Goal: Task Accomplishment & Management: Use online tool/utility

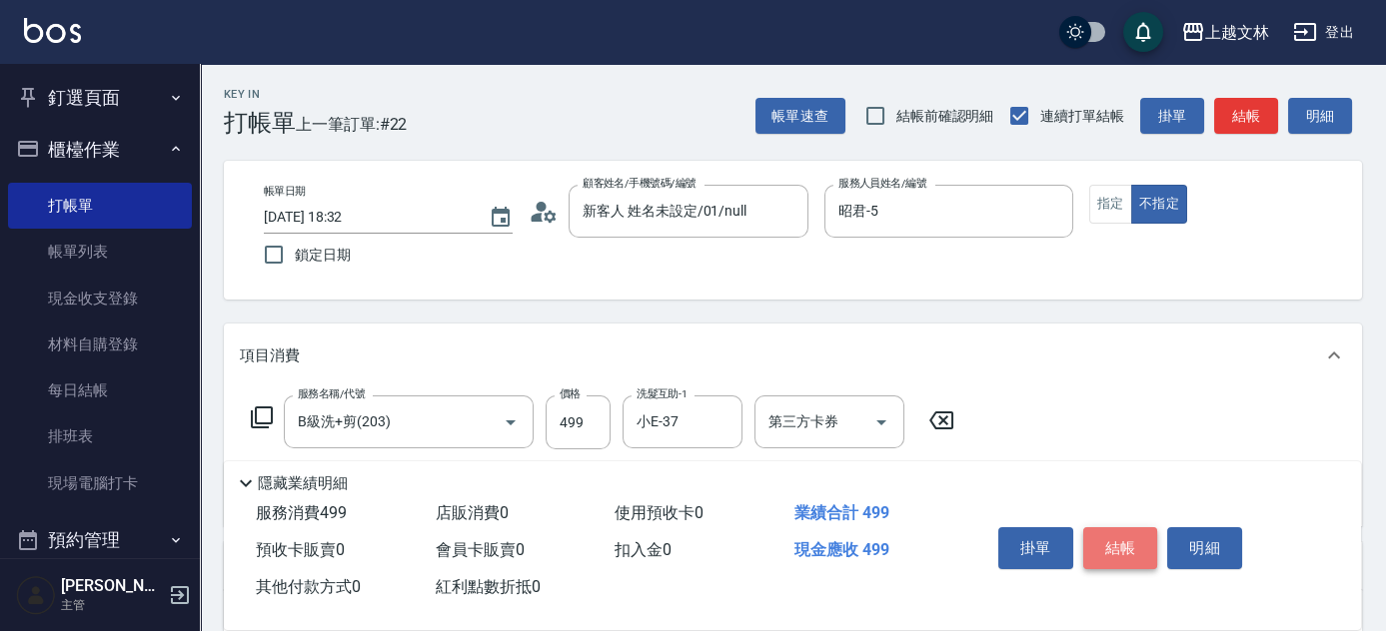
click at [1119, 546] on button "結帳" at bounding box center [1120, 548] width 75 height 42
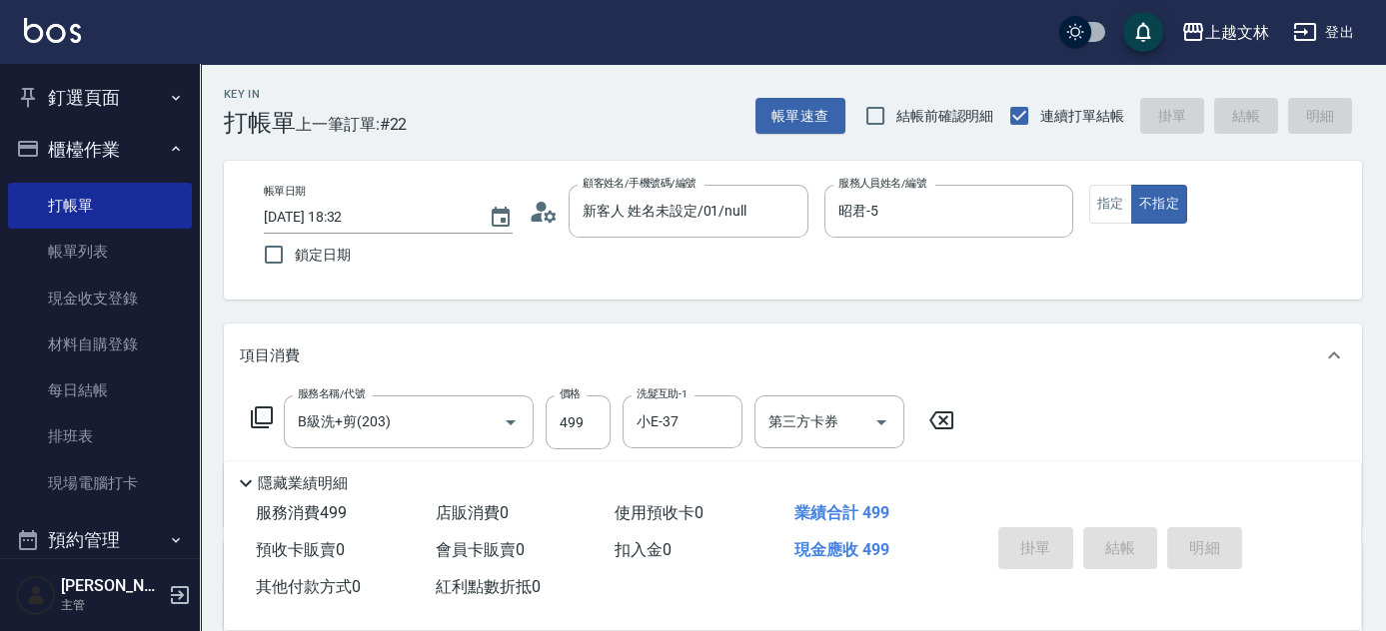
type input "[DATE] 19:07"
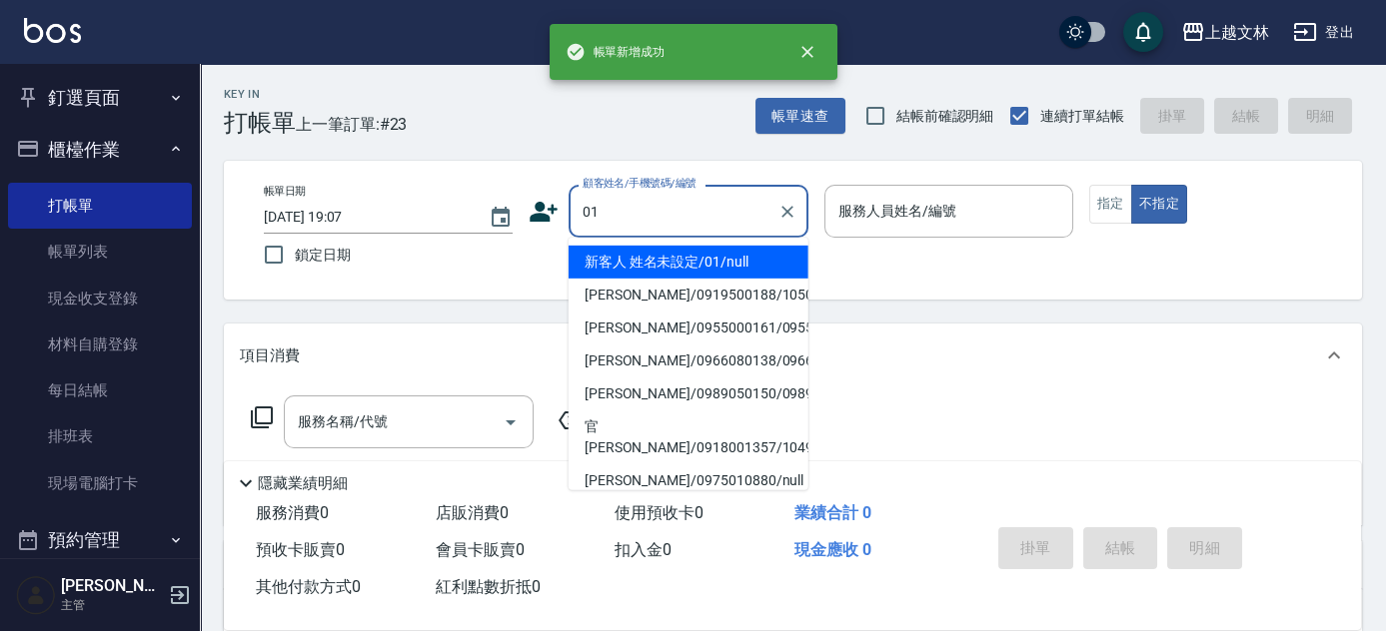
type input "新客人 姓名未設定/01/null"
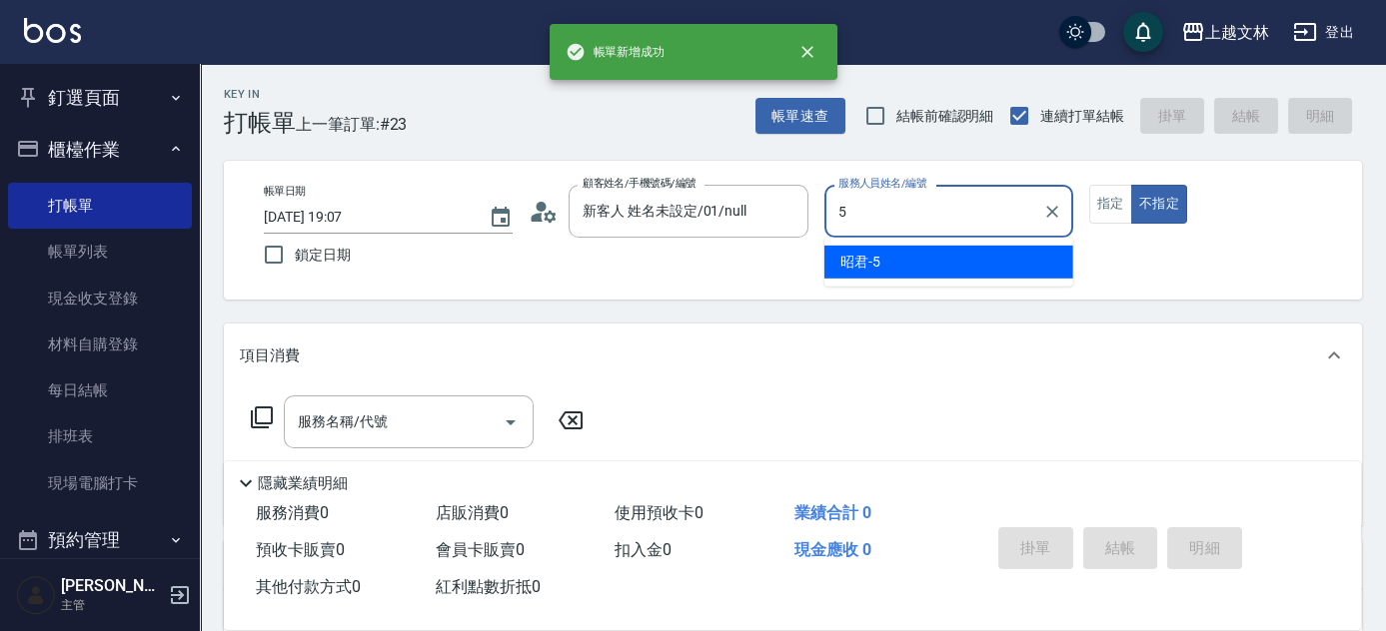
type input "昭君-5"
type button "false"
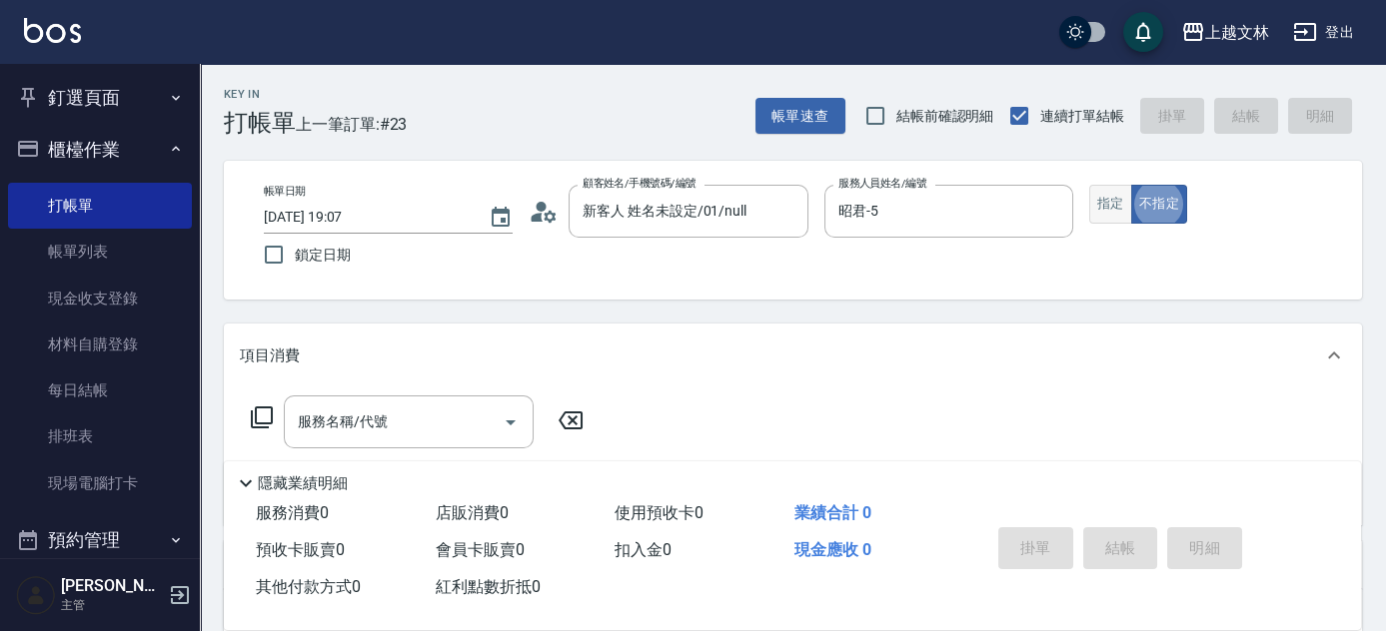
click at [1105, 197] on button "指定" at bounding box center [1110, 204] width 43 height 39
click at [268, 414] on icon at bounding box center [262, 418] width 24 height 24
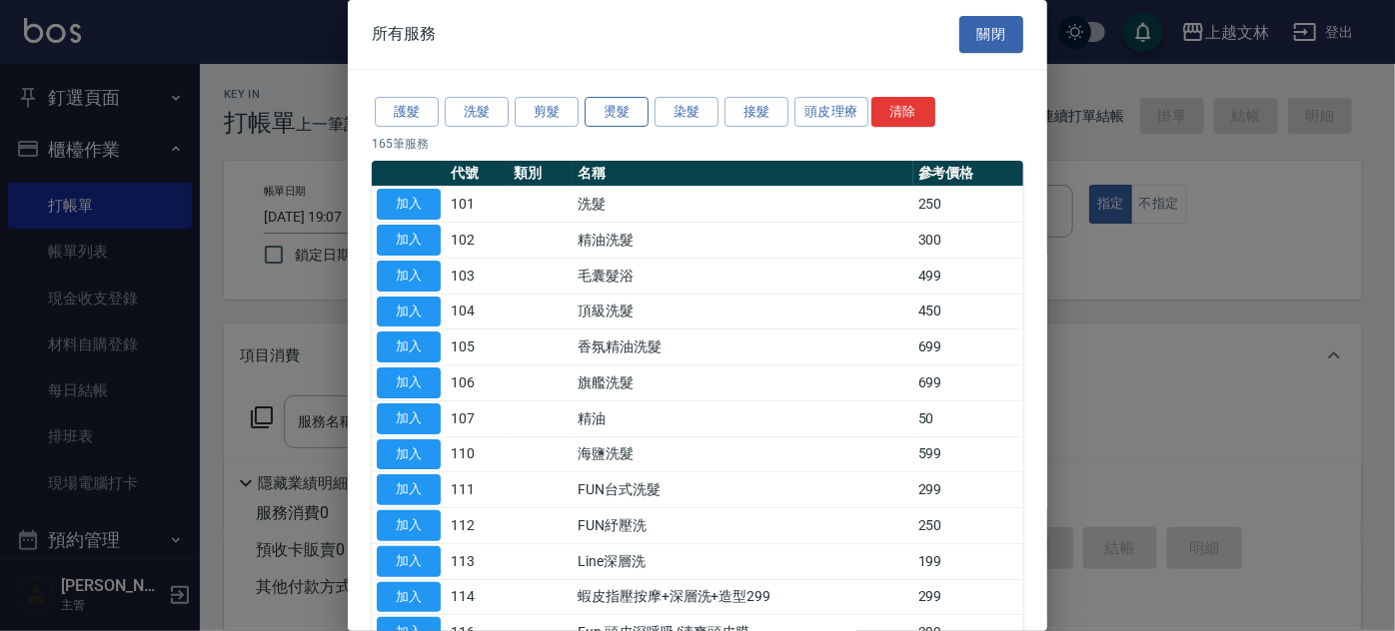
click at [609, 119] on button "燙髮" at bounding box center [616, 112] width 64 height 31
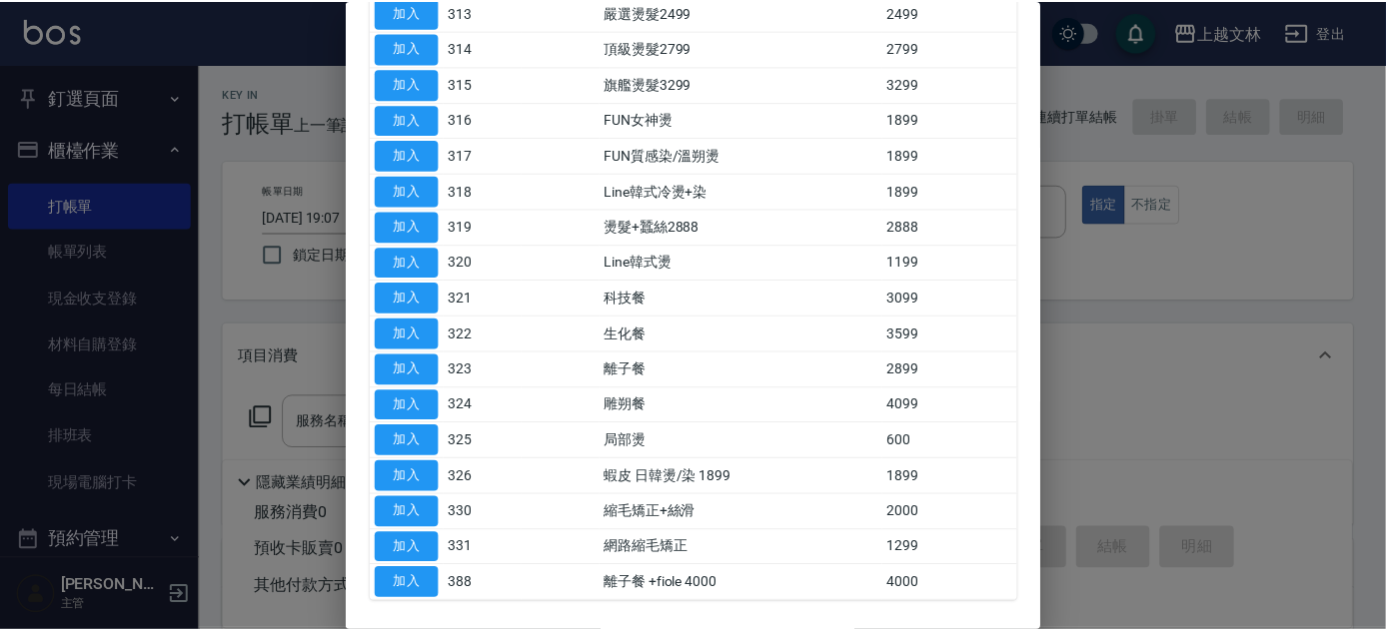
scroll to position [635, 0]
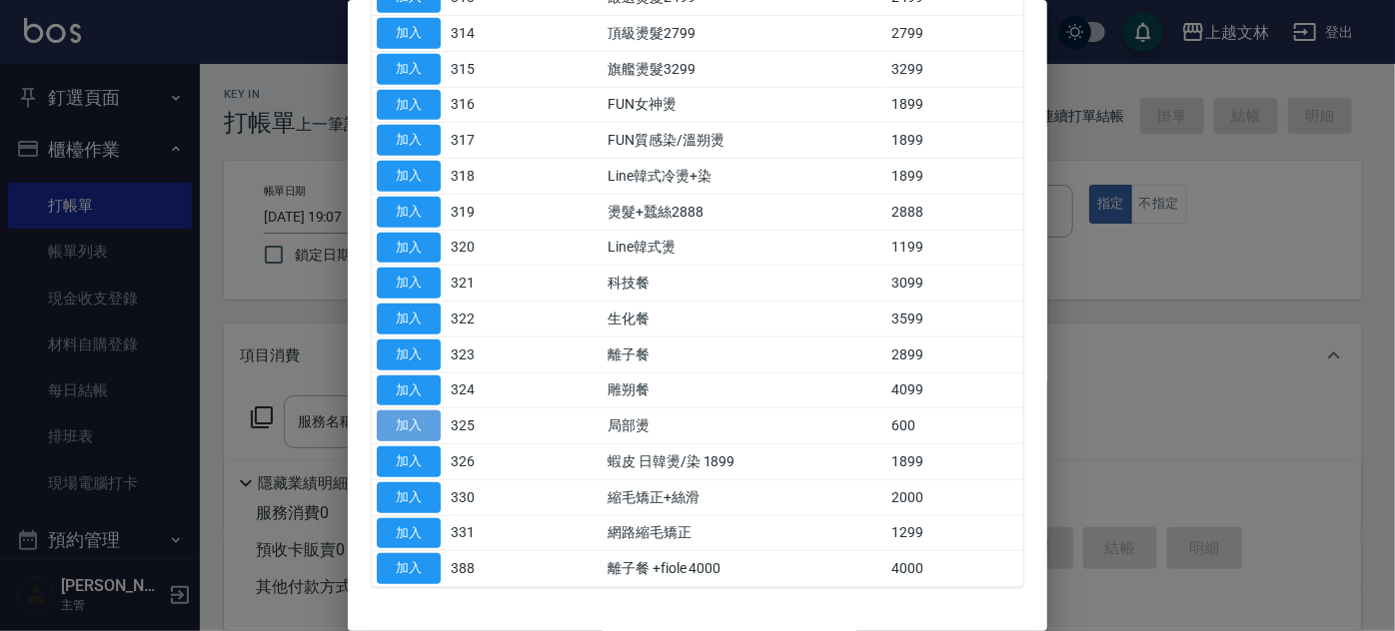
click at [413, 423] on button "加入" at bounding box center [409, 426] width 64 height 31
type input "局部燙(325)"
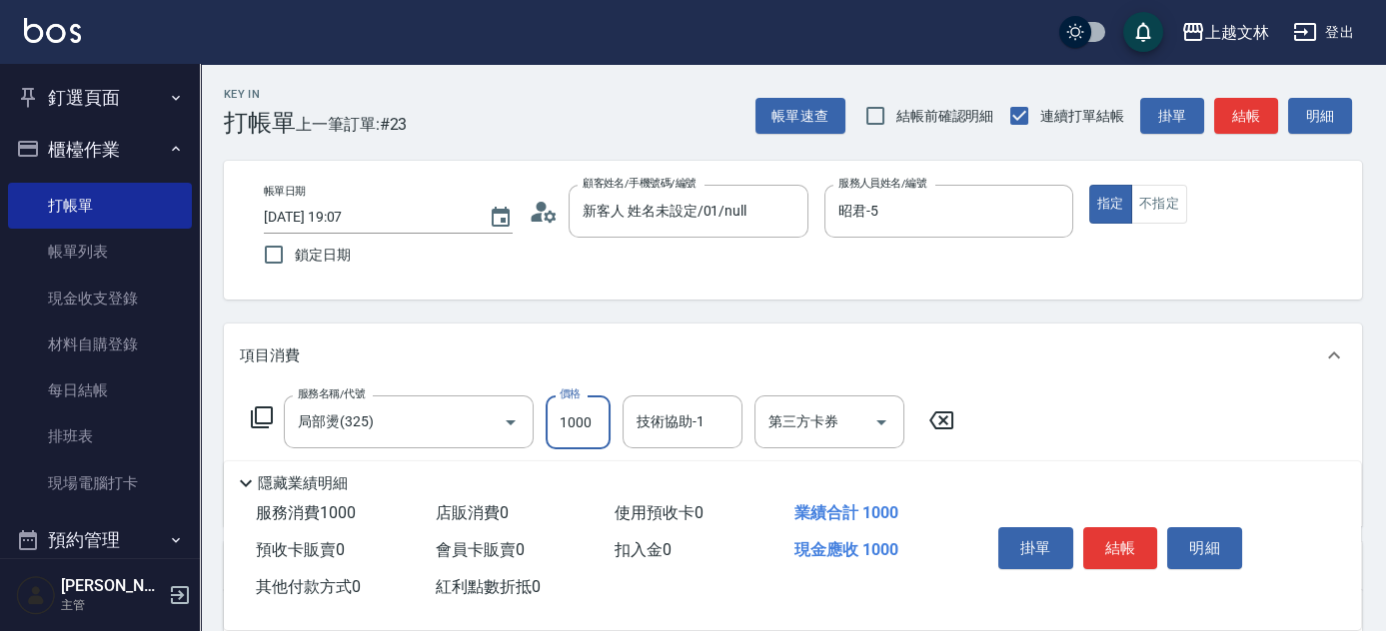
type input "1000"
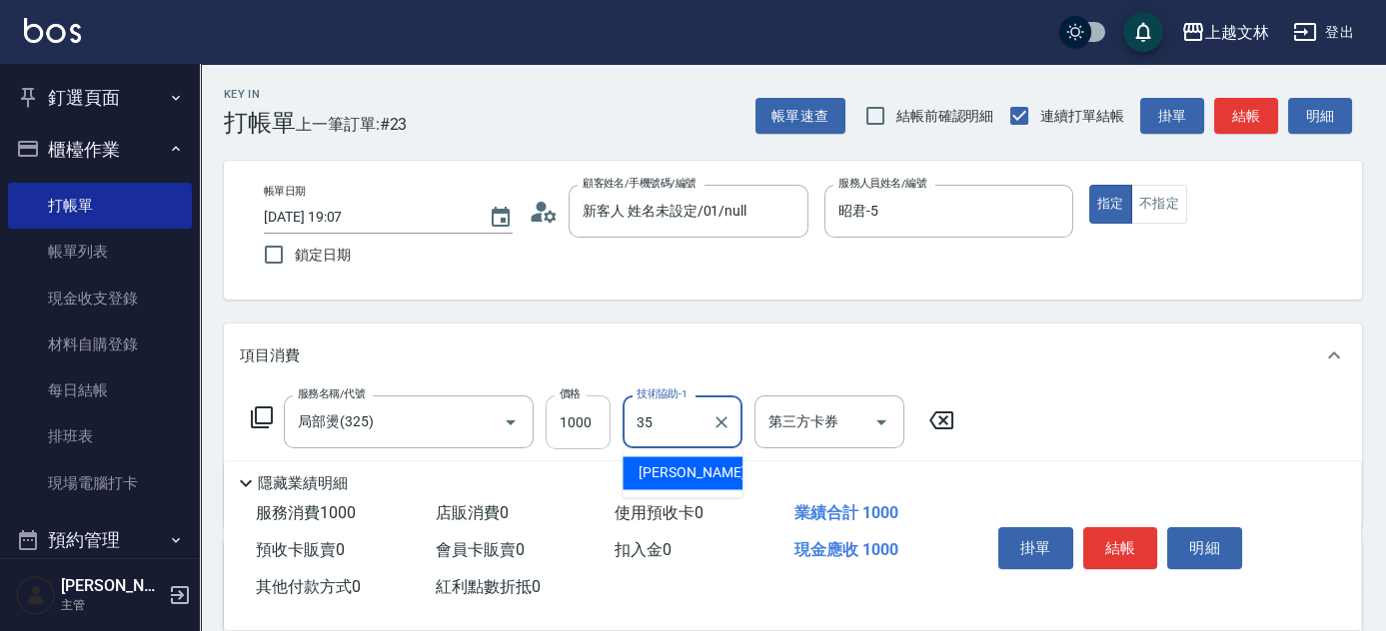
type input "[PERSON_NAME]-35"
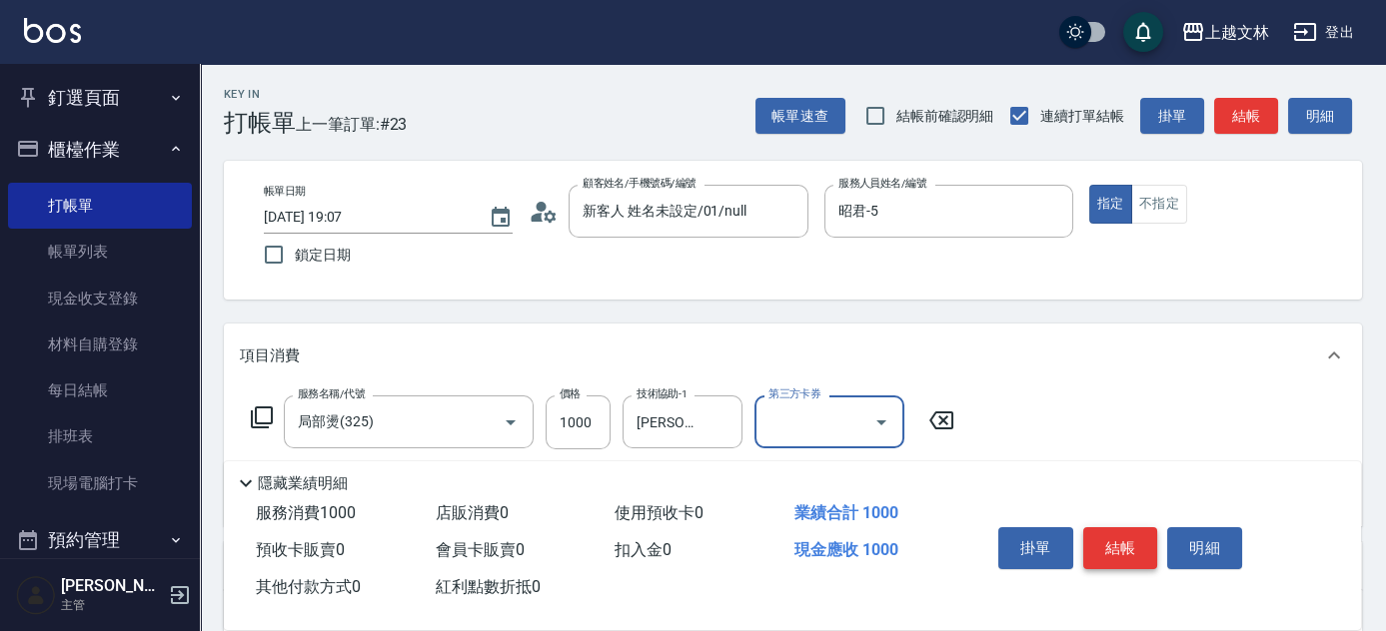
click at [1116, 545] on button "結帳" at bounding box center [1120, 548] width 75 height 42
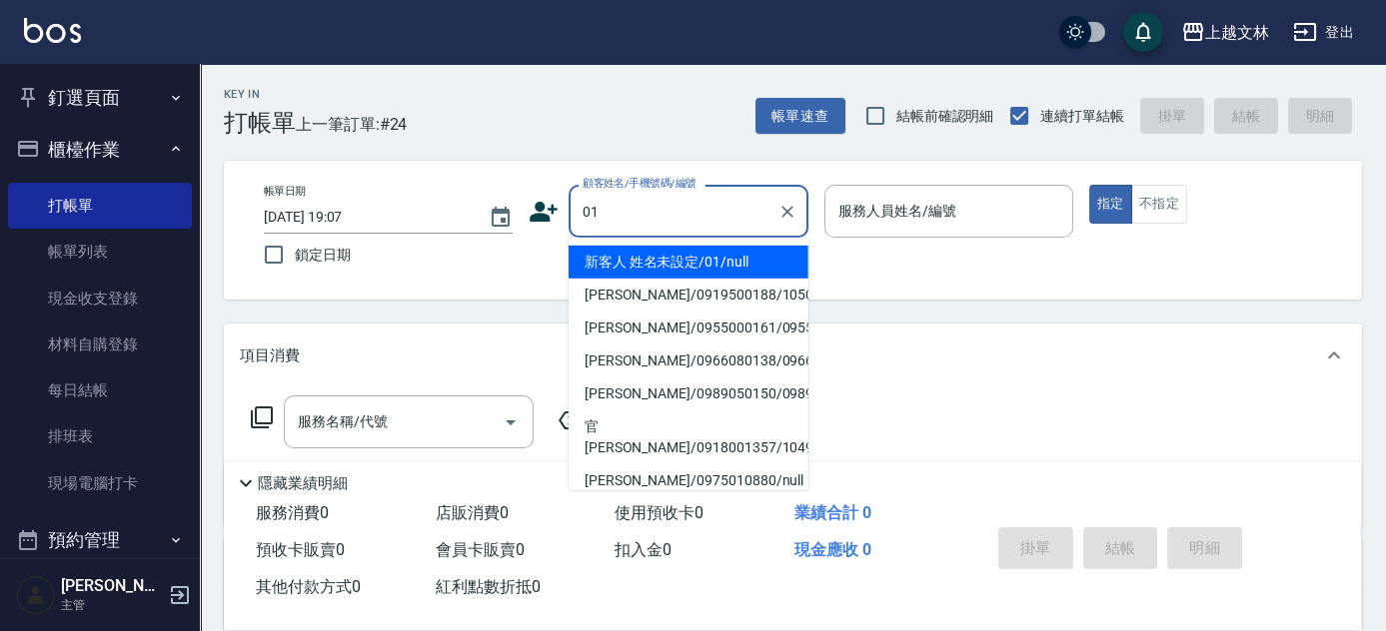
type input "新客人 姓名未設定/01/null"
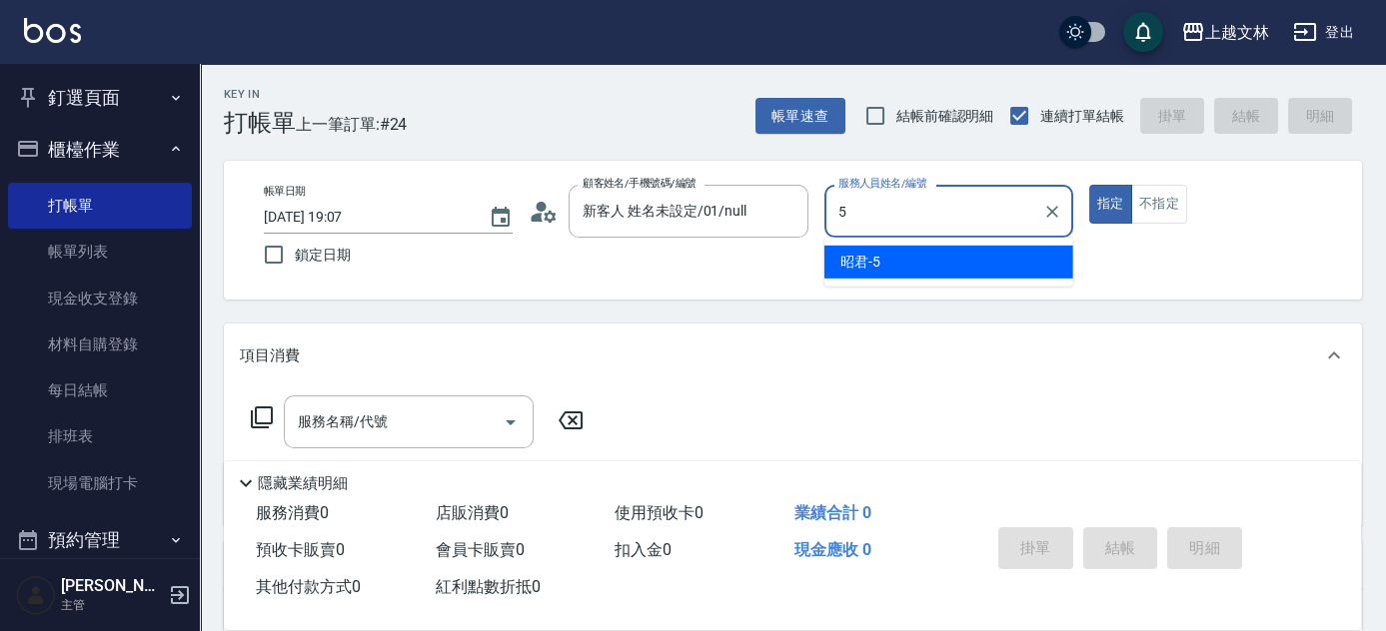
type input "5"
type button "true"
type input "昭君-5"
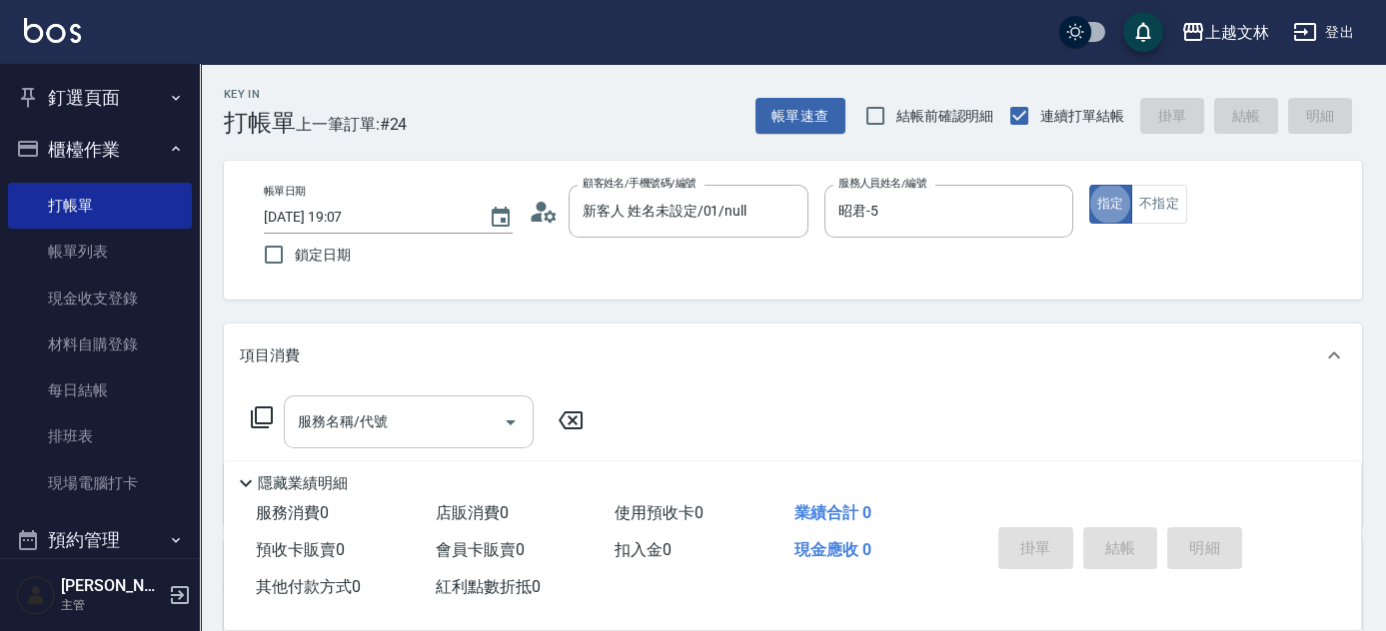
click at [442, 436] on input "服務名稱/代號" at bounding box center [394, 422] width 202 height 35
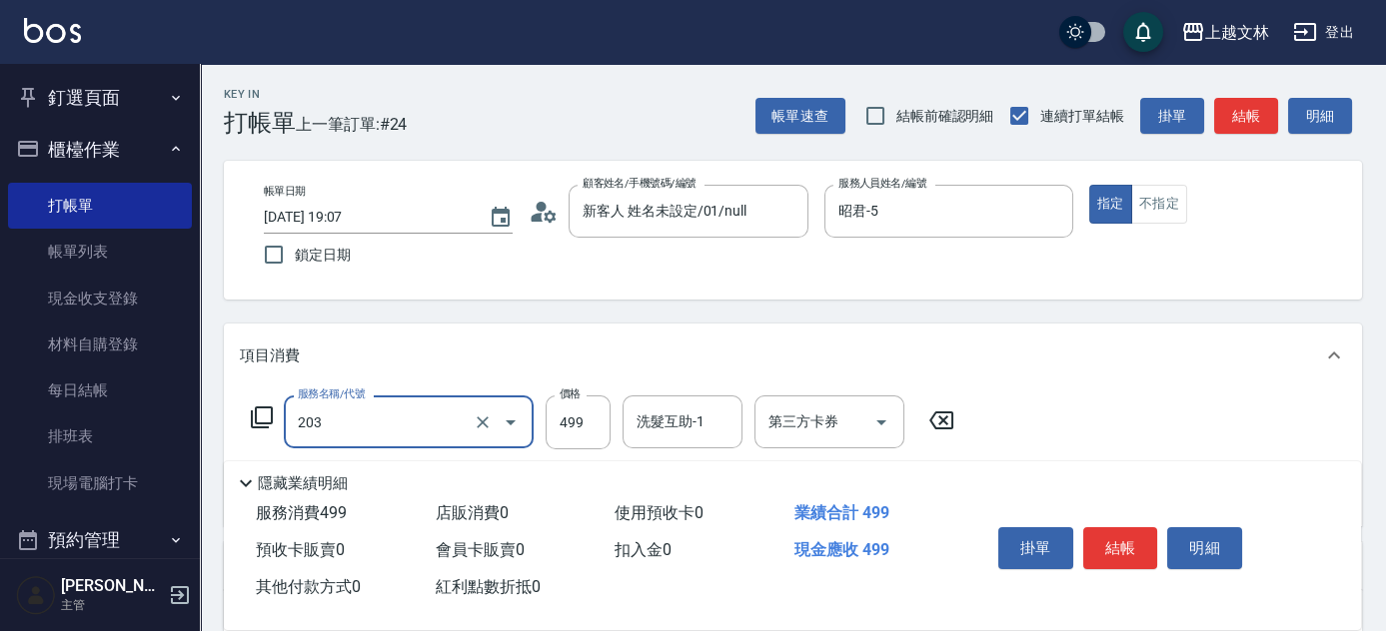
type input "B級洗+剪(203)"
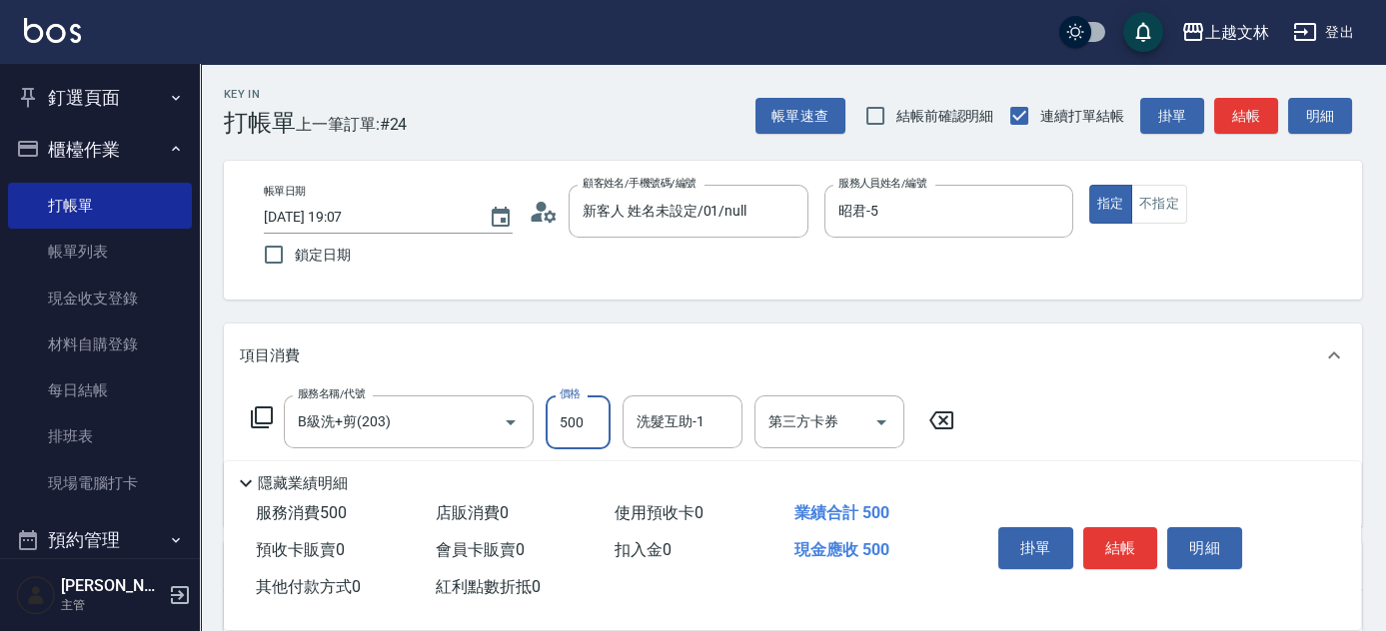
type input "500"
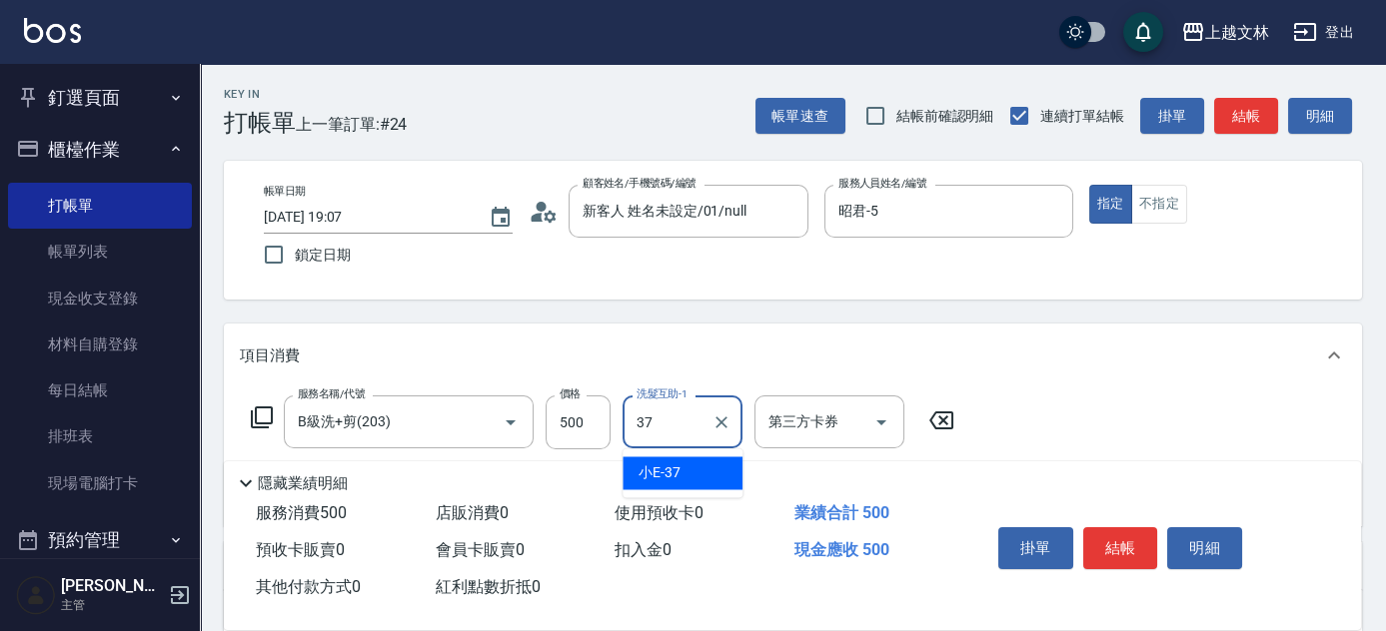
type input "小E-37"
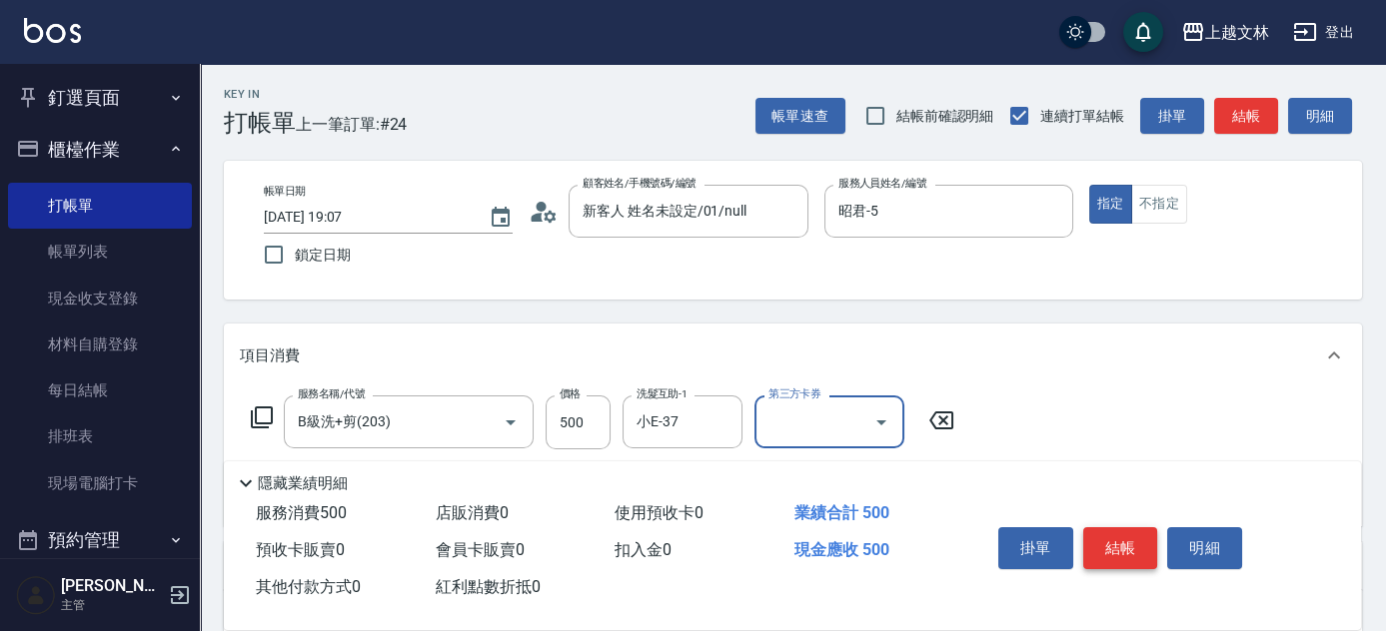
click at [1113, 545] on button "結帳" at bounding box center [1120, 548] width 75 height 42
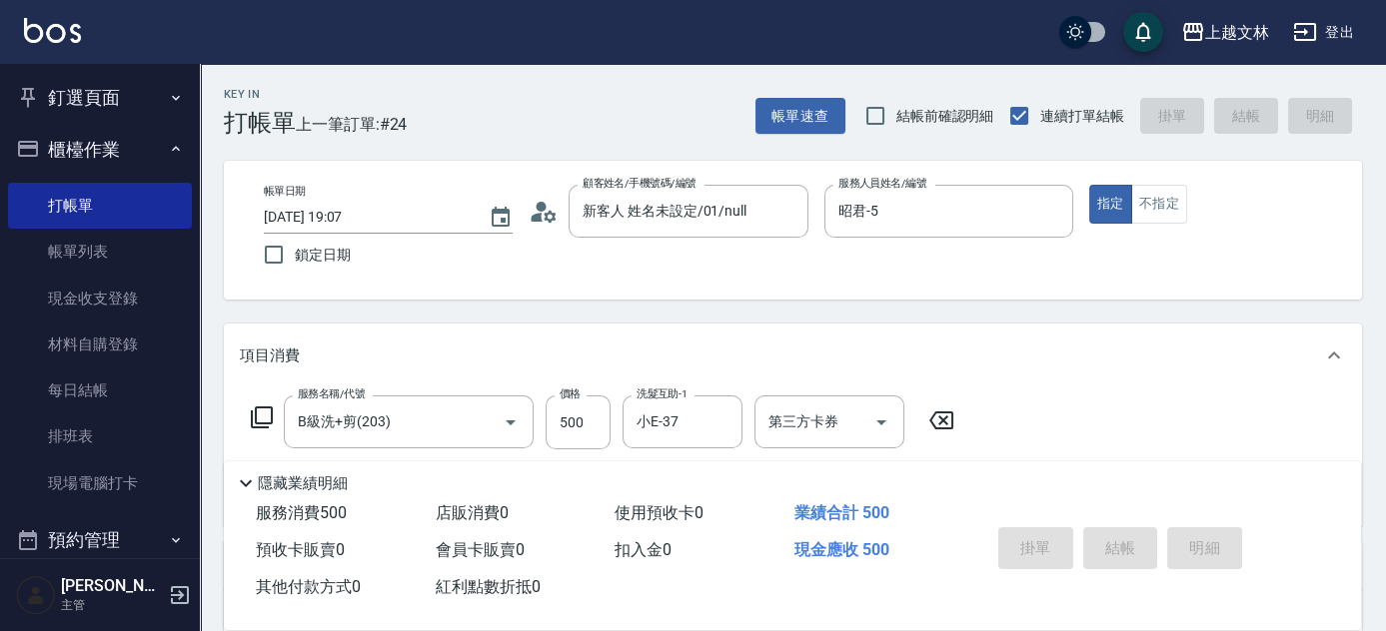
type input "[DATE] 19:08"
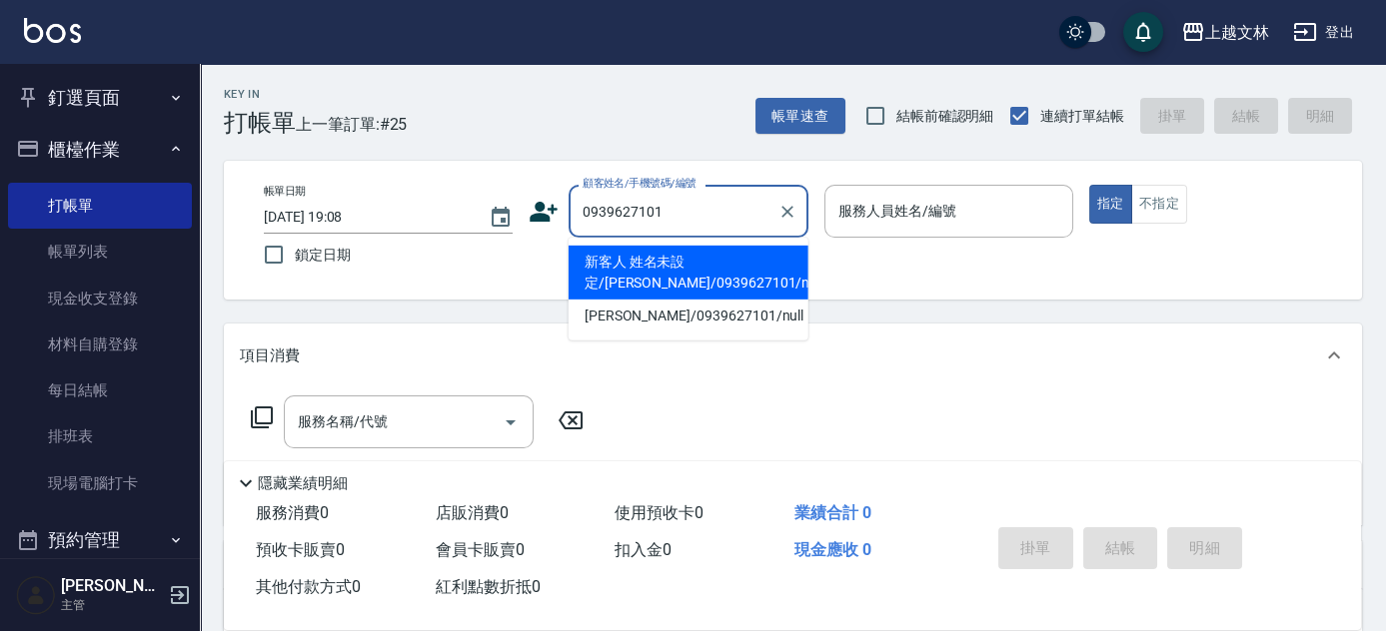
type input "新客人 姓名未設定/[PERSON_NAME]/0939627101/null1/null"
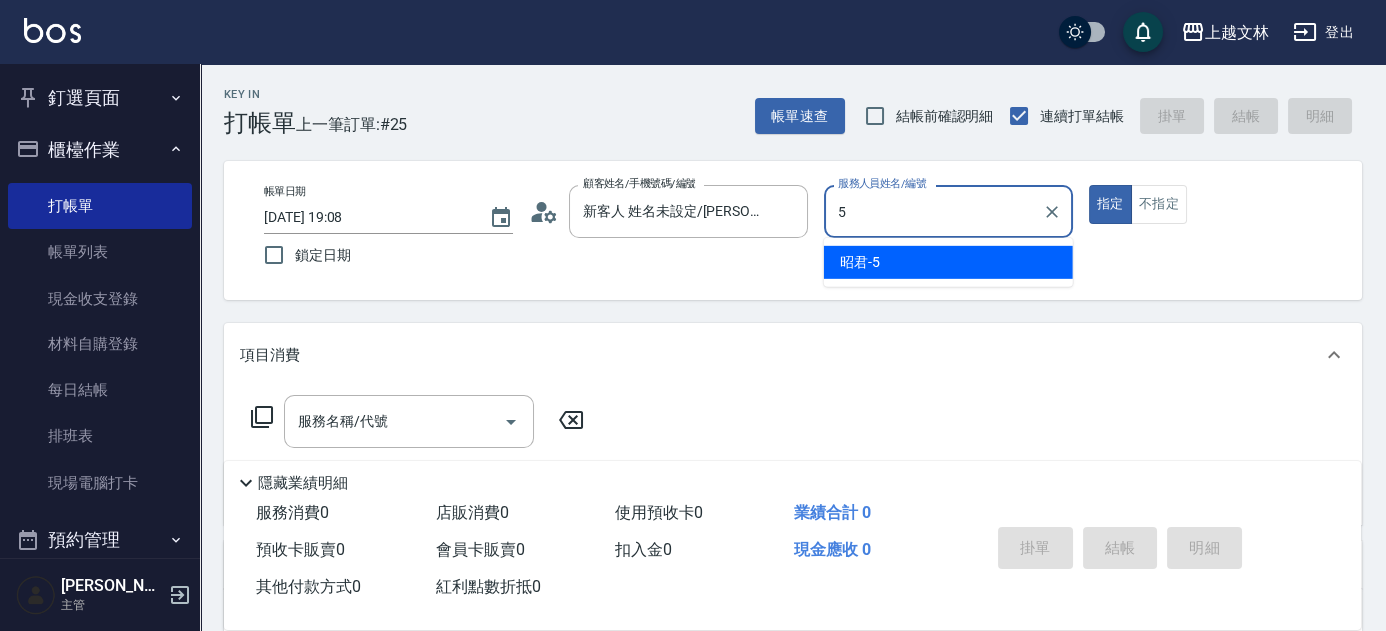
type input "昭君-5"
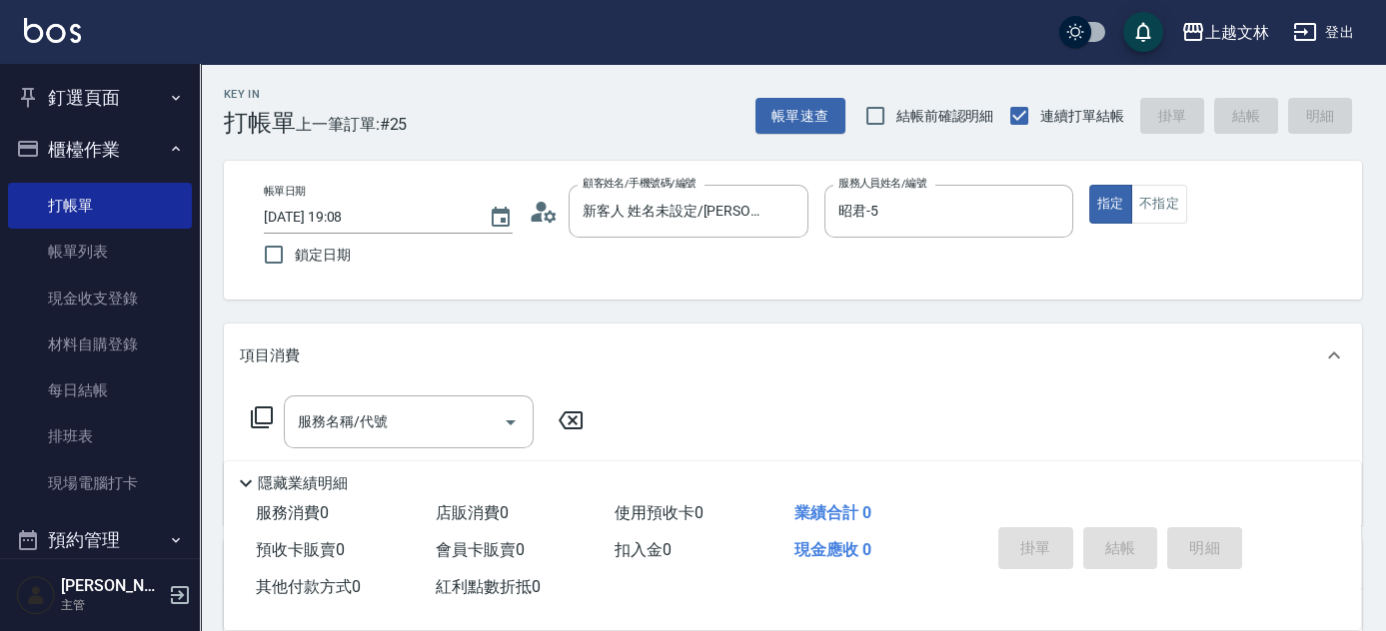
click at [269, 419] on icon at bounding box center [262, 418] width 24 height 24
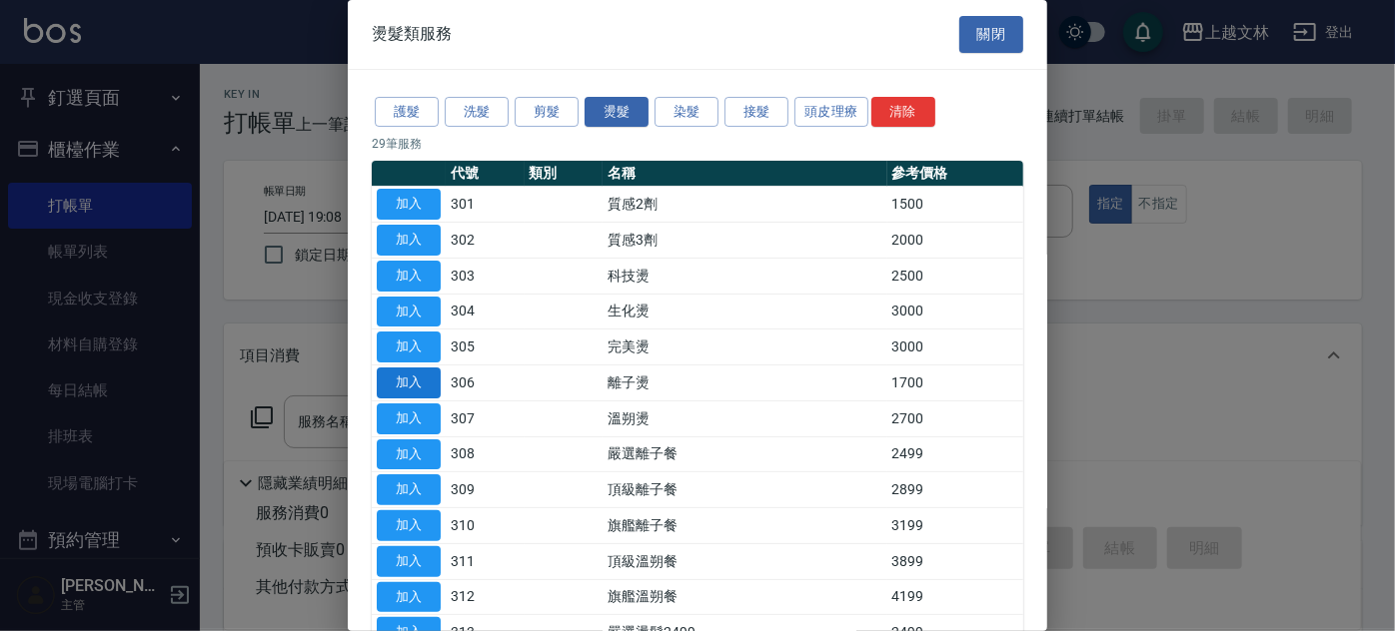
click at [429, 382] on button "加入" at bounding box center [409, 383] width 64 height 31
type input "離子燙(306)"
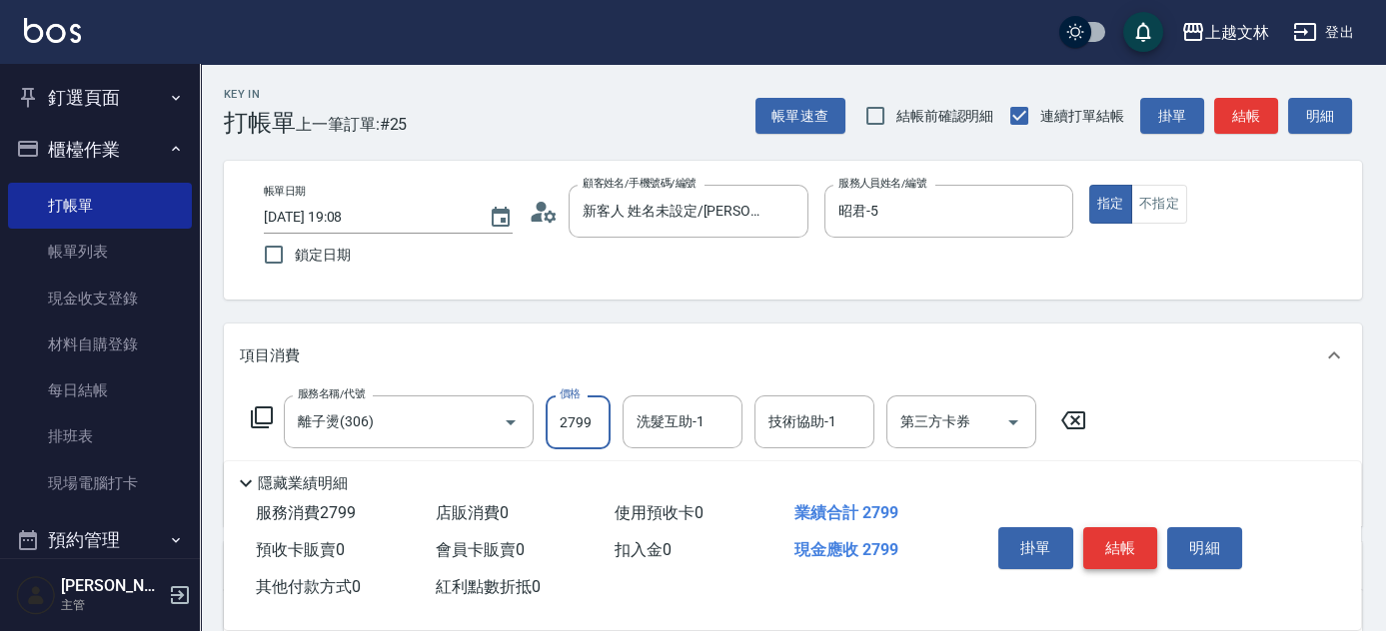
type input "2799"
click at [1135, 552] on button "結帳" at bounding box center [1120, 548] width 75 height 42
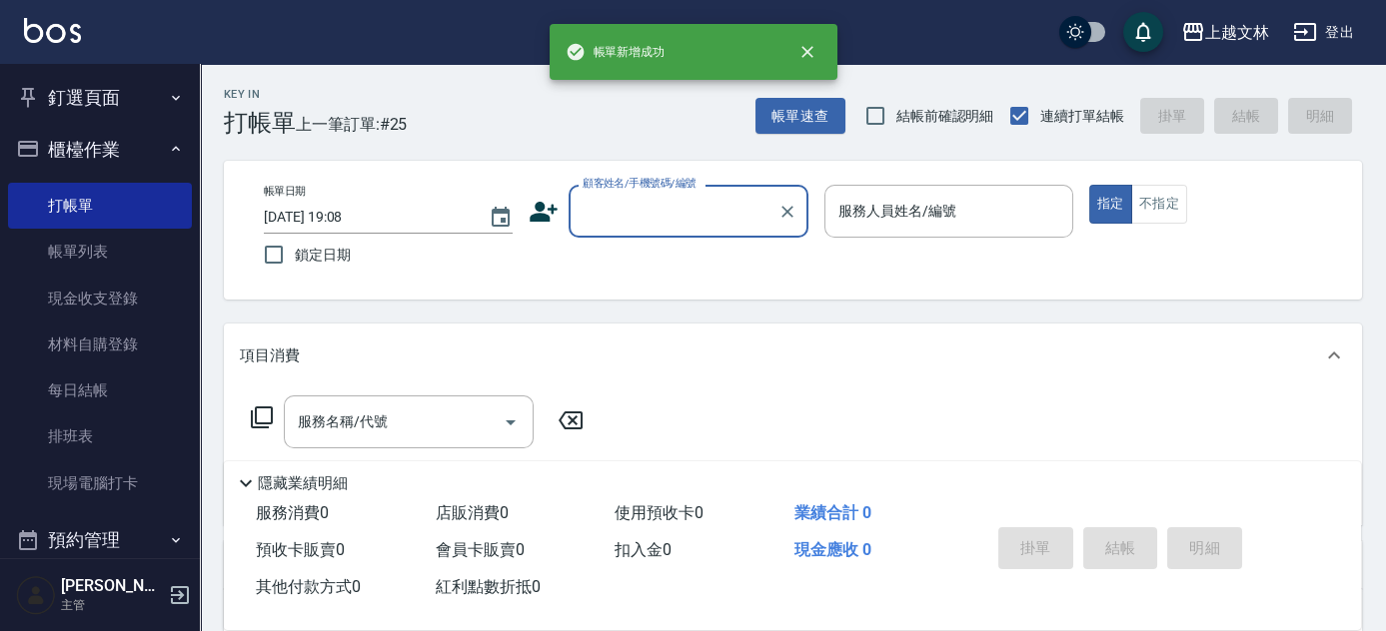
scroll to position [0, 0]
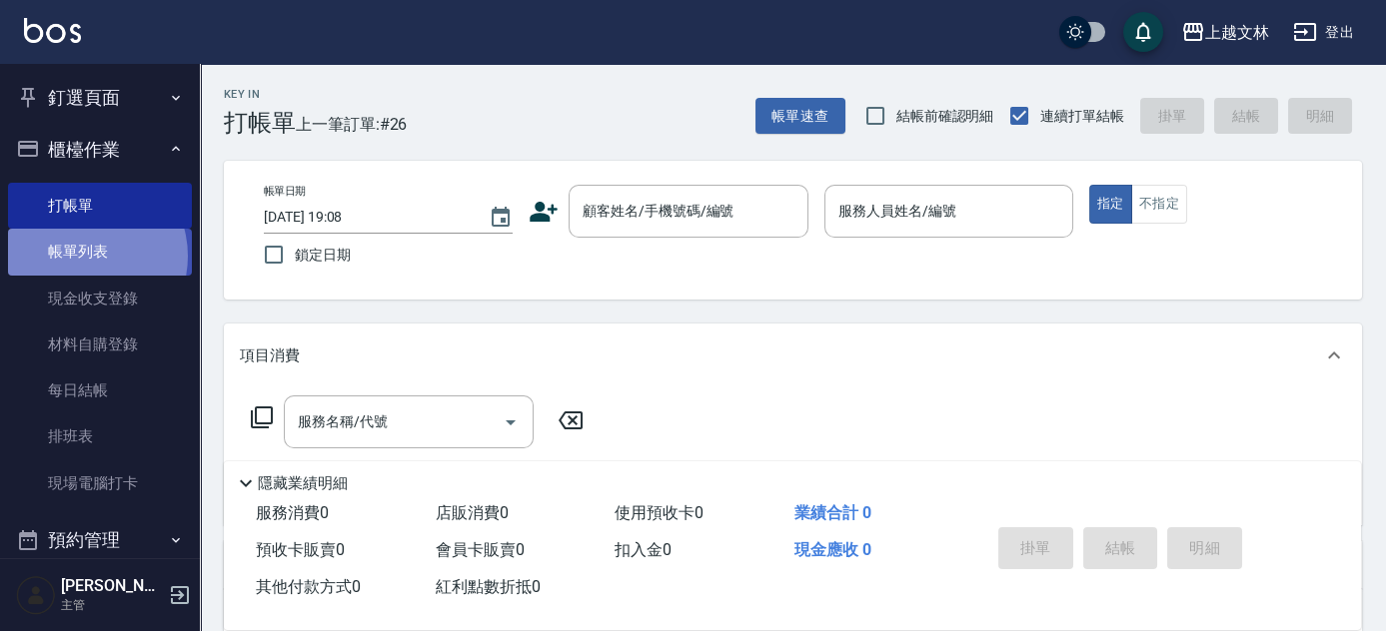
click at [80, 256] on link "帳單列表" at bounding box center [100, 252] width 184 height 46
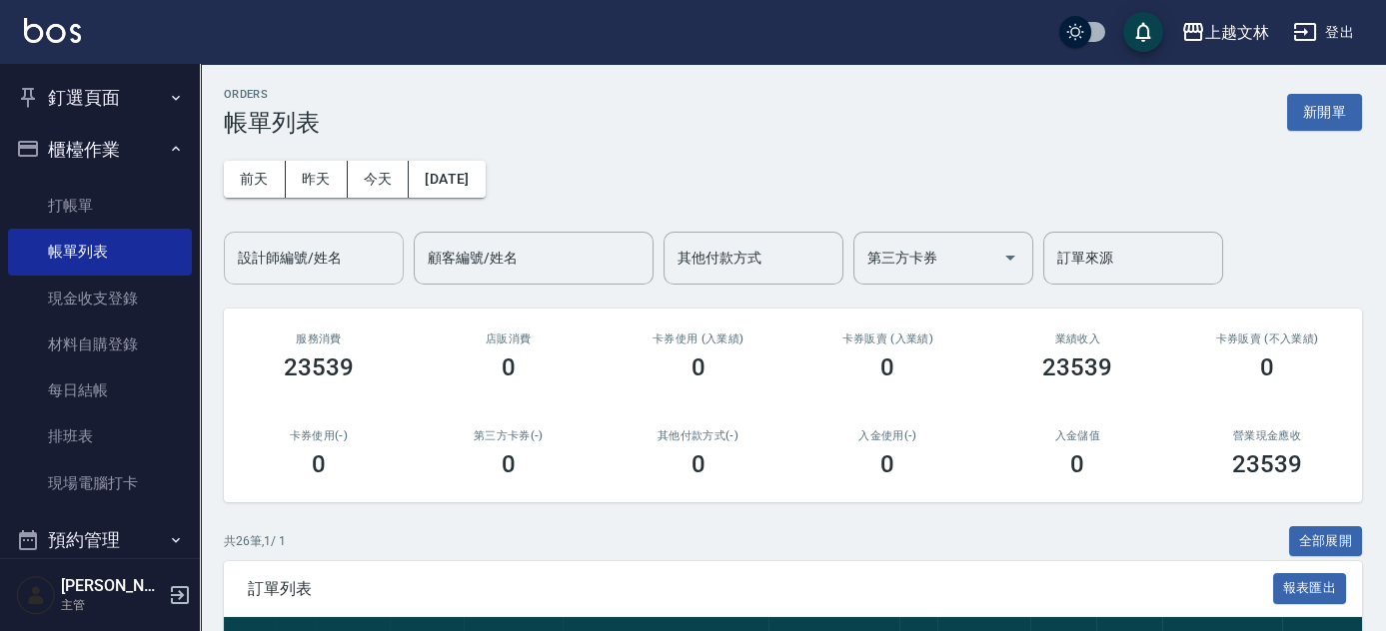
click at [370, 276] on div "設計師編號/姓名" at bounding box center [314, 258] width 180 height 53
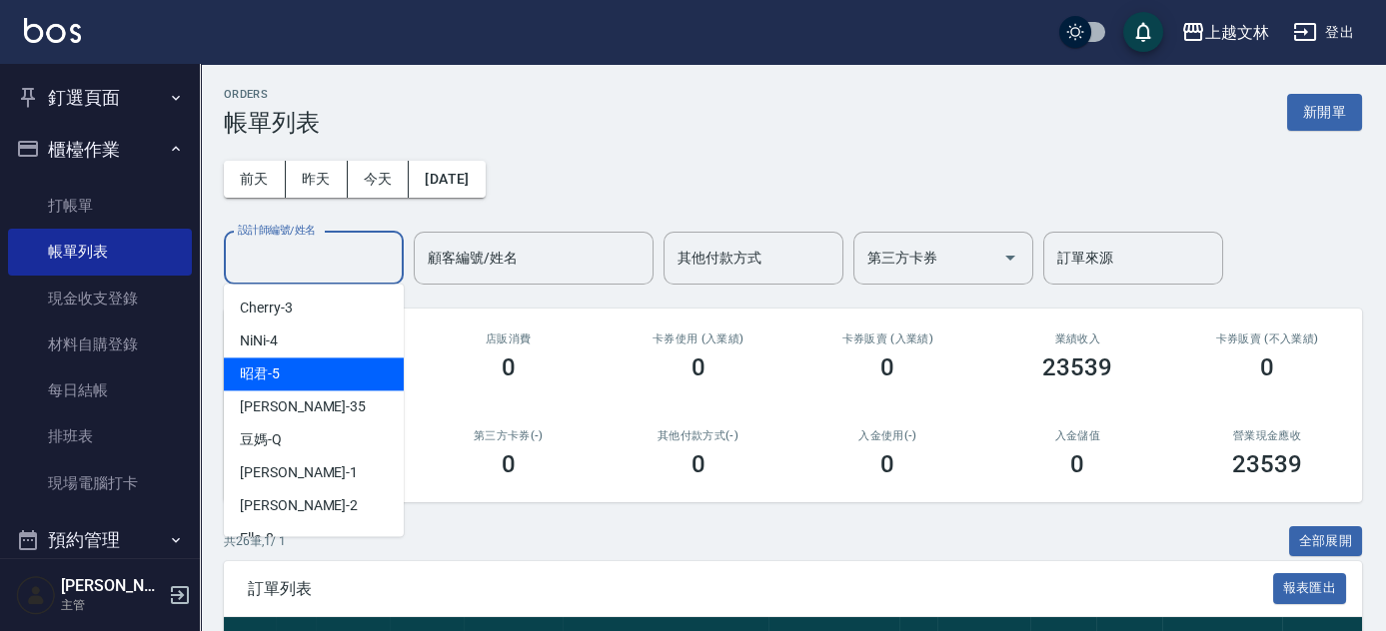
click at [325, 383] on div "昭君 -5" at bounding box center [314, 374] width 180 height 33
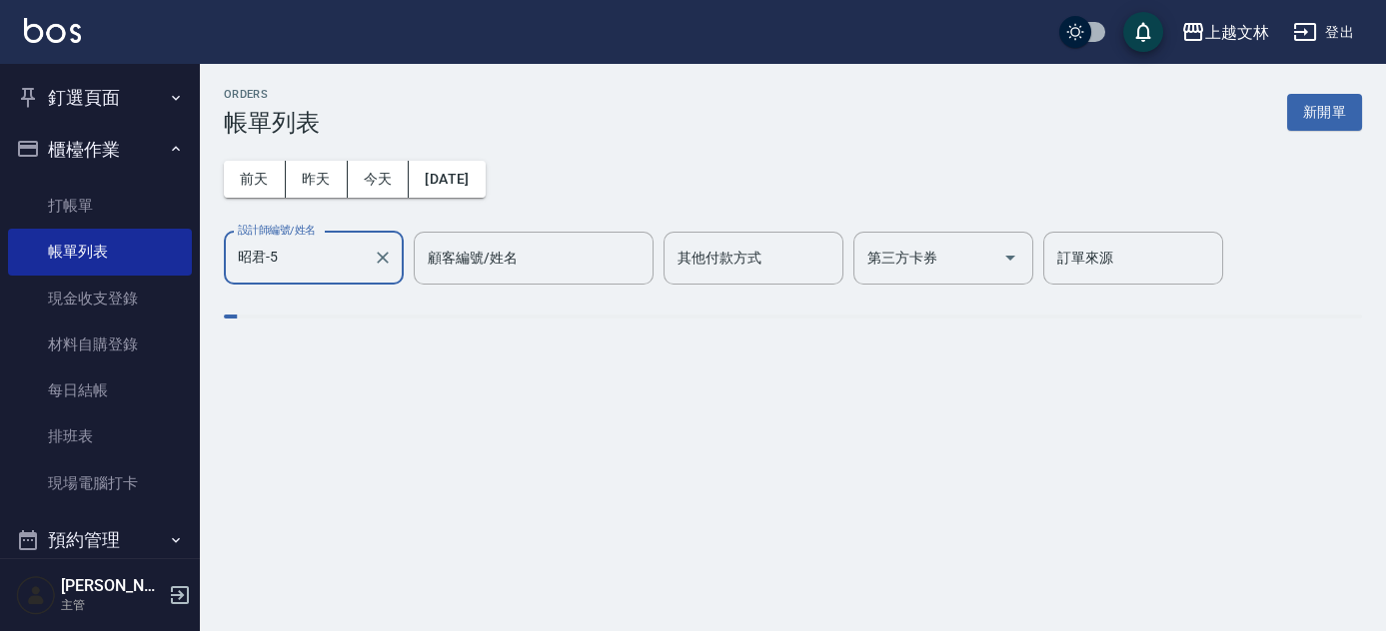
type input "昭君-5"
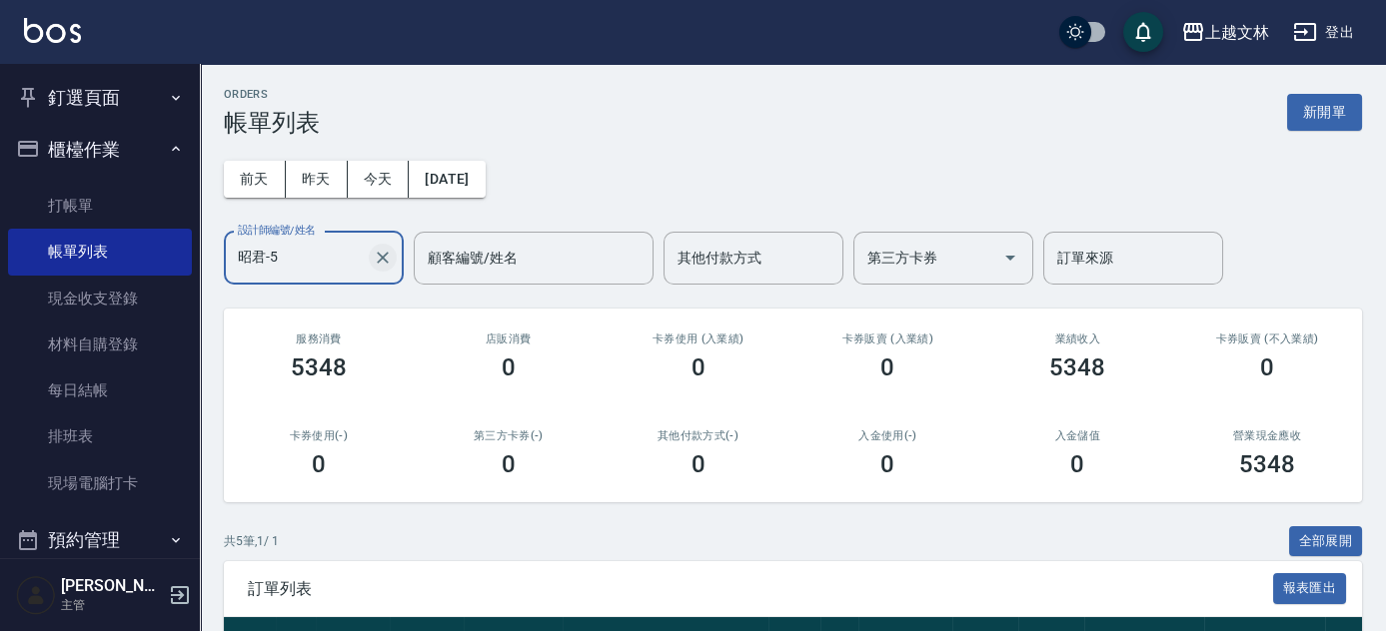
click at [386, 263] on icon "Clear" at bounding box center [383, 258] width 20 height 20
click at [337, 254] on input "設計師編號/姓名" at bounding box center [314, 258] width 162 height 35
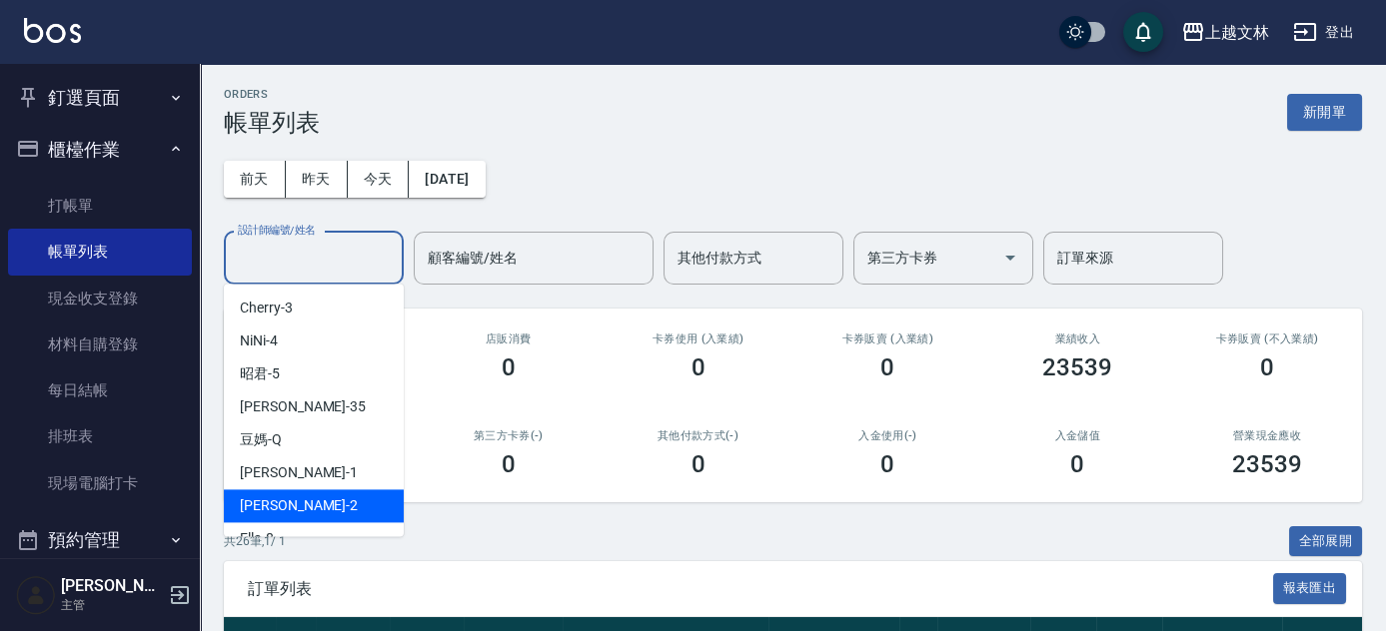
click at [284, 515] on span "[PERSON_NAME] -2" at bounding box center [299, 505] width 118 height 21
type input "[PERSON_NAME]-2"
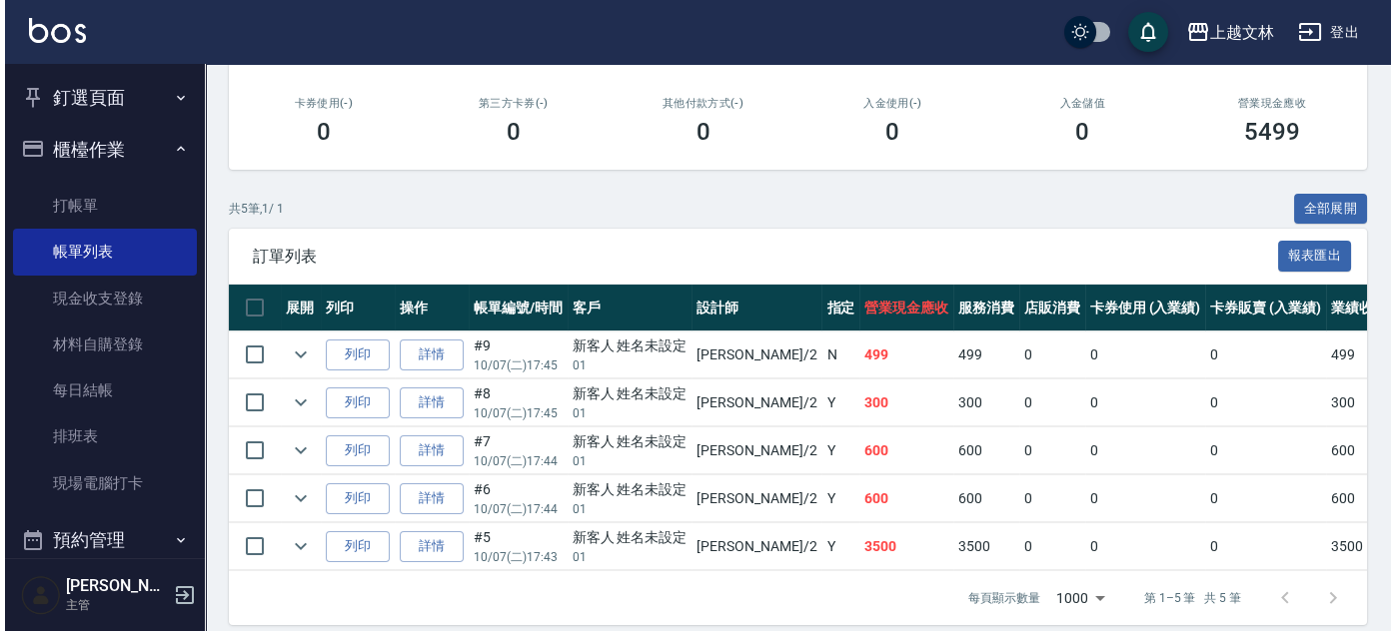
scroll to position [361, 0]
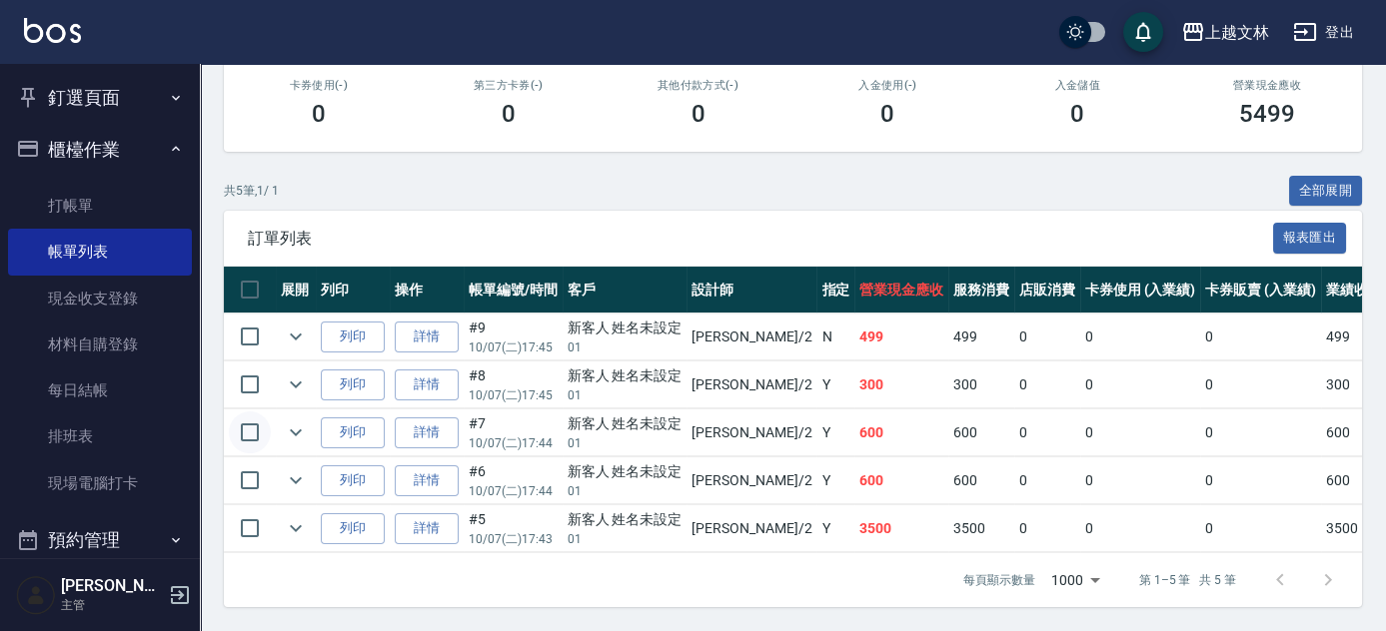
click at [251, 425] on input "checkbox" at bounding box center [250, 433] width 42 height 42
checkbox input "true"
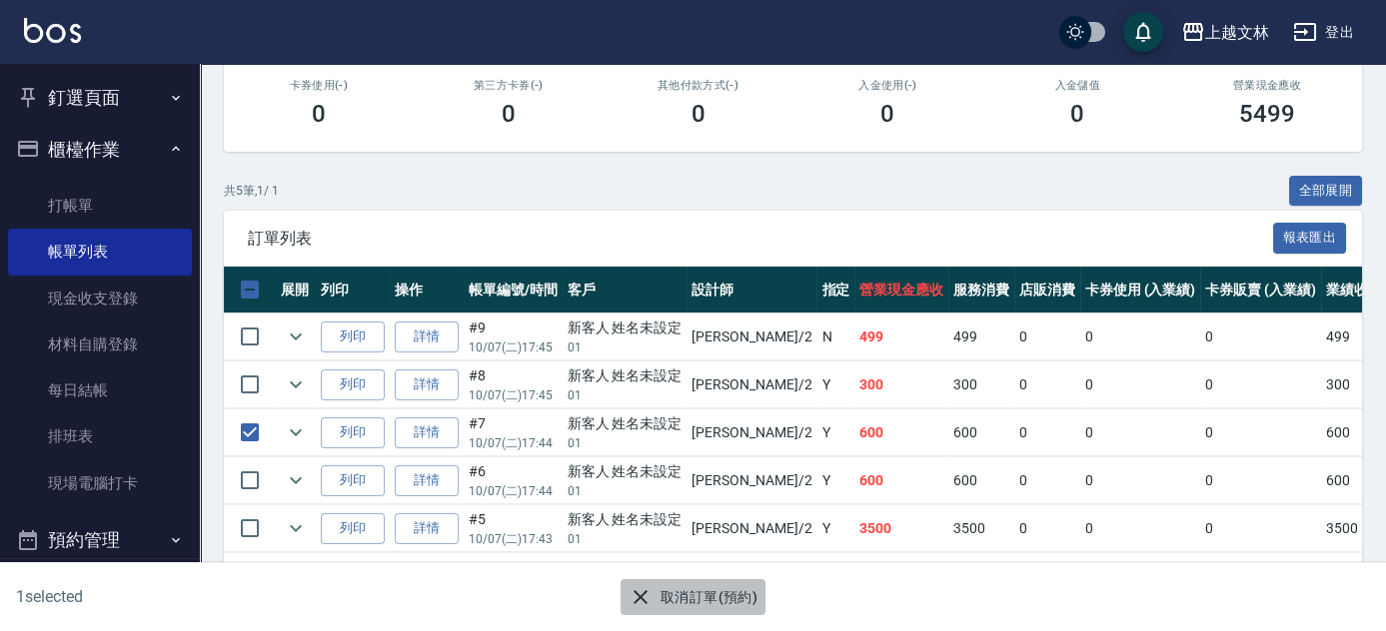
click at [689, 603] on button "取消訂單(預約)" at bounding box center [692, 597] width 145 height 37
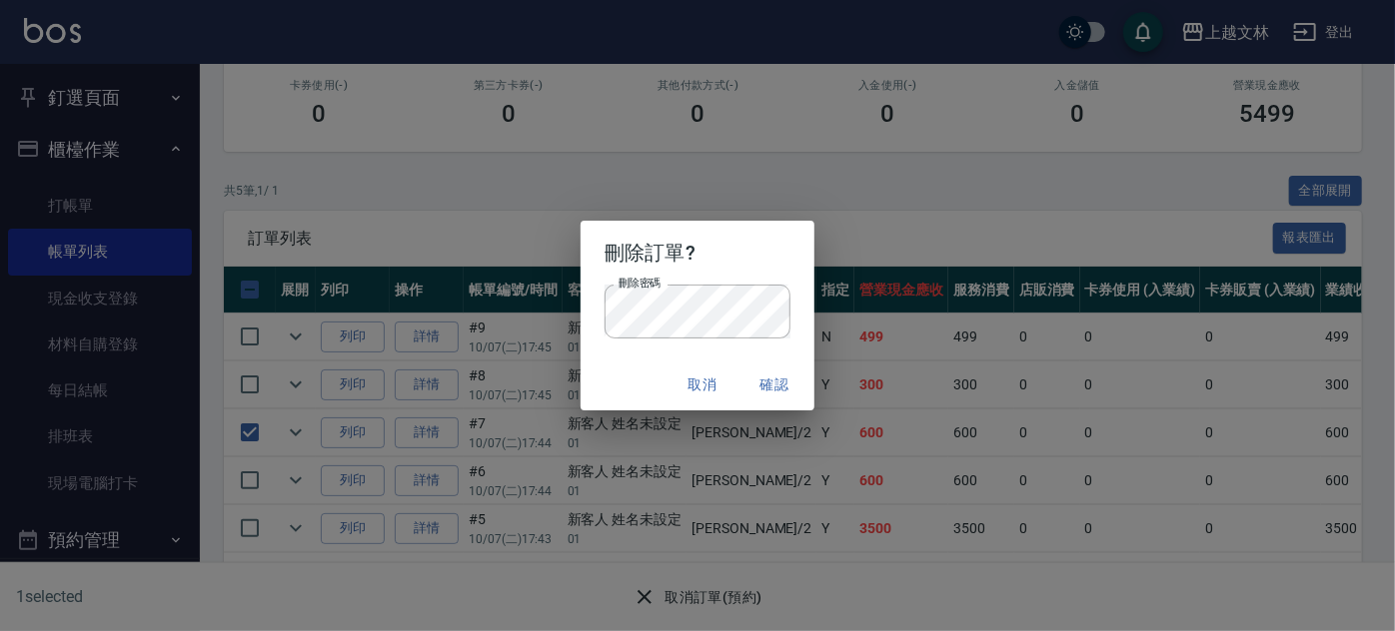
click at [764, 391] on button "確認" at bounding box center [774, 385] width 64 height 37
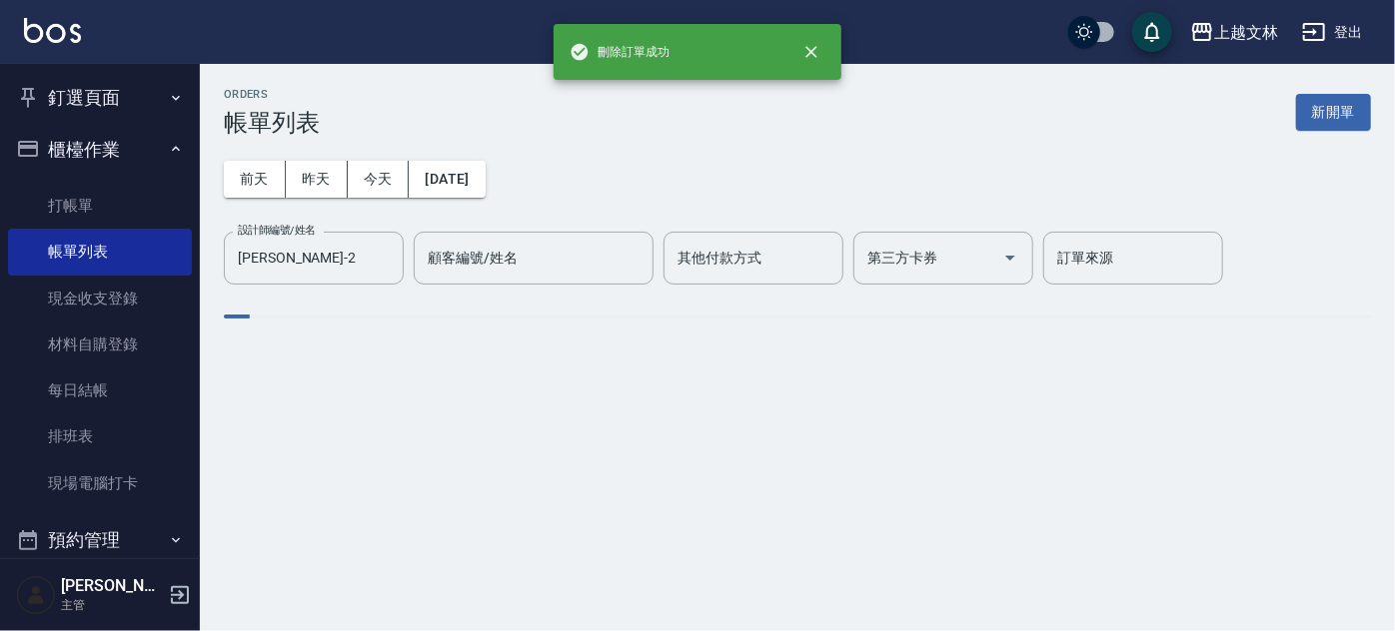
scroll to position [0, 0]
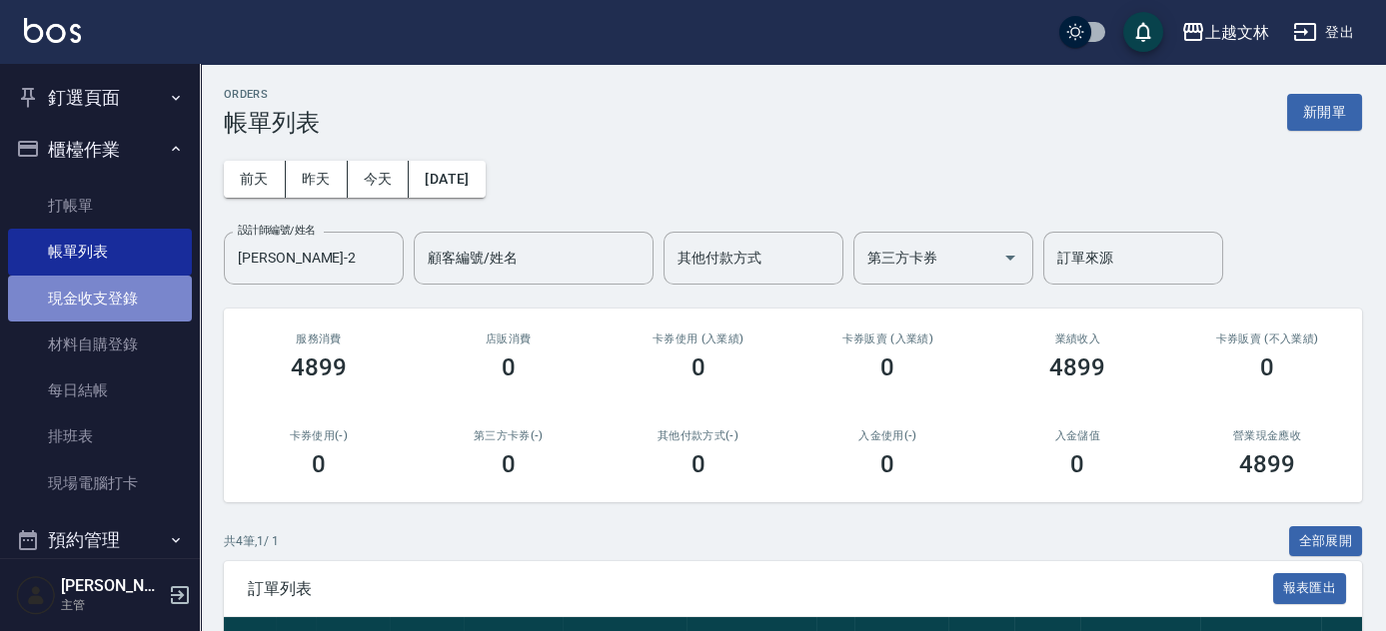
click at [108, 305] on link "現金收支登錄" at bounding box center [100, 299] width 184 height 46
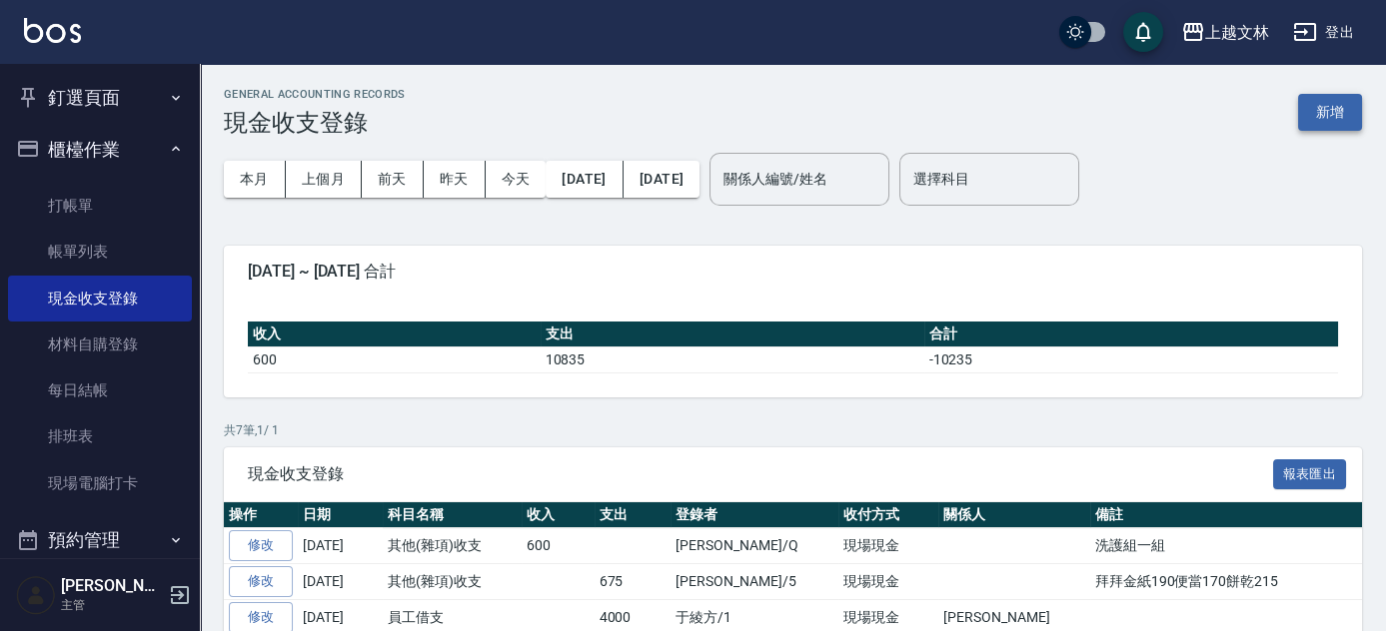
click at [1336, 119] on button "新增" at bounding box center [1330, 112] width 64 height 37
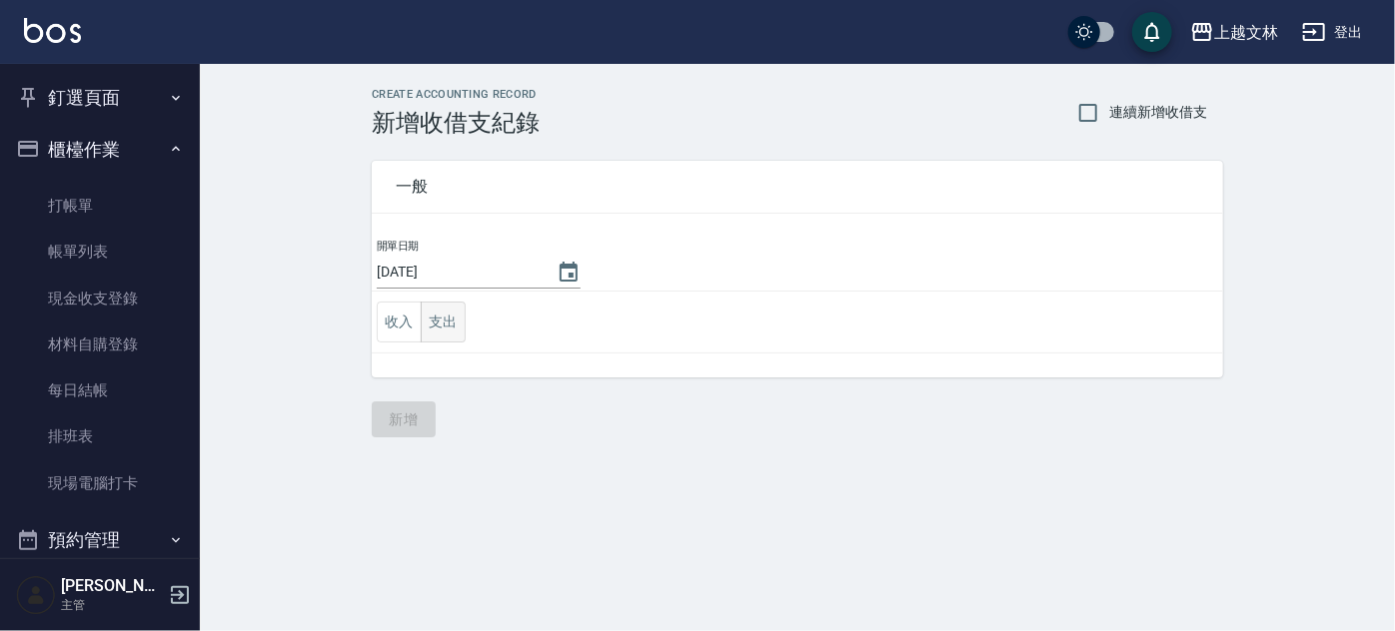
click at [443, 322] on button "支出" at bounding box center [443, 322] width 45 height 41
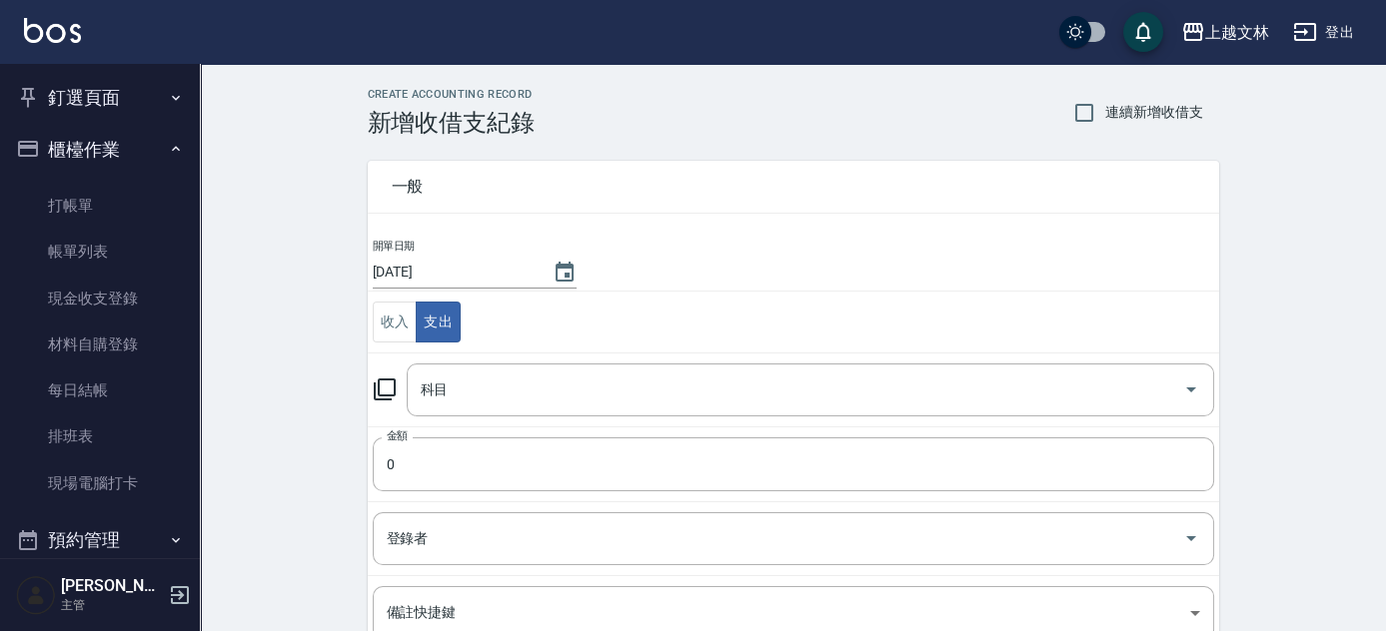
click at [380, 389] on icon at bounding box center [385, 390] width 24 height 24
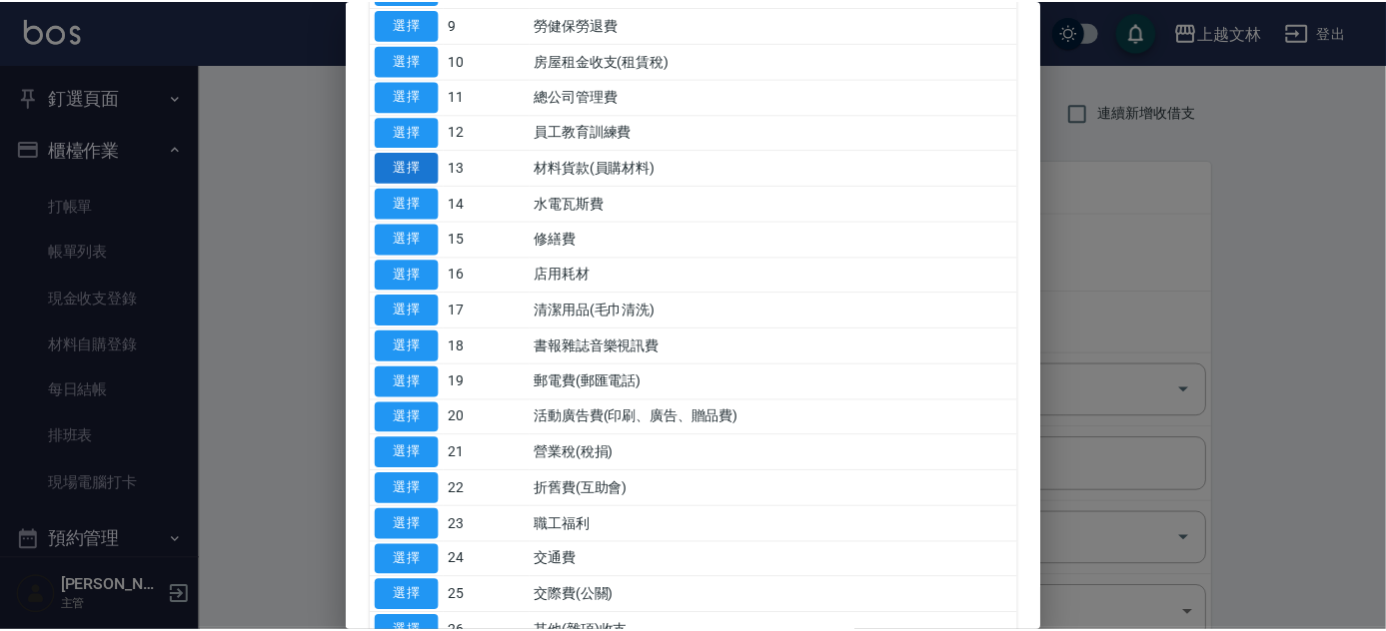
scroll to position [454, 0]
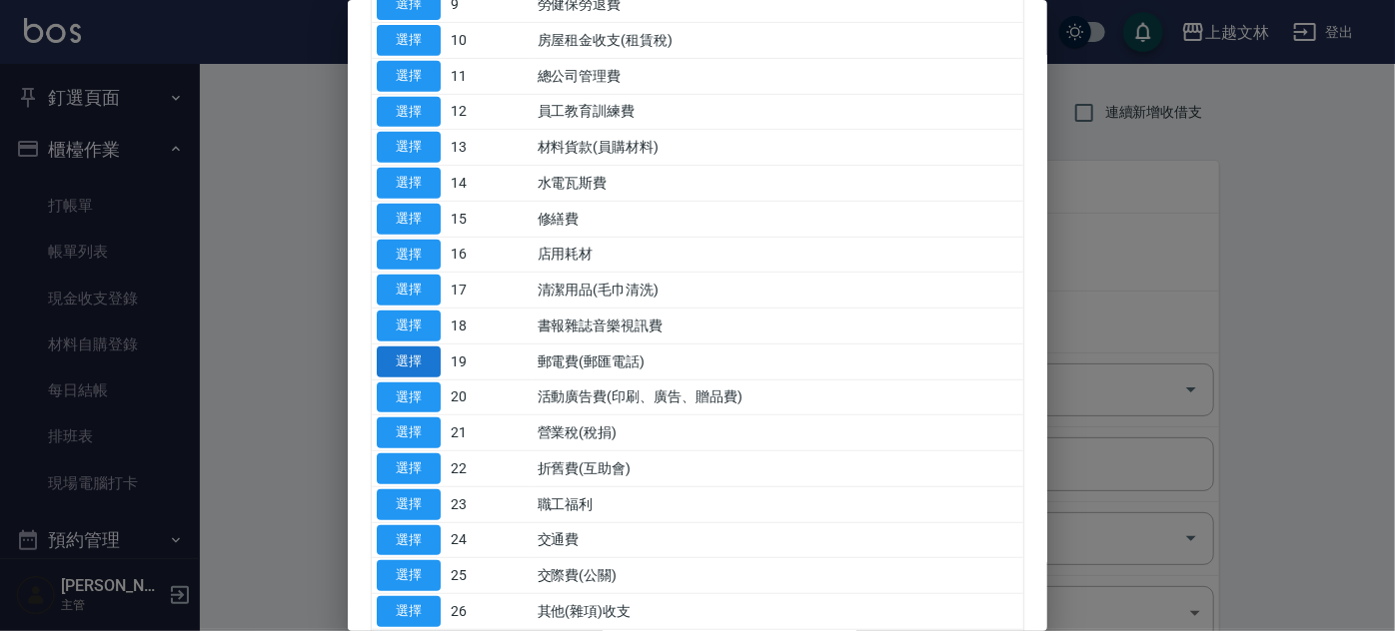
click at [400, 357] on button "選擇" at bounding box center [409, 362] width 64 height 31
type input "19 郵電費(郵匯電話)"
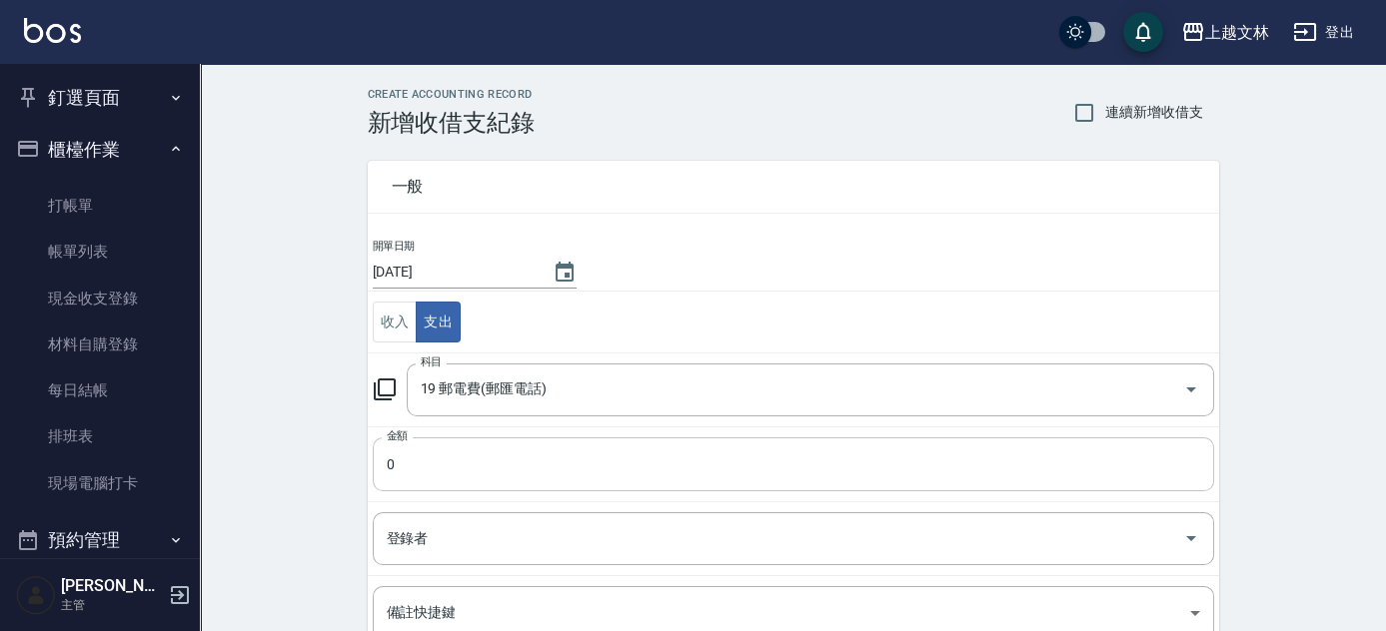
click at [445, 479] on input "0" at bounding box center [793, 465] width 841 height 54
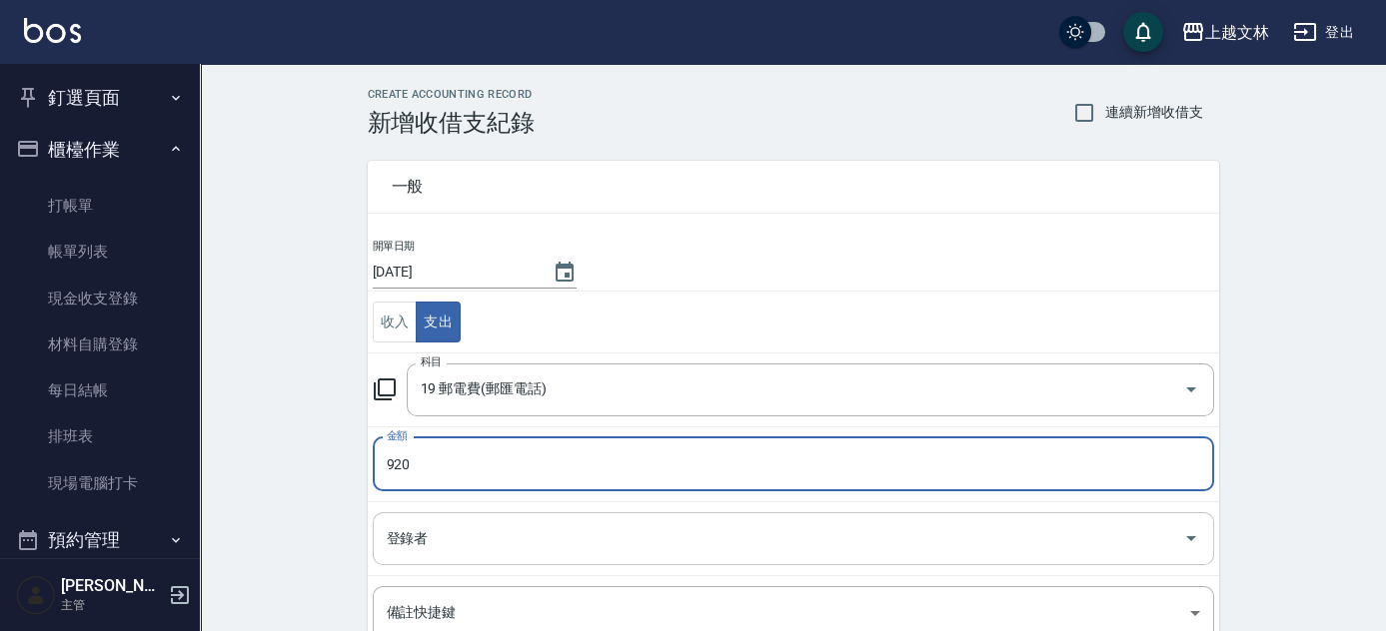
type input "920"
click at [477, 537] on input "登錄者" at bounding box center [778, 538] width 793 height 35
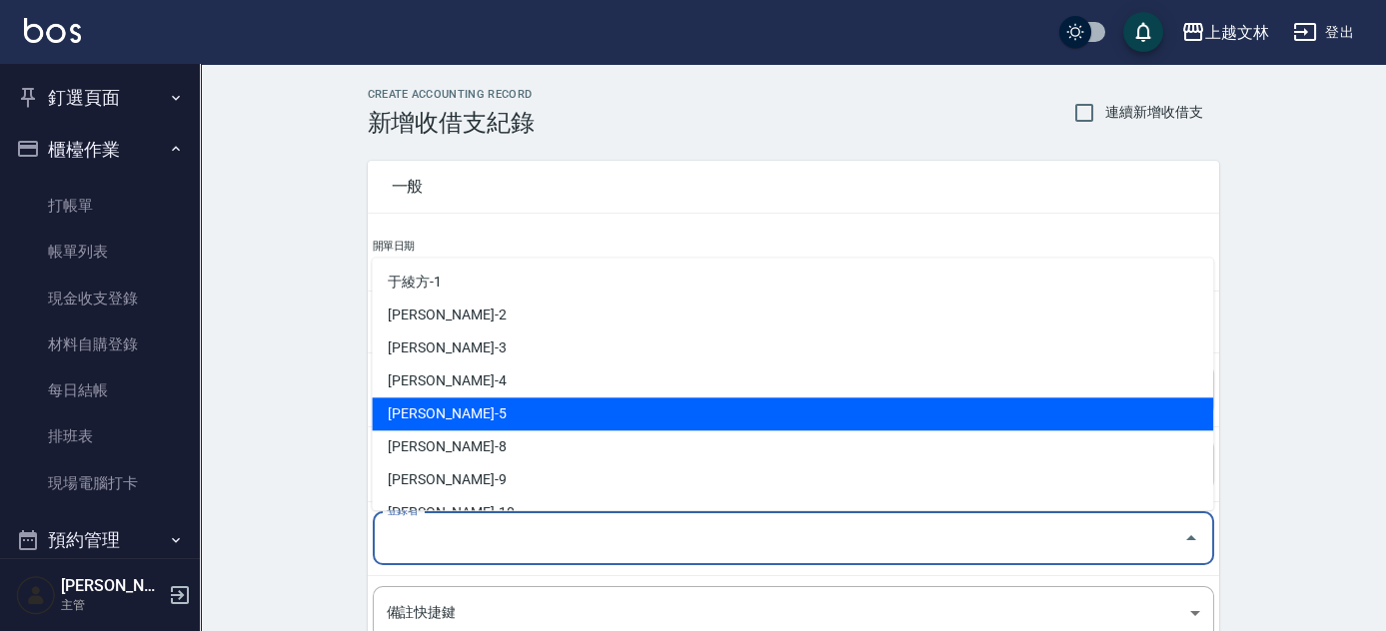
click at [474, 407] on li "[PERSON_NAME]-5" at bounding box center [792, 414] width 841 height 33
type input "[PERSON_NAME]-5"
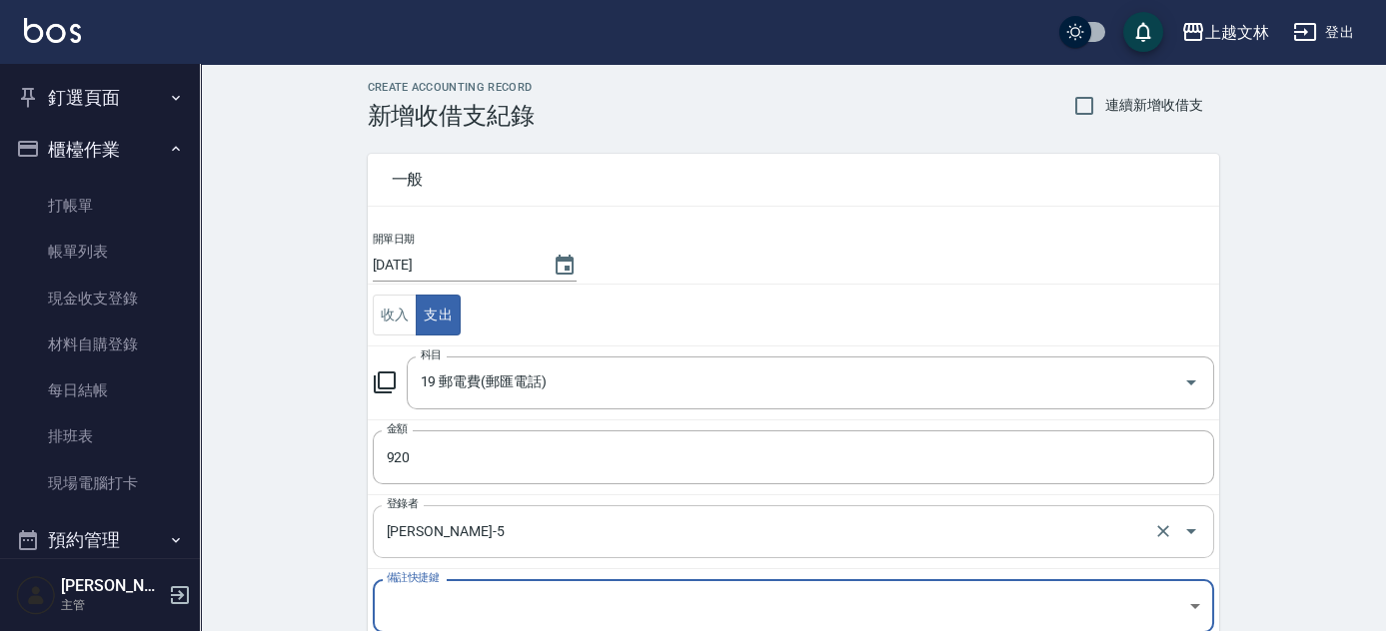
scroll to position [189, 0]
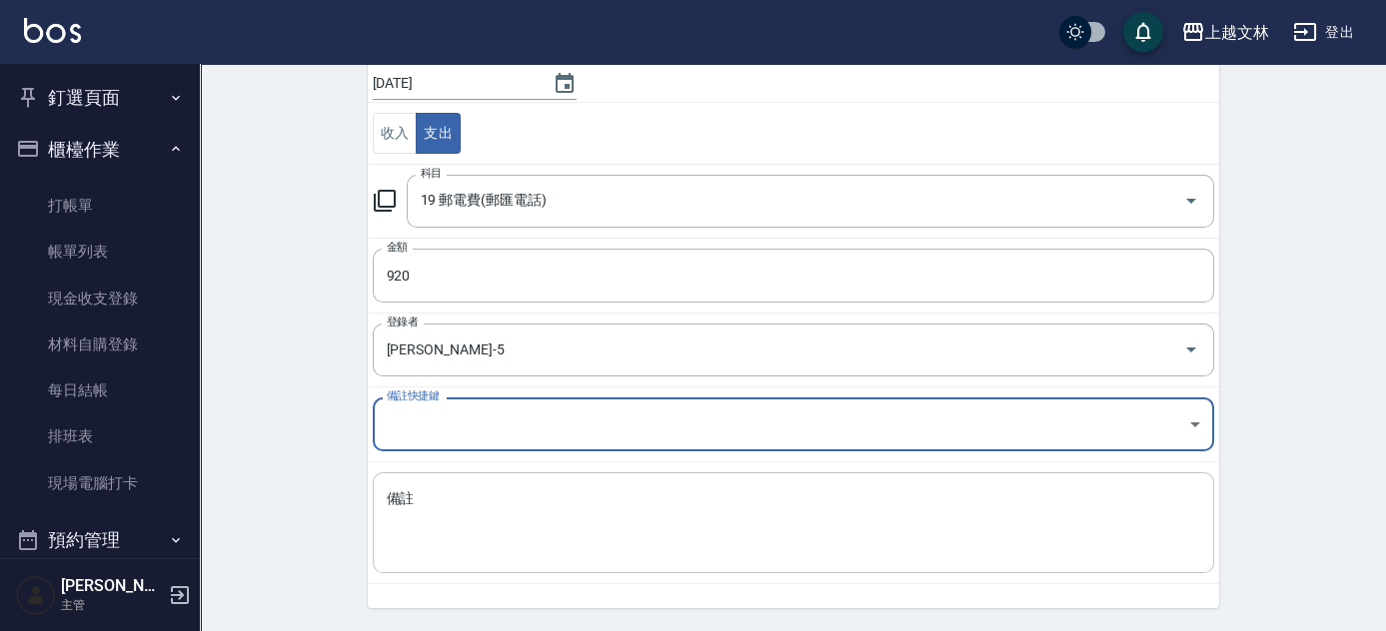
click at [506, 521] on textarea "備註" at bounding box center [793, 523] width 813 height 68
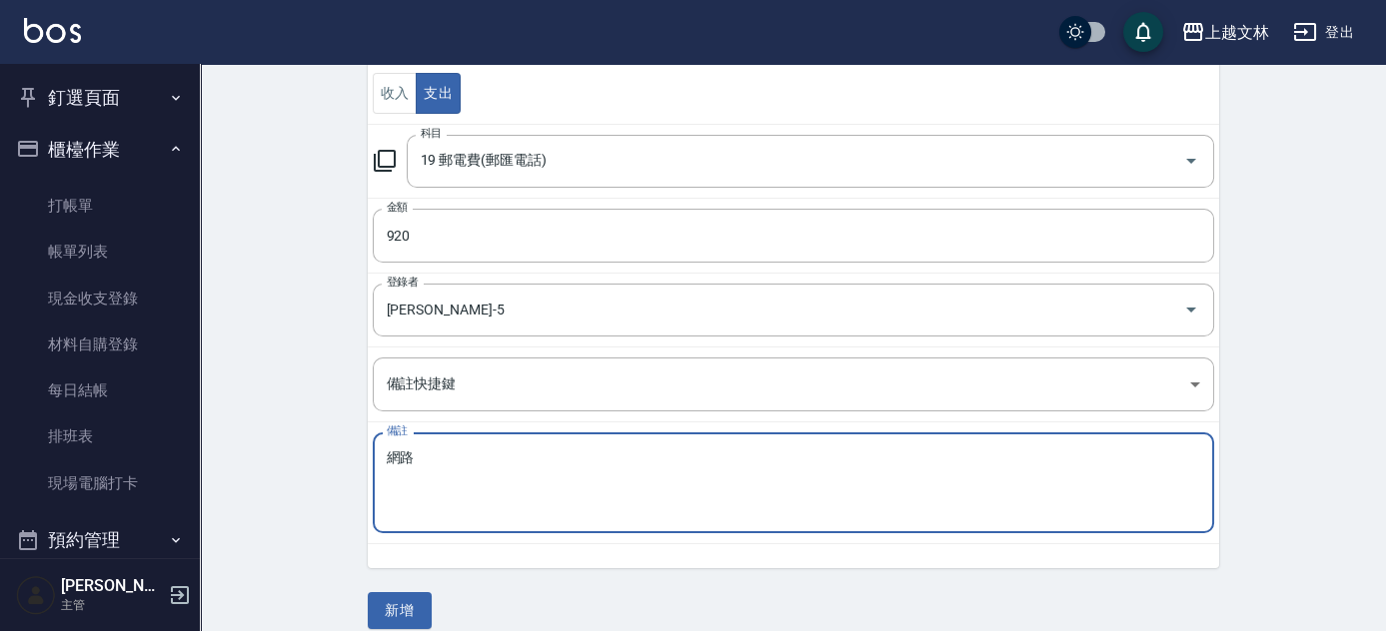
scroll to position [248, 0]
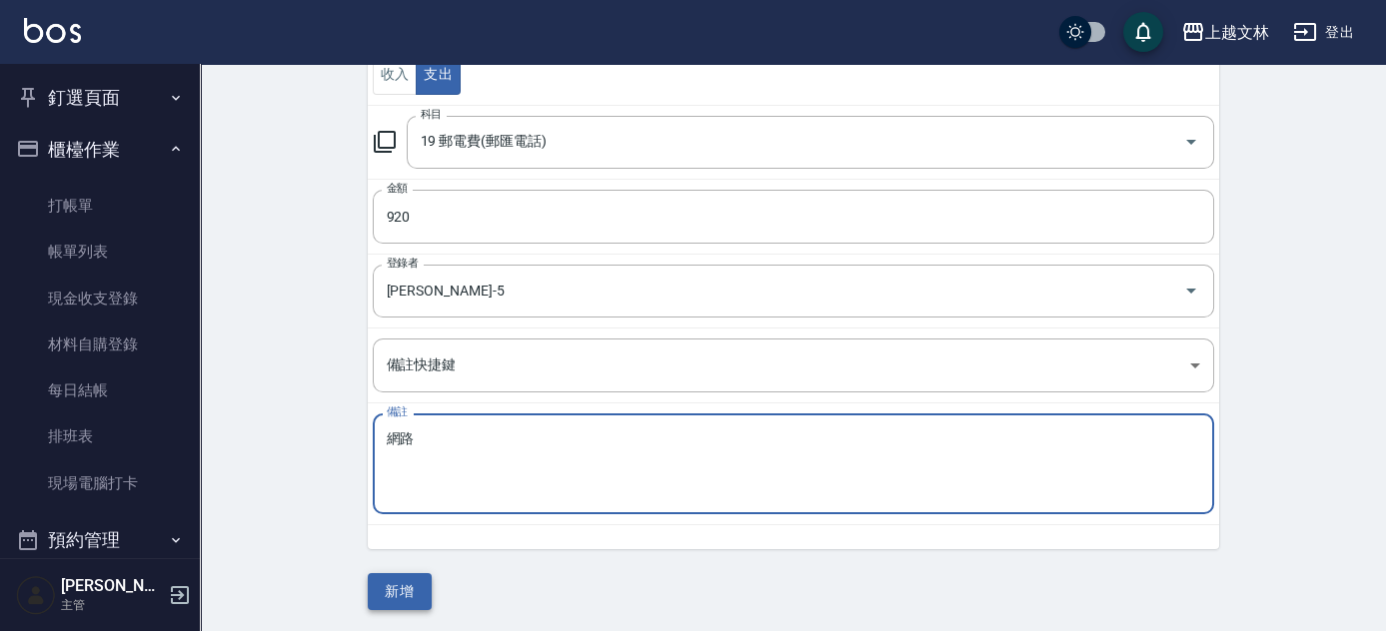
type textarea "網路"
click at [414, 599] on button "新增" at bounding box center [400, 591] width 64 height 37
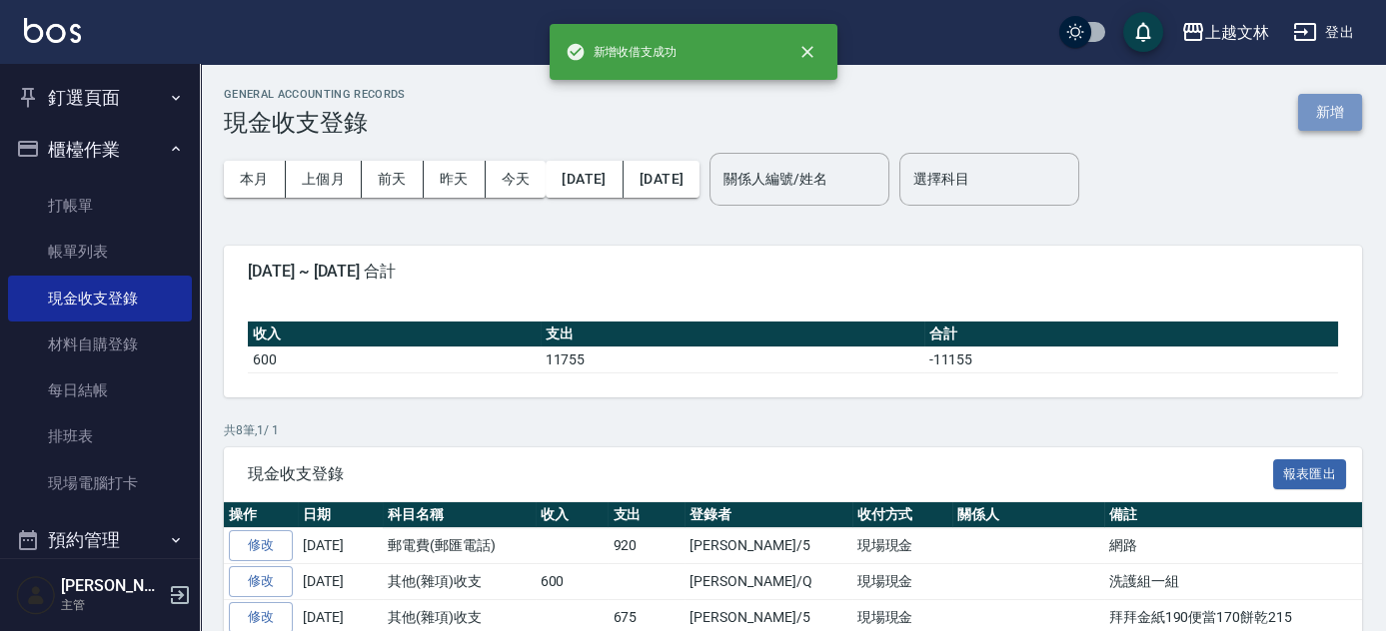
click at [1329, 124] on button "新增" at bounding box center [1330, 112] width 64 height 37
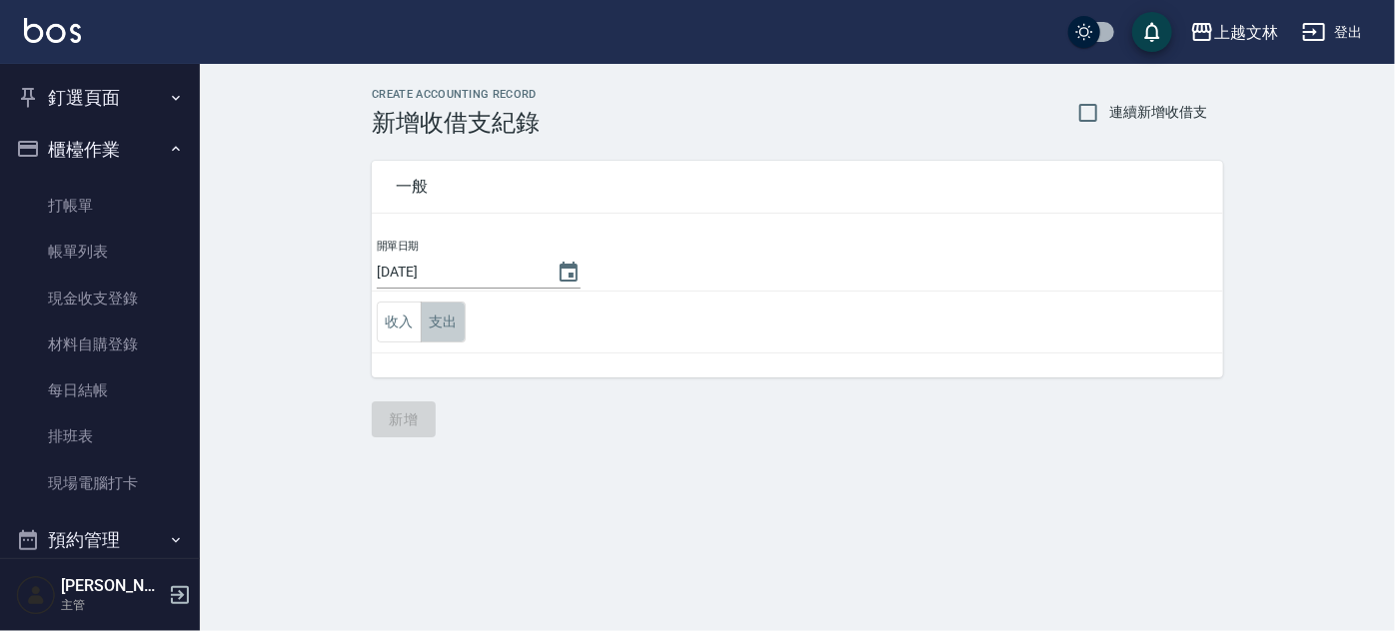
click at [460, 334] on button "支出" at bounding box center [443, 322] width 45 height 41
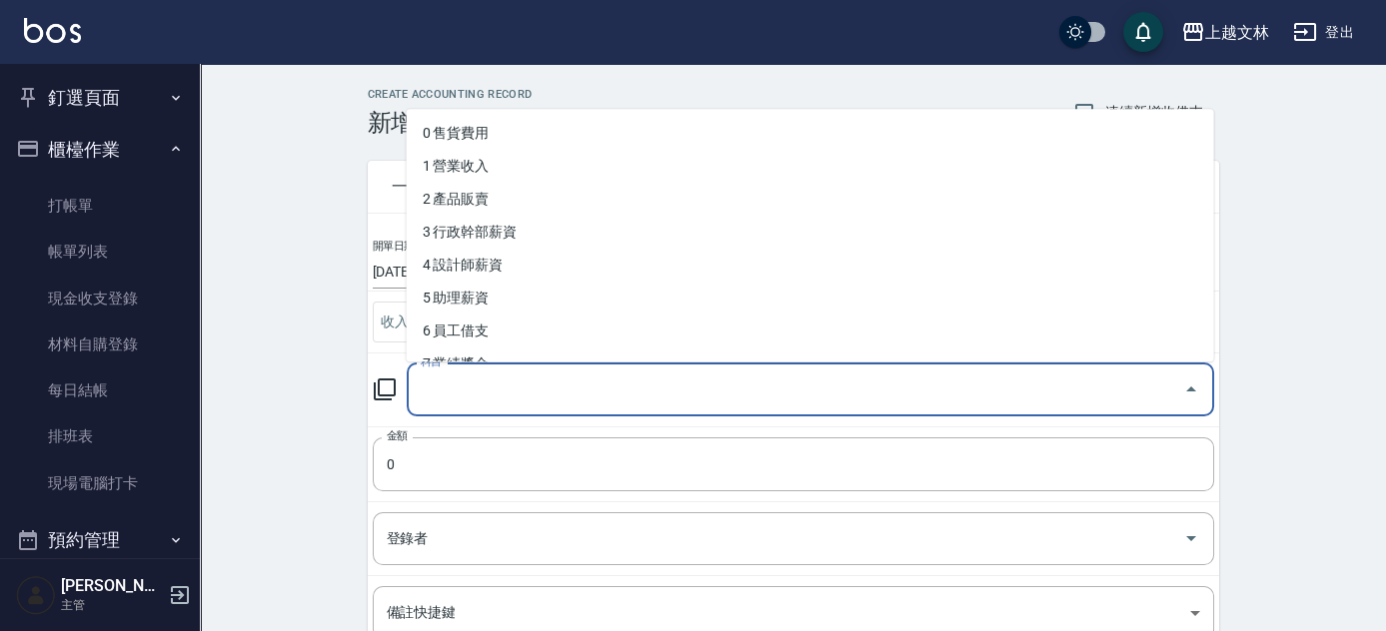
click at [472, 391] on input "科目" at bounding box center [795, 390] width 759 height 35
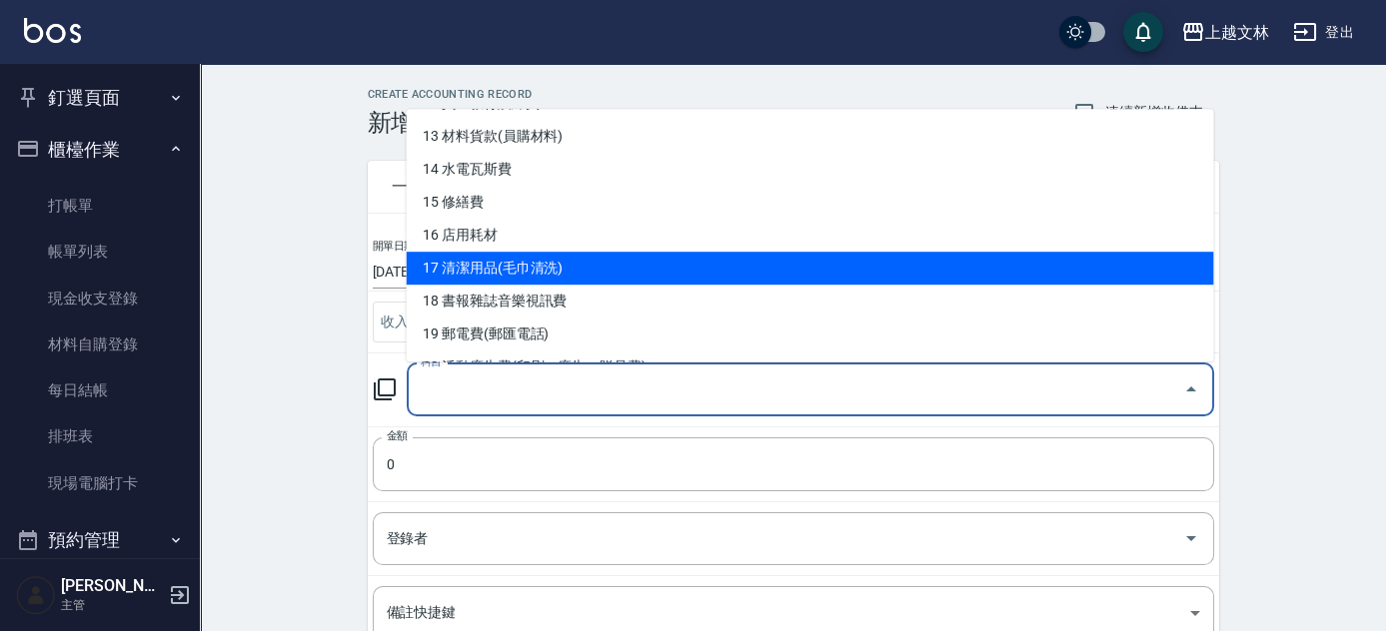
scroll to position [454, 0]
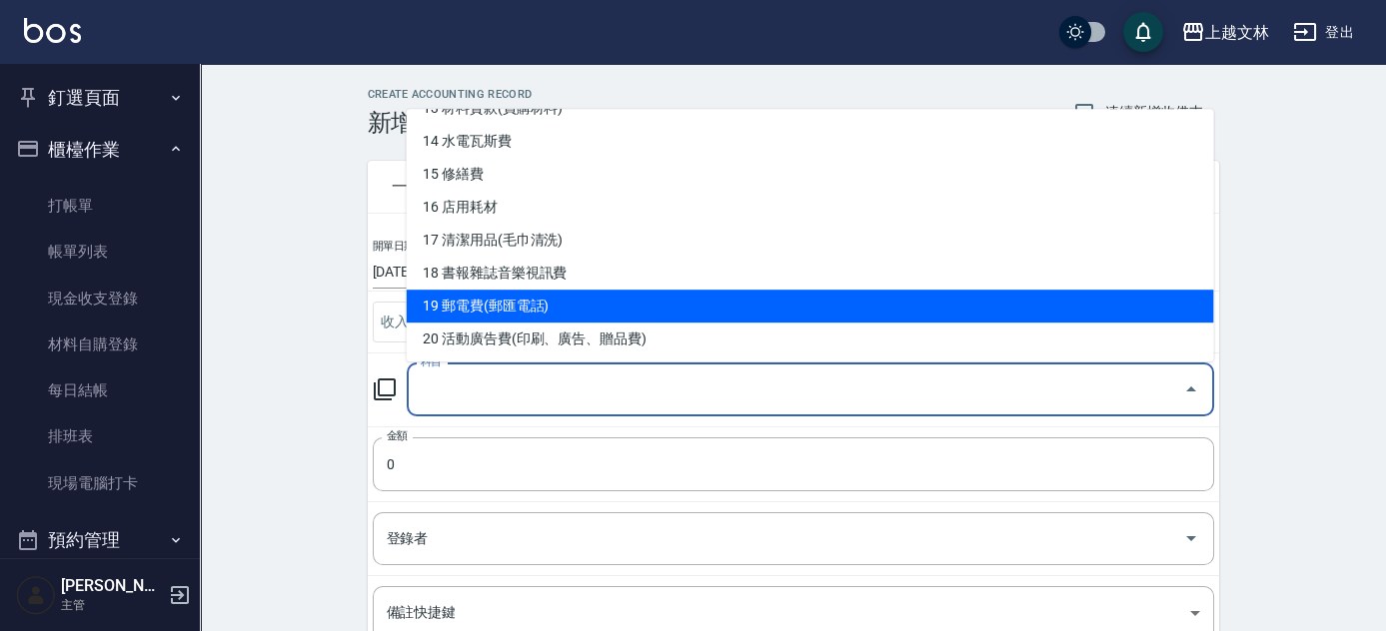
click at [512, 300] on li "19 郵電費(郵匯電話)" at bounding box center [810, 306] width 807 height 33
type input "19 郵電費(郵匯電話)"
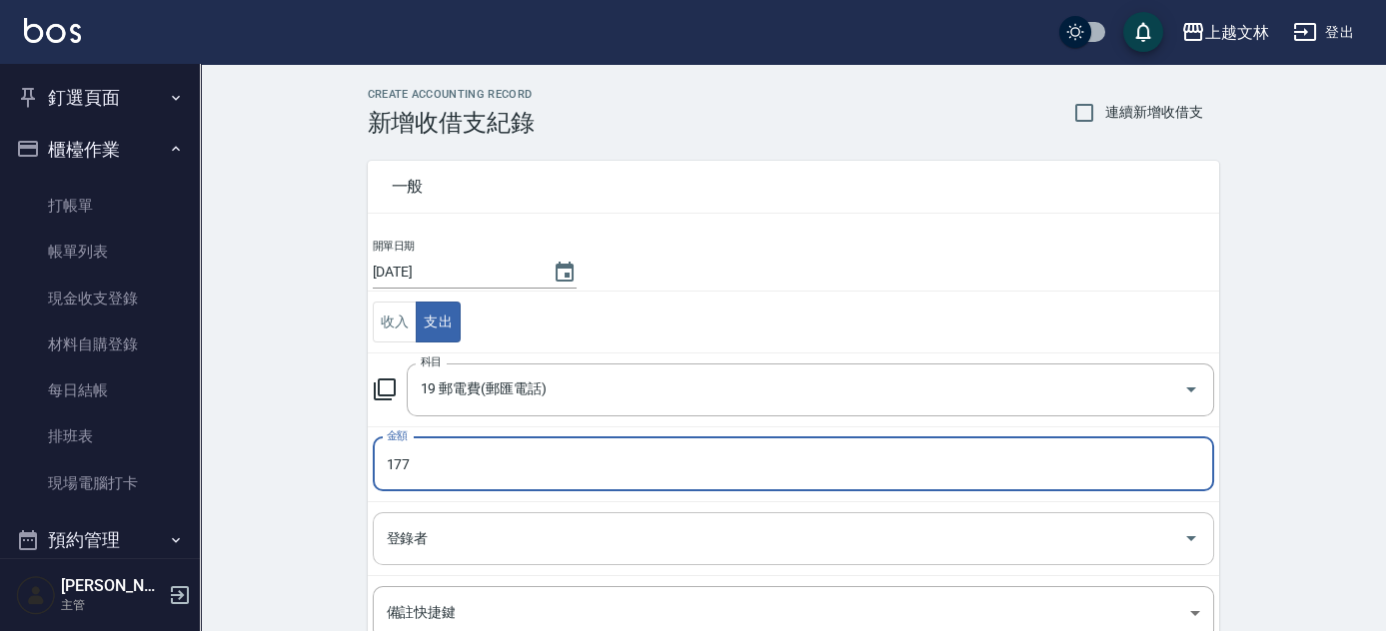
type input "177"
click at [480, 545] on input "登錄者" at bounding box center [778, 538] width 793 height 35
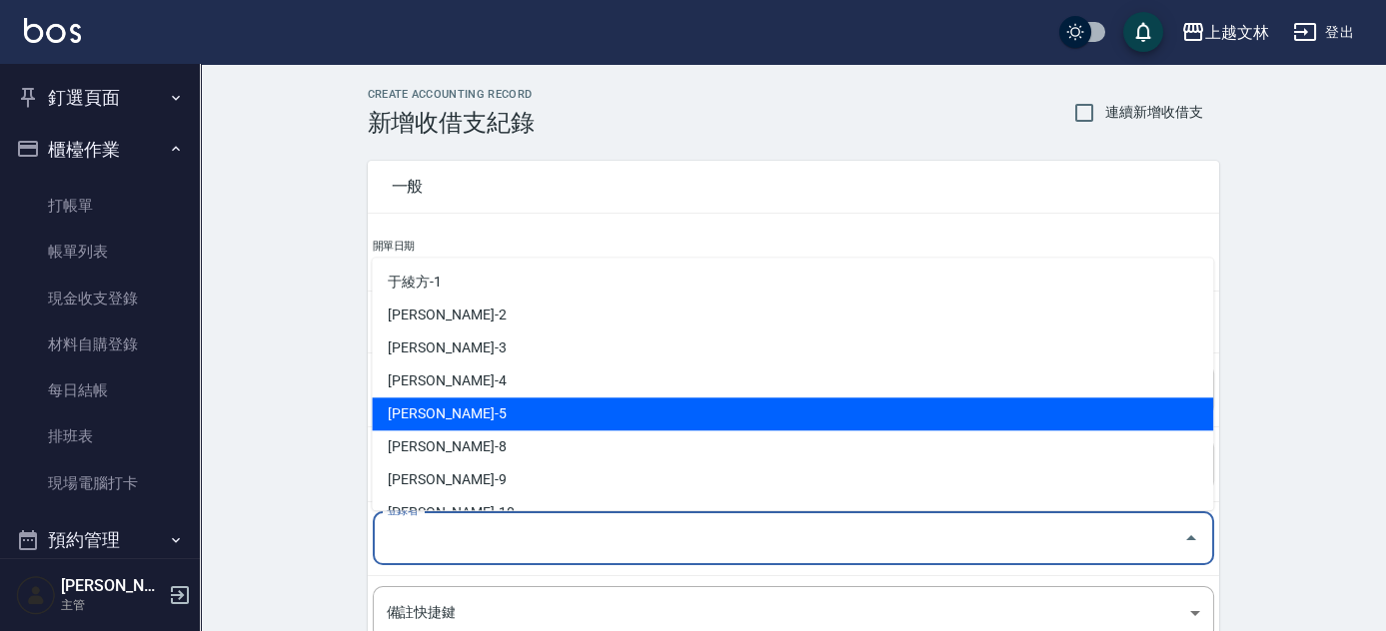
click at [456, 418] on li "[PERSON_NAME]-5" at bounding box center [792, 414] width 841 height 33
type input "[PERSON_NAME]-5"
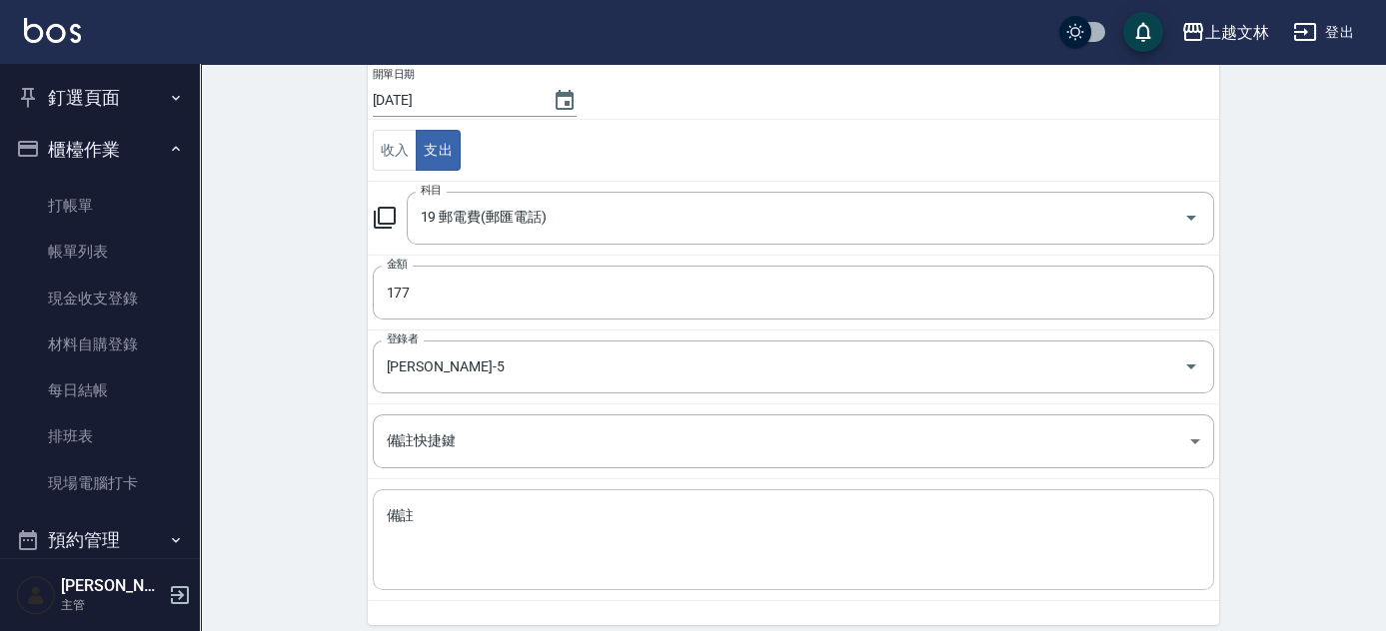
scroll to position [189, 0]
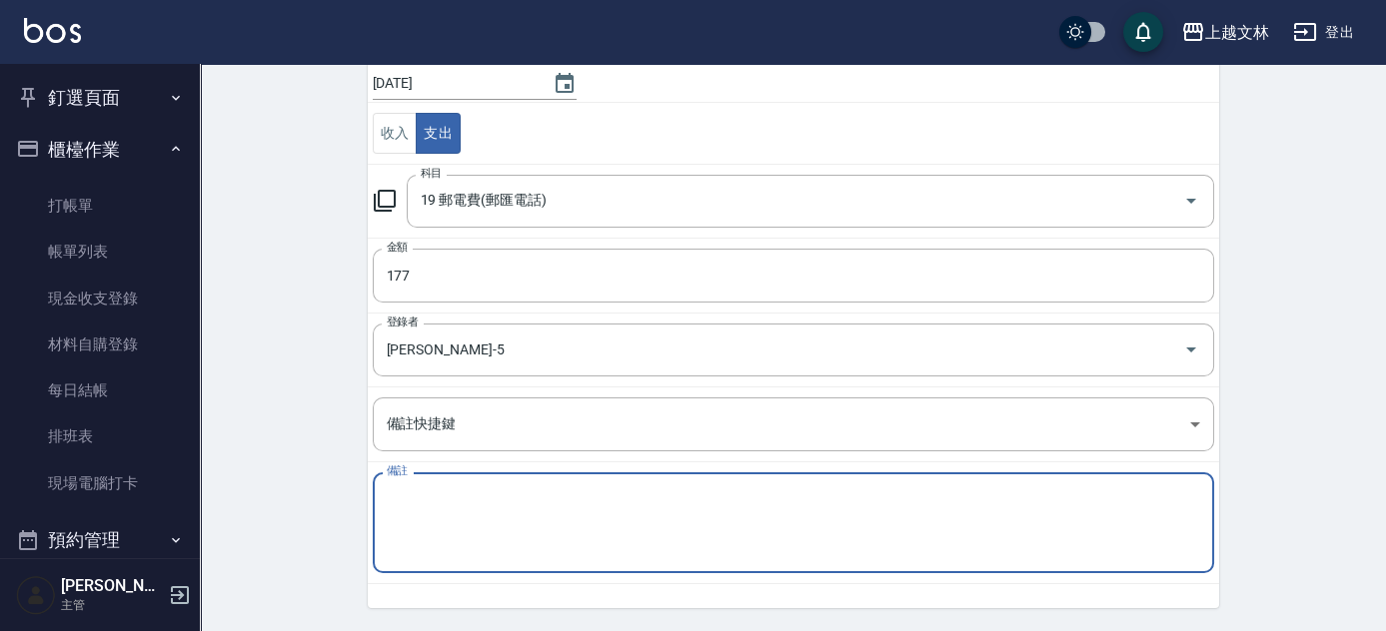
click at [480, 514] on textarea "備註" at bounding box center [793, 523] width 813 height 68
type textarea "2"
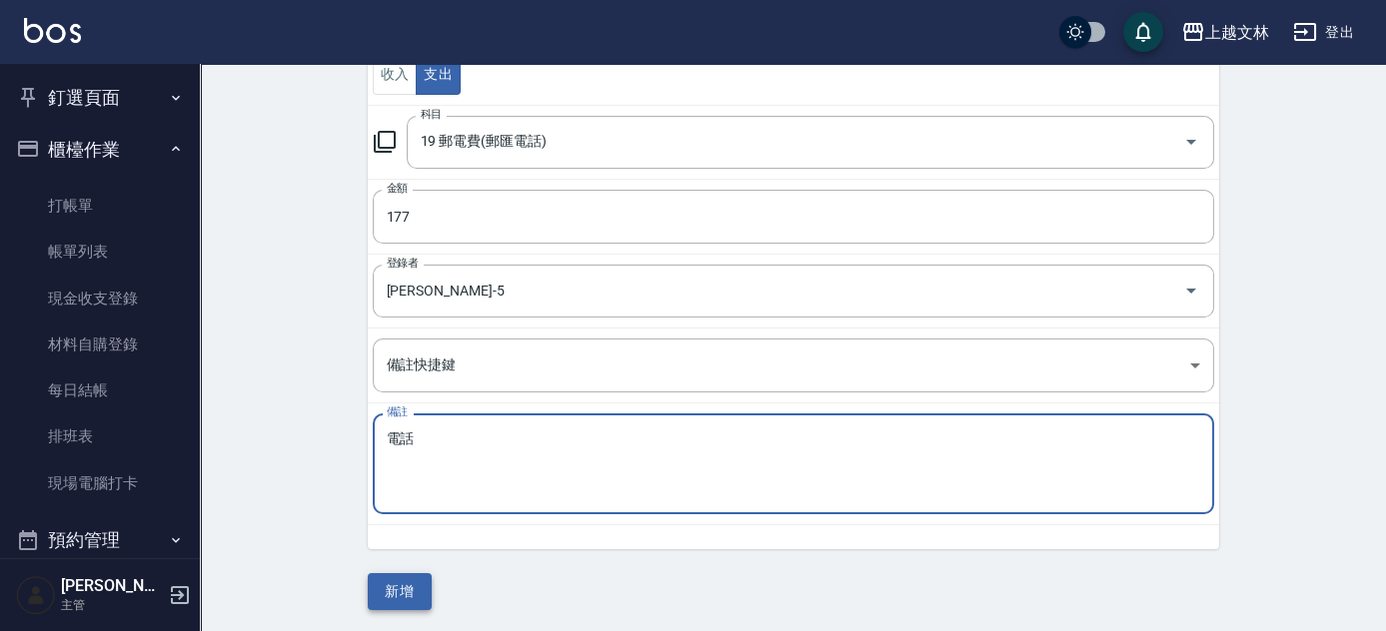
type textarea "電話"
click at [388, 598] on button "新增" at bounding box center [400, 591] width 64 height 37
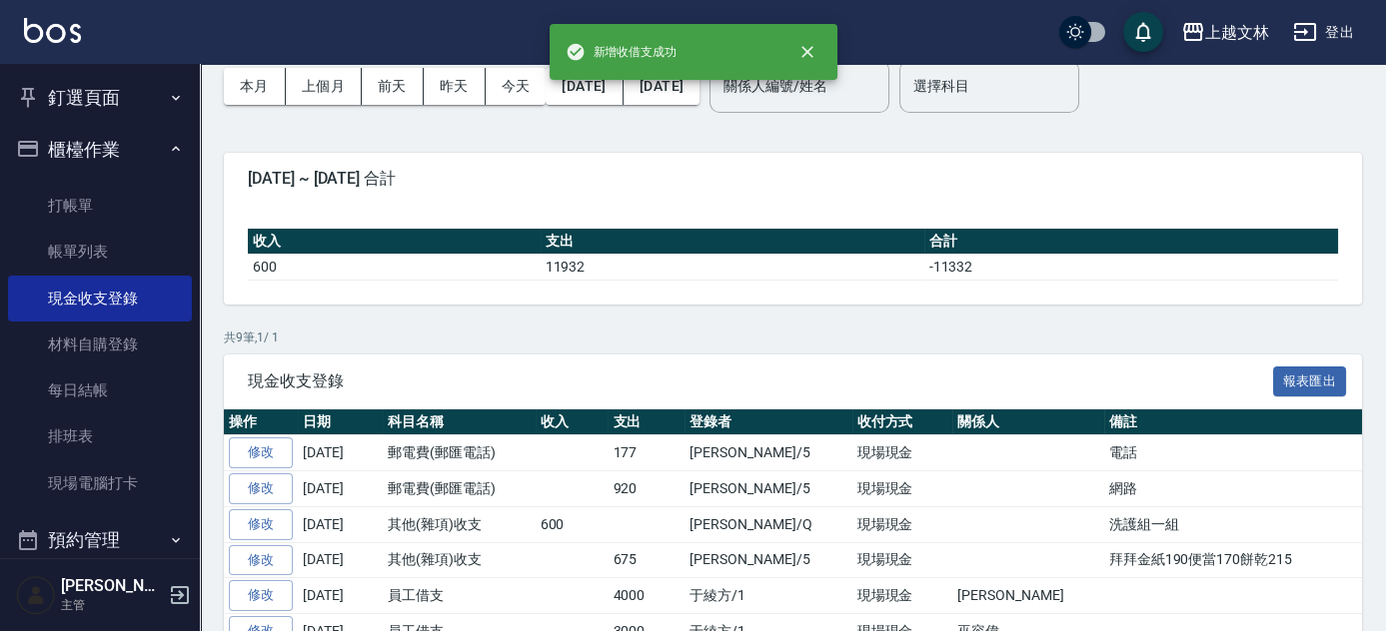
scroll to position [181, 0]
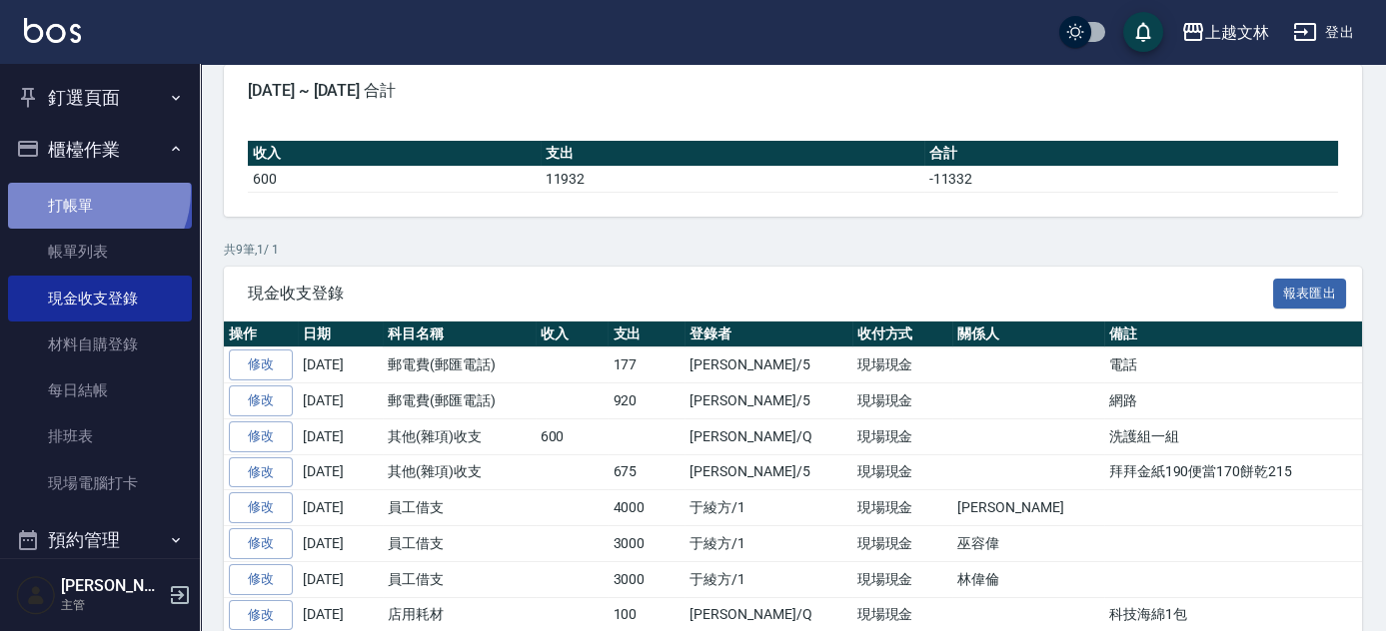
drag, startPoint x: 86, startPoint y: 192, endPoint x: 92, endPoint y: 180, distance: 13.4
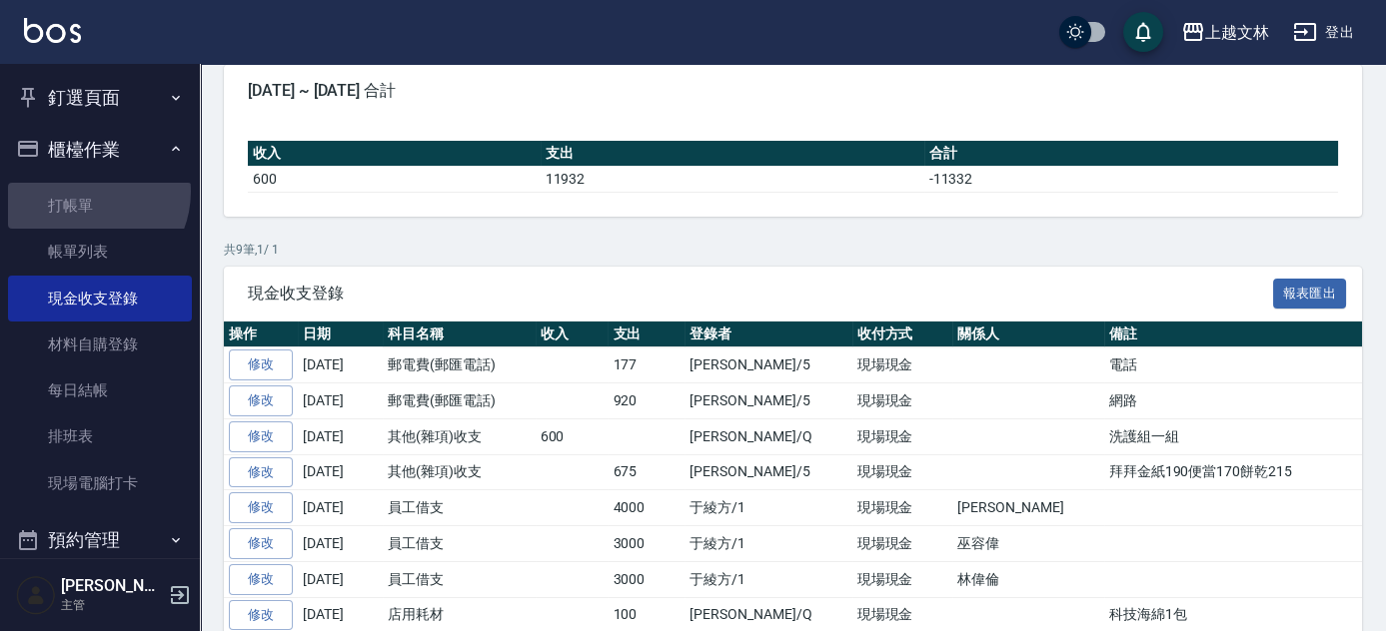
click at [85, 191] on link "打帳單" at bounding box center [100, 206] width 184 height 46
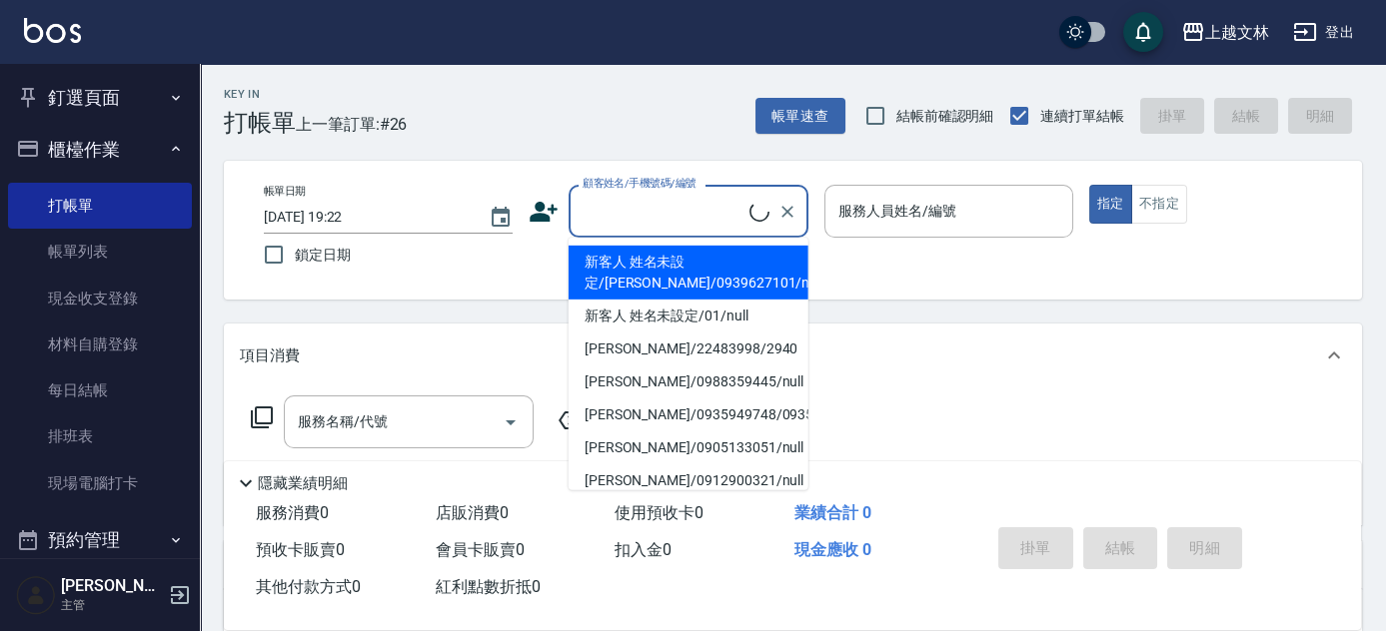
click at [648, 212] on input "顧客姓名/手機號碼/編號" at bounding box center [663, 211] width 172 height 35
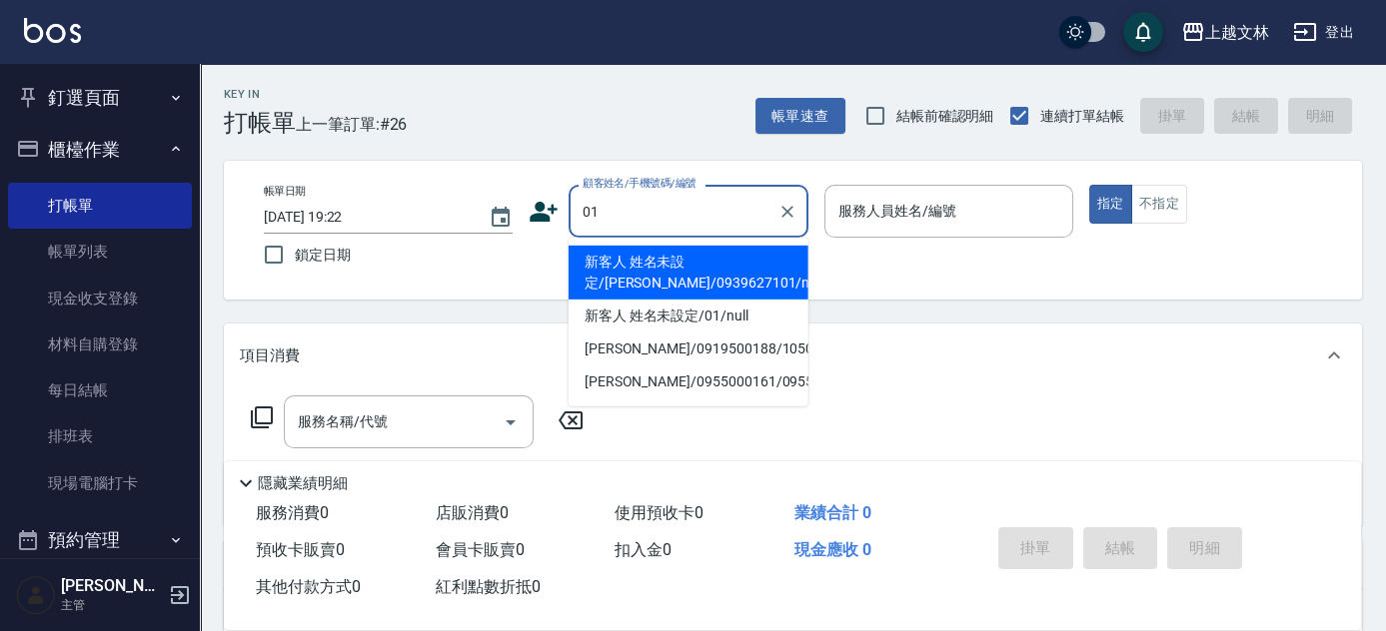
type input "新客人 姓名未設定/[PERSON_NAME]/0939627101/null1/null"
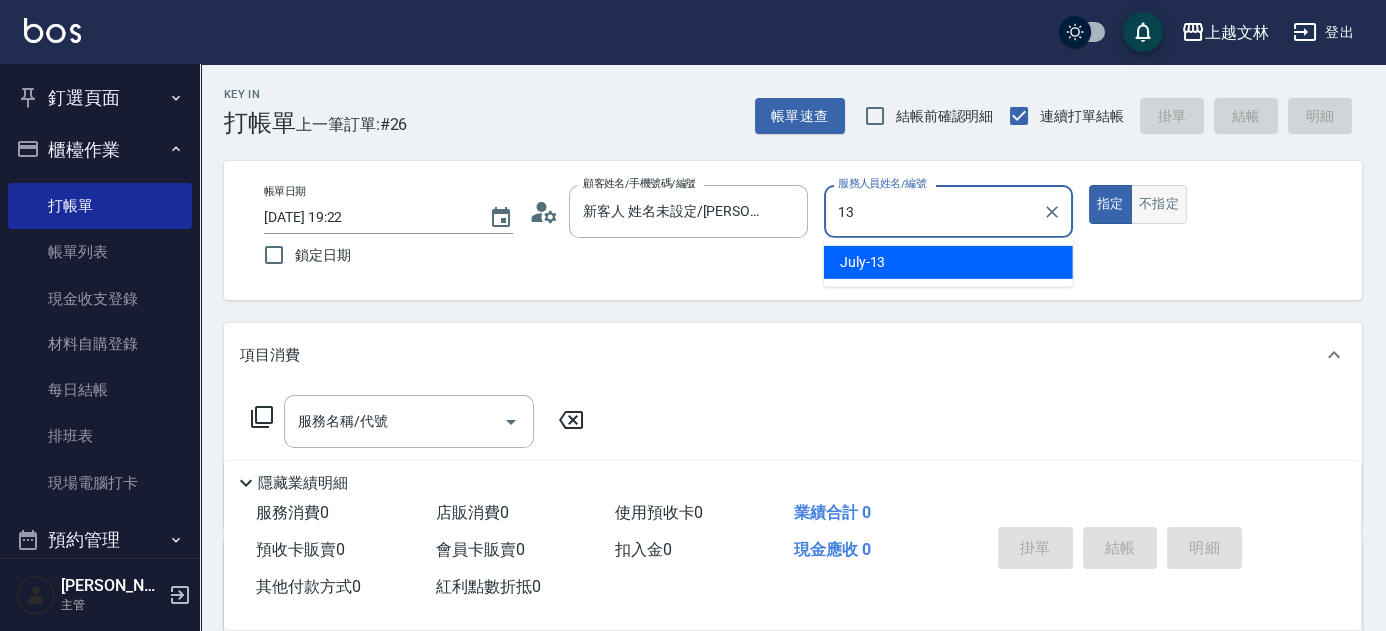
type input "July-13"
type button "true"
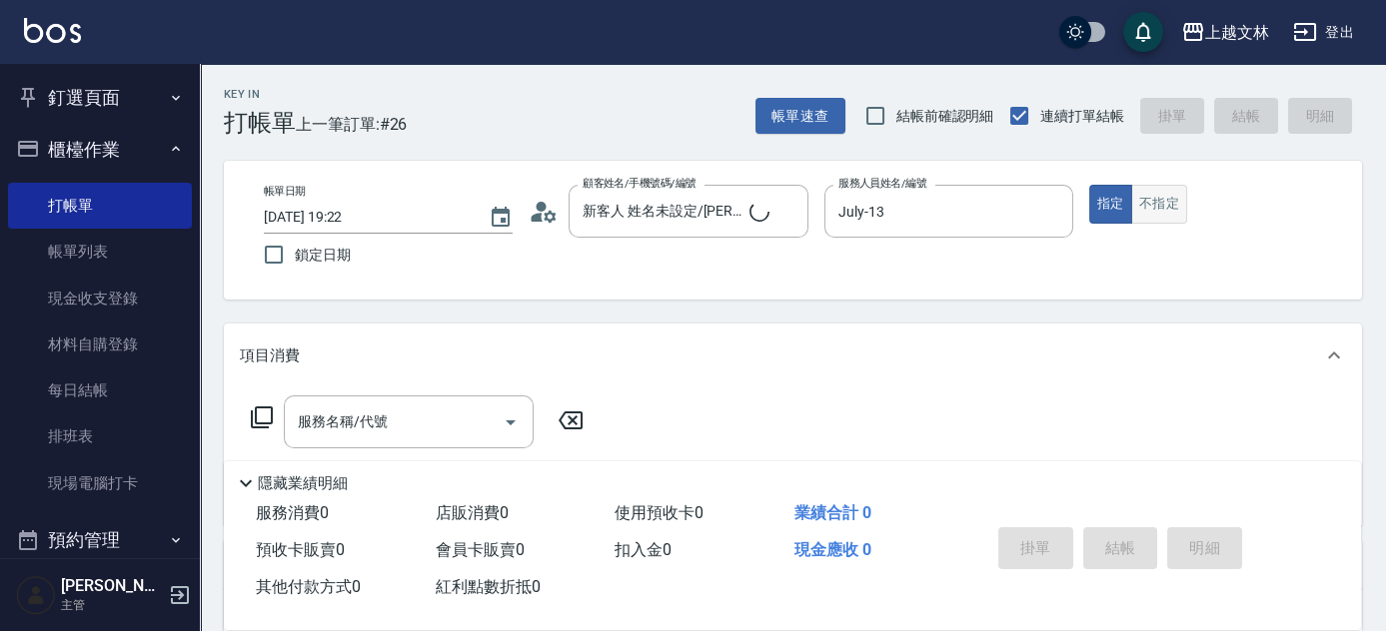
type input "新客人 姓名未設定/01/null"
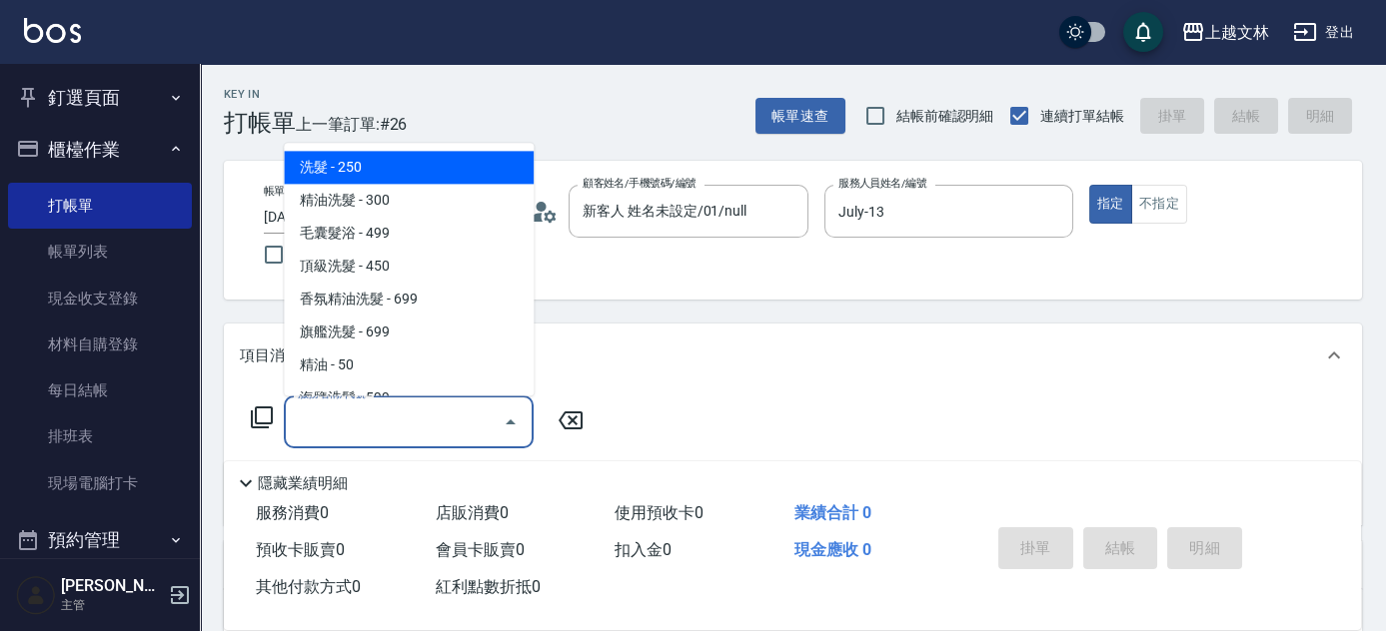
click at [357, 430] on input "服務名稱/代號" at bounding box center [394, 422] width 202 height 35
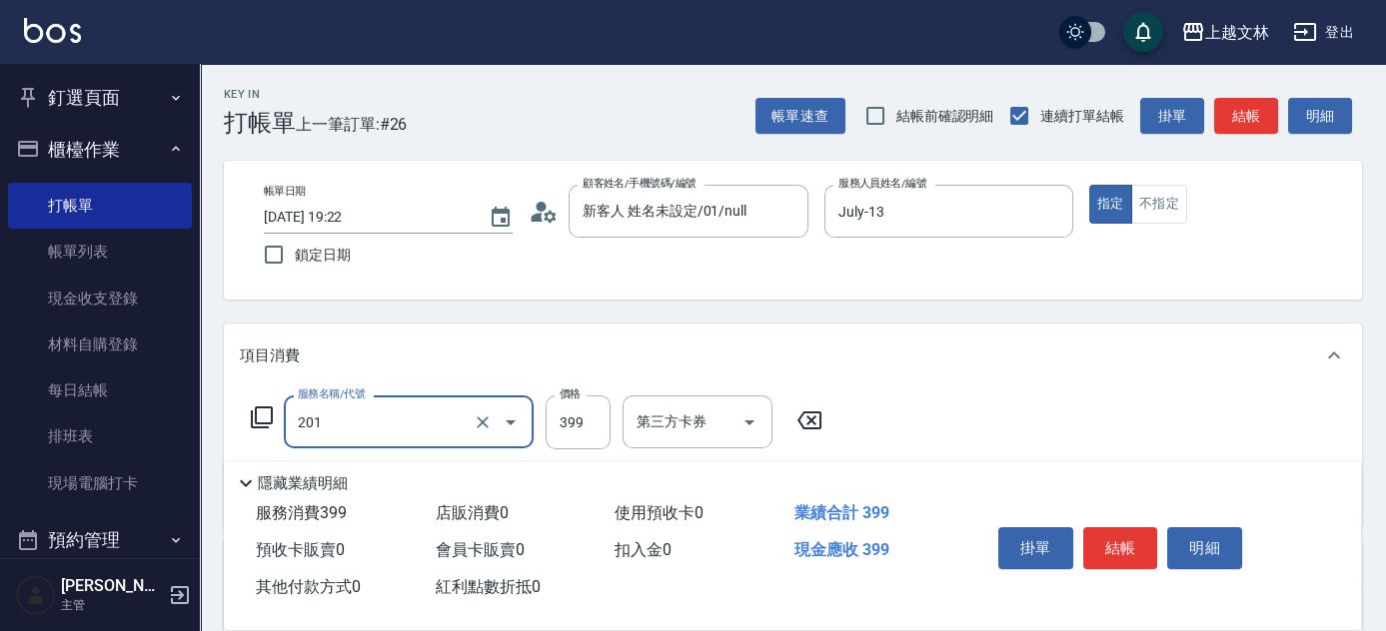
type input "B級單剪(201)"
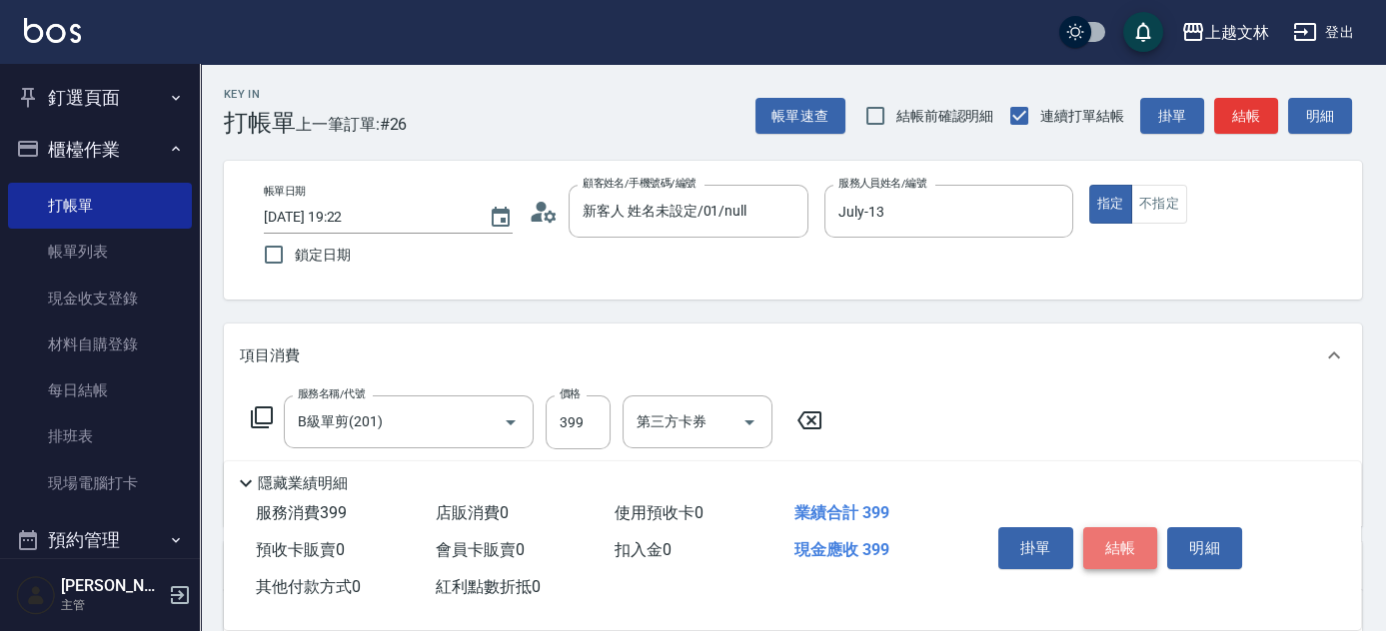
click at [1124, 529] on button "結帳" at bounding box center [1120, 548] width 75 height 42
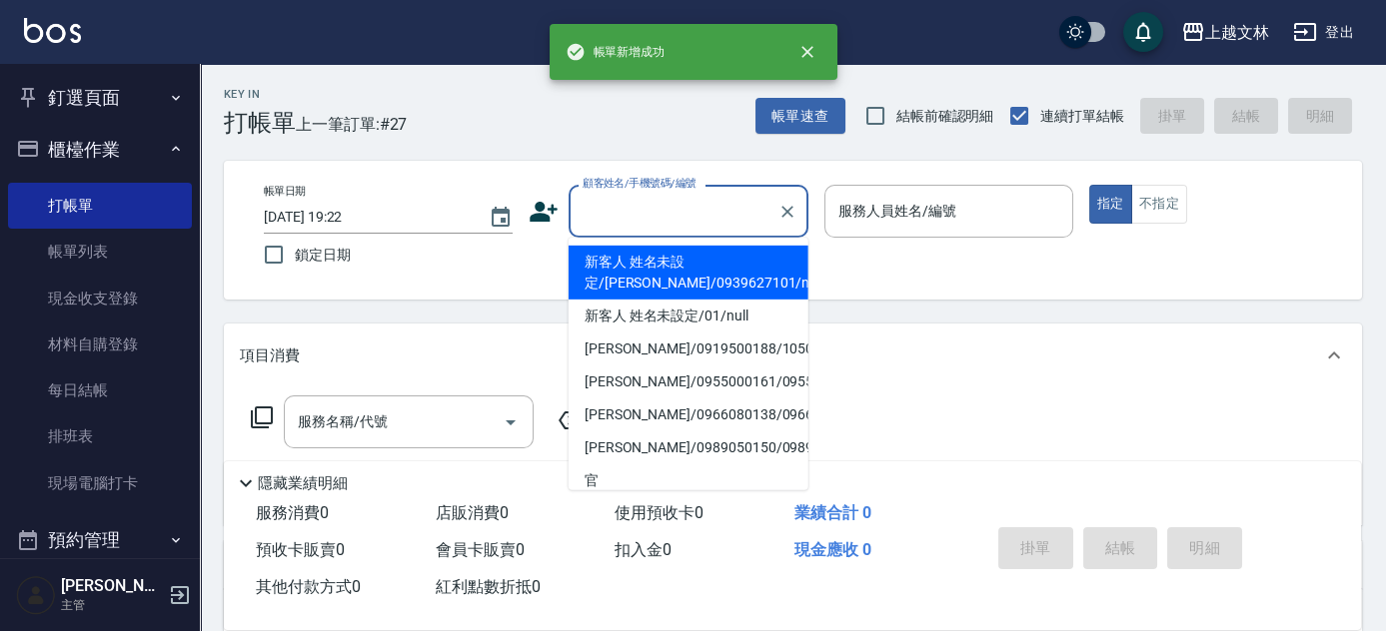
click at [633, 219] on input "顧客姓名/手機號碼/編號" at bounding box center [673, 211] width 192 height 35
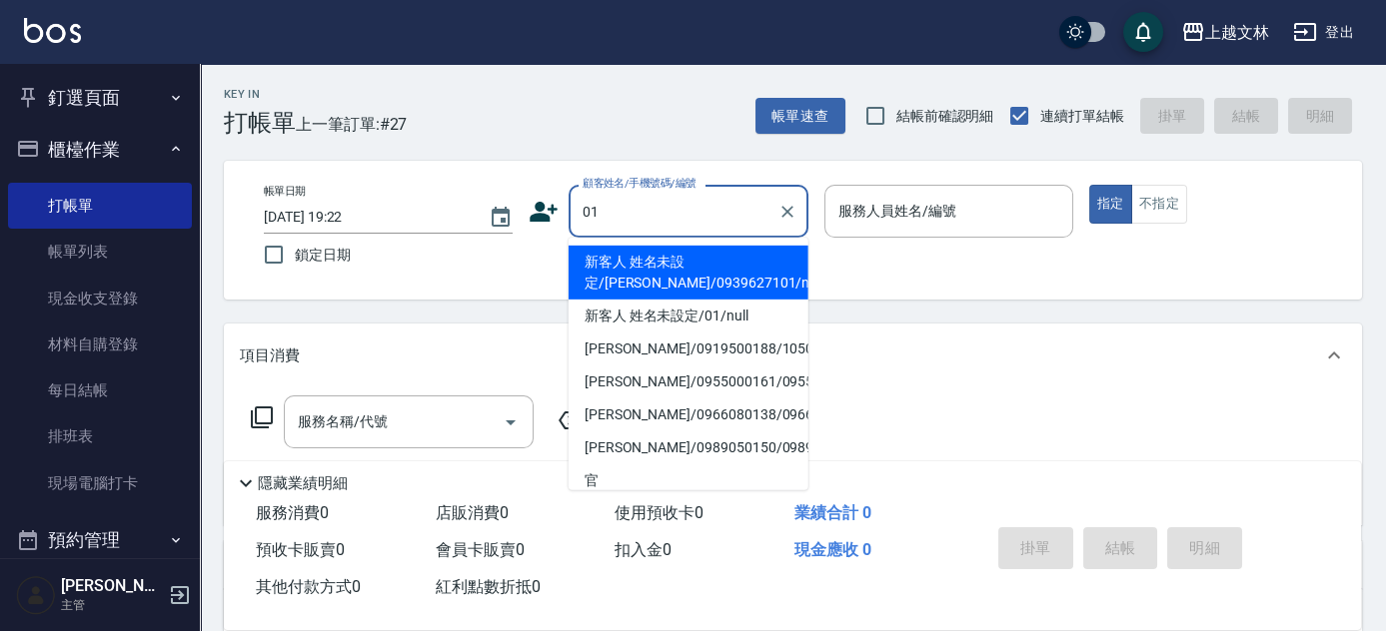
type input "新客人 姓名未設定/[PERSON_NAME]/0939627101/null1/null"
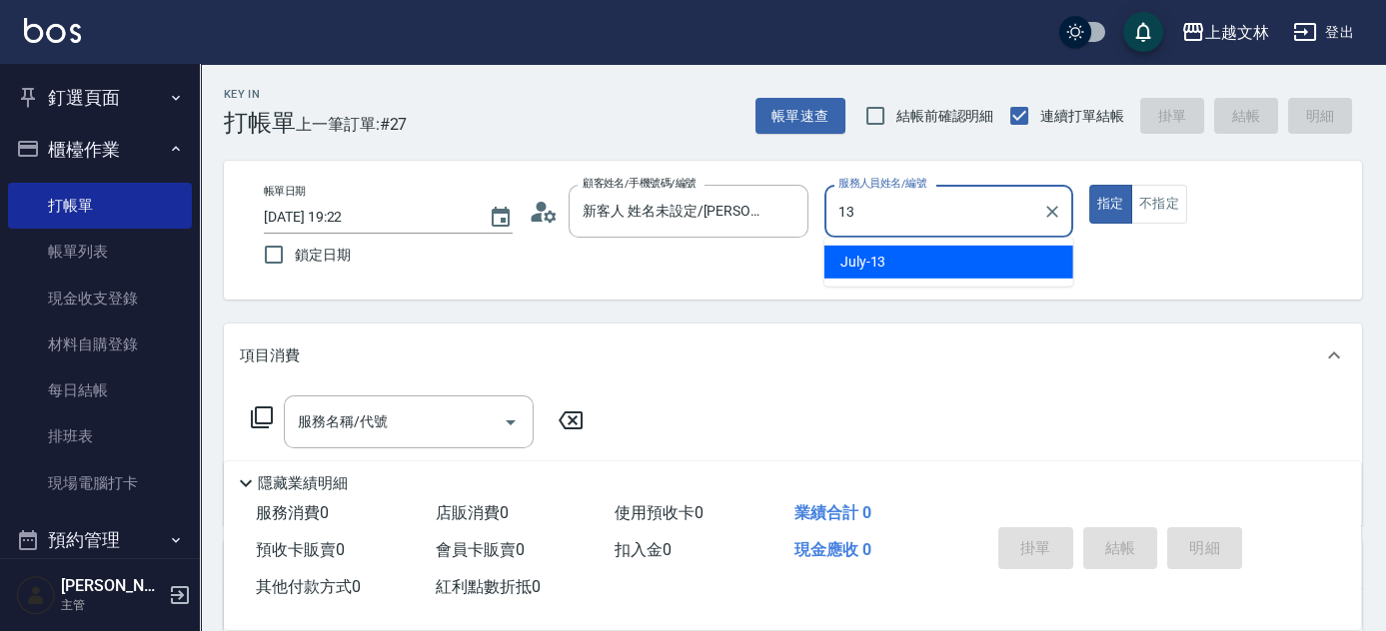
type input "July-13"
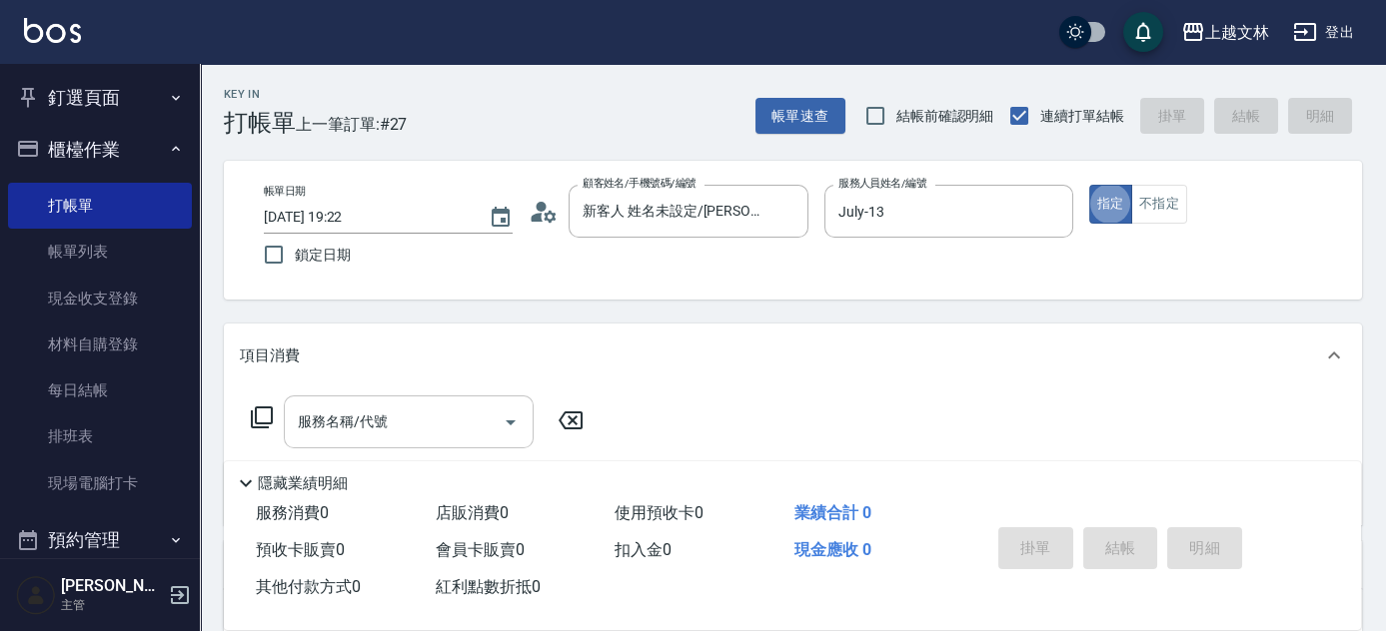
click at [443, 408] on input "服務名稱/代號" at bounding box center [394, 422] width 202 height 35
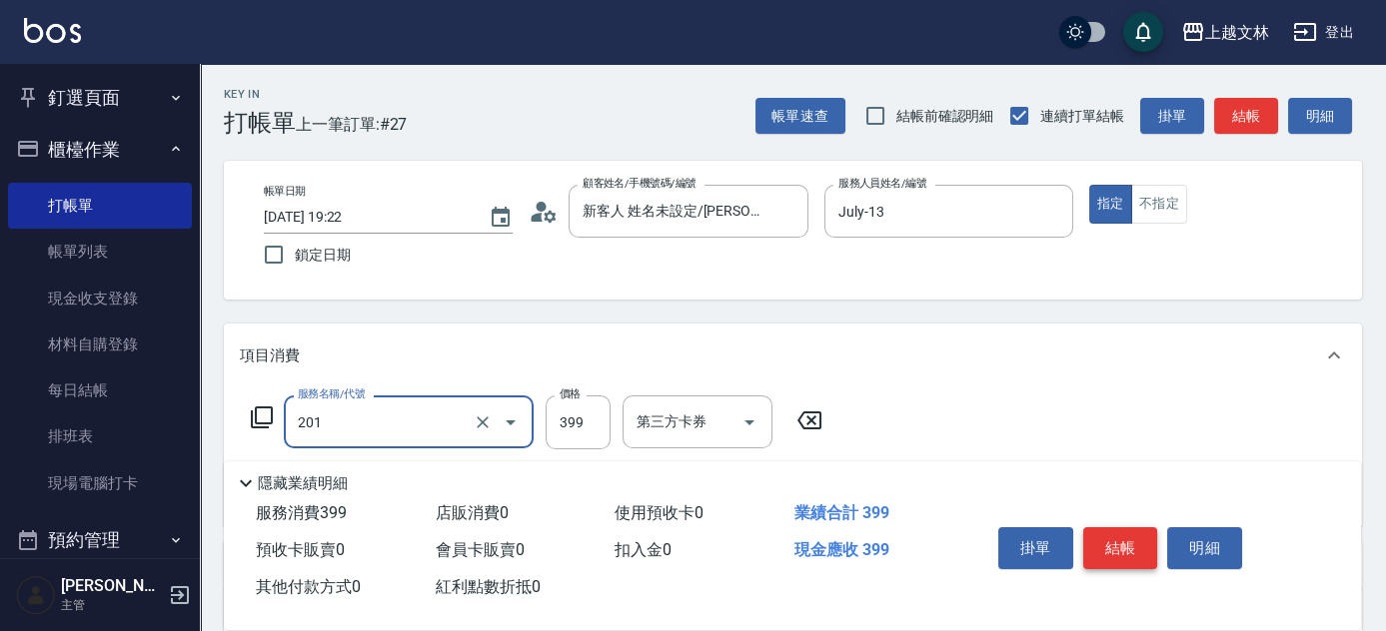
type input "B級單剪(201)"
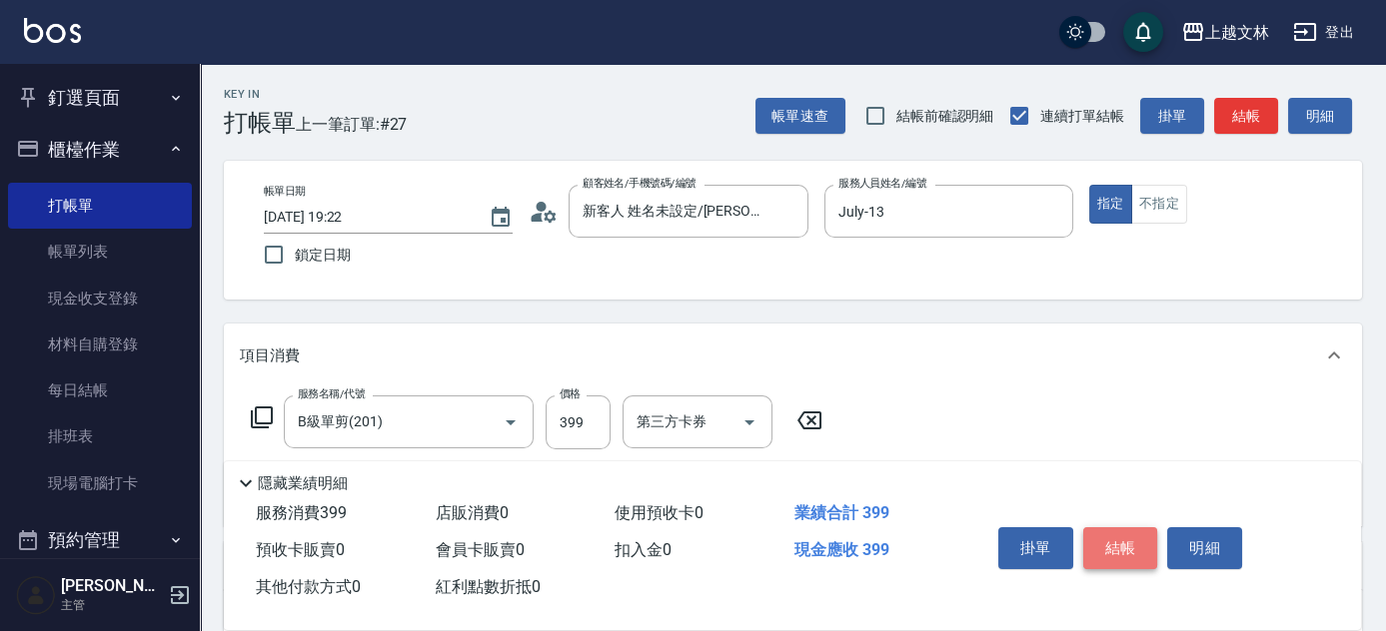
click at [1142, 537] on button "結帳" at bounding box center [1120, 548] width 75 height 42
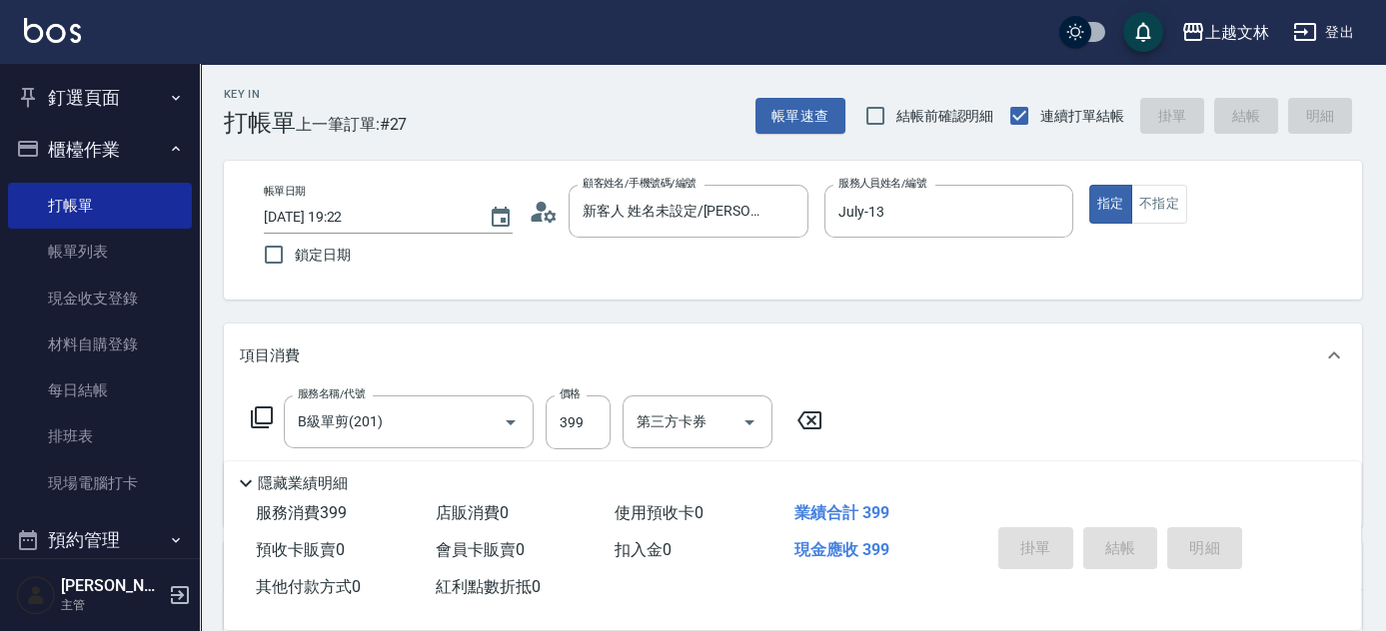
type input "[DATE] 19:23"
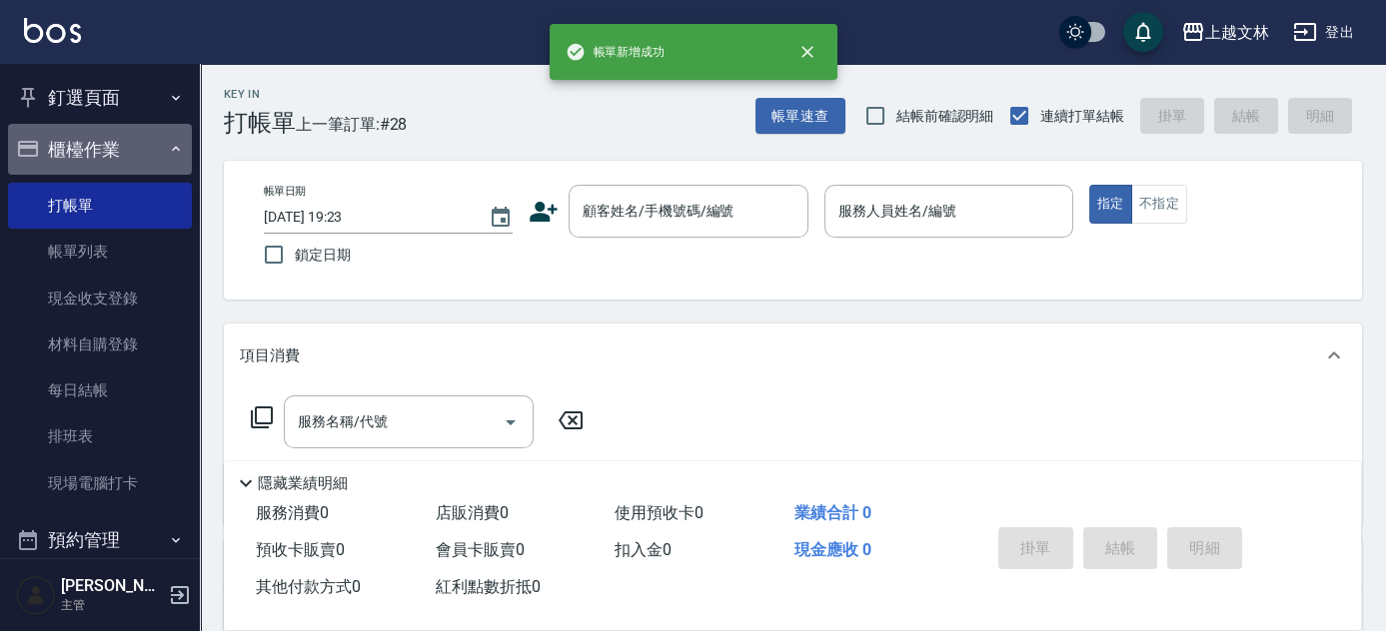
click at [108, 143] on button "櫃檯作業" at bounding box center [100, 150] width 184 height 52
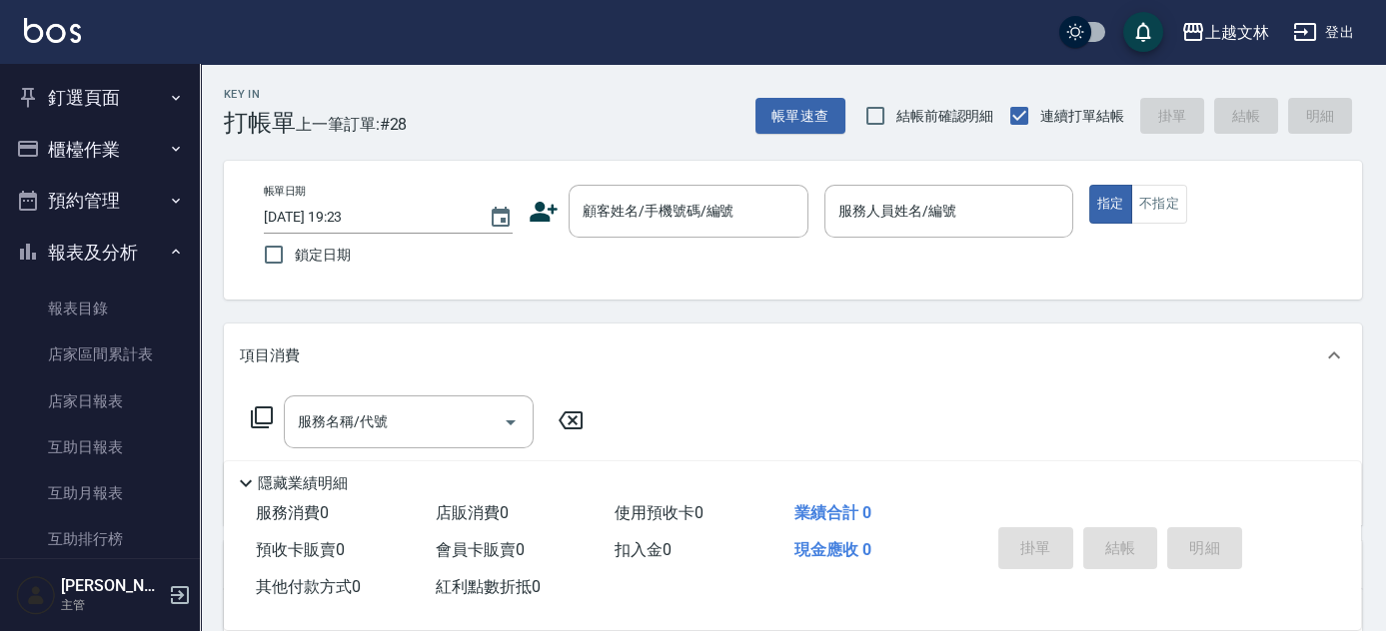
scroll to position [433, 0]
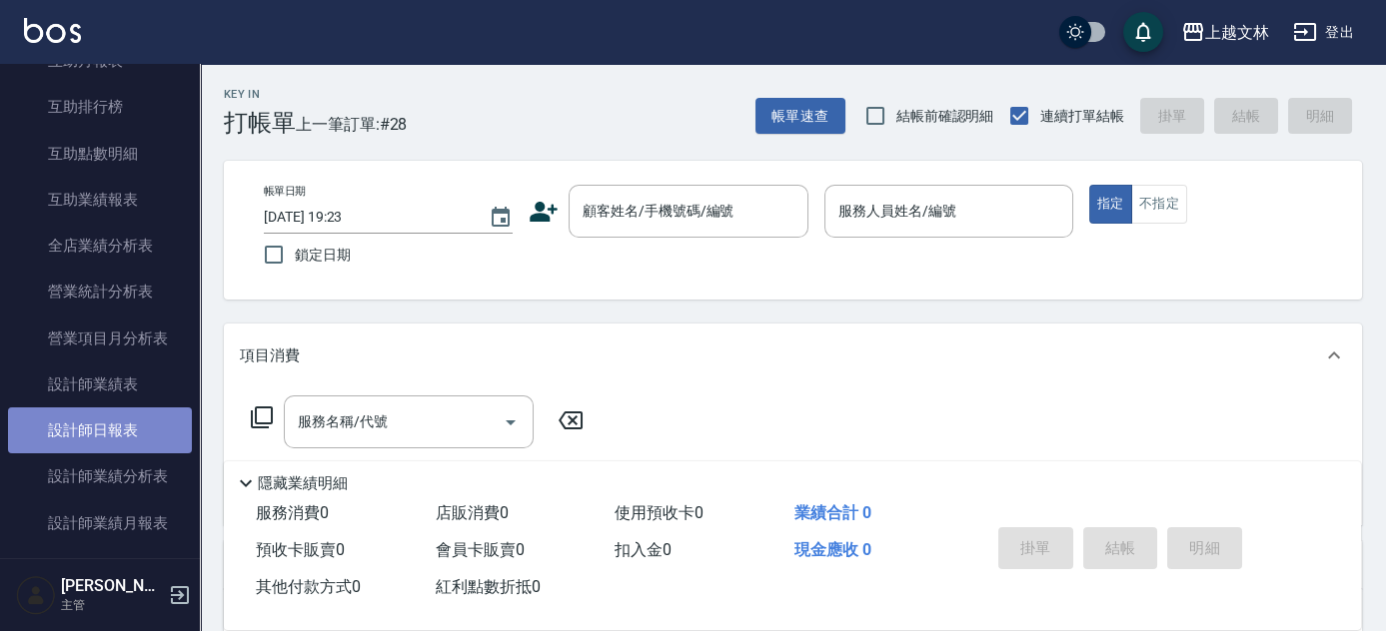
click at [153, 434] on link "設計師日報表" at bounding box center [100, 431] width 184 height 46
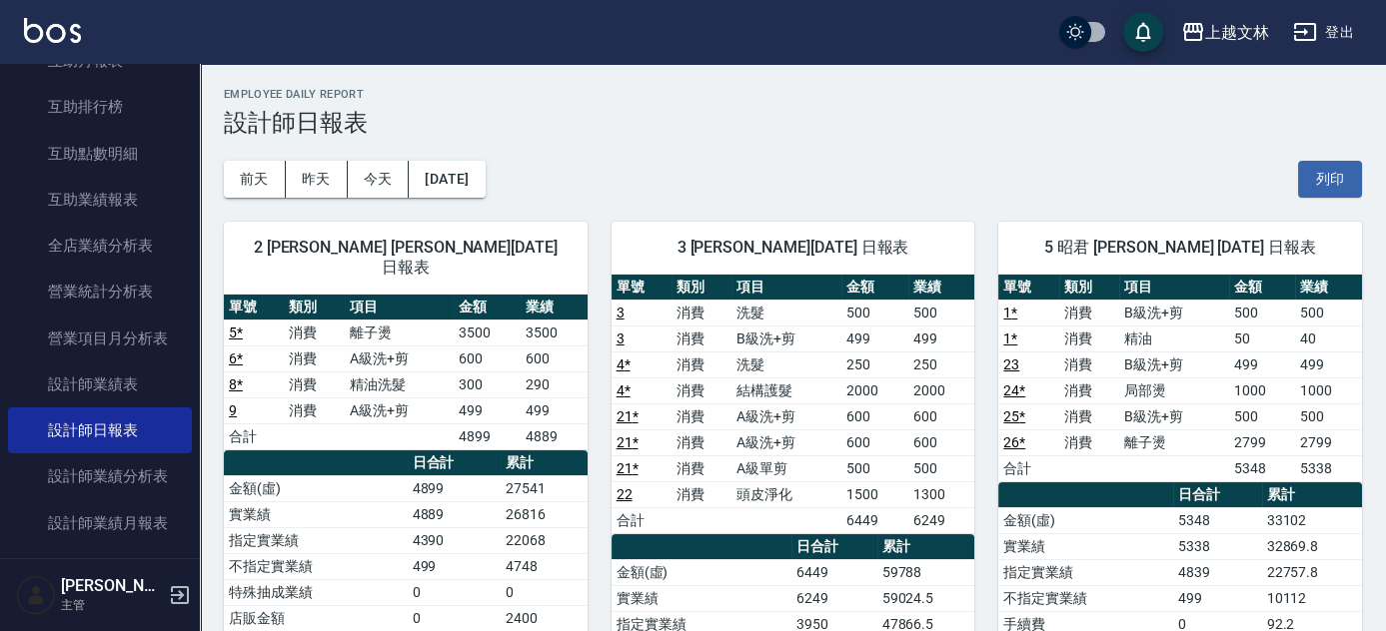
click at [189, 102] on nav "釘選頁面 店家日報表 設計師排行榜 每日結帳 櫃檯作業 打帳單 帳單列表 現金收支登錄 材料自購登錄 每日結帳 排班表 現場電腦打卡 預約管理 預約管理 單日…" at bounding box center [100, 311] width 200 height 494
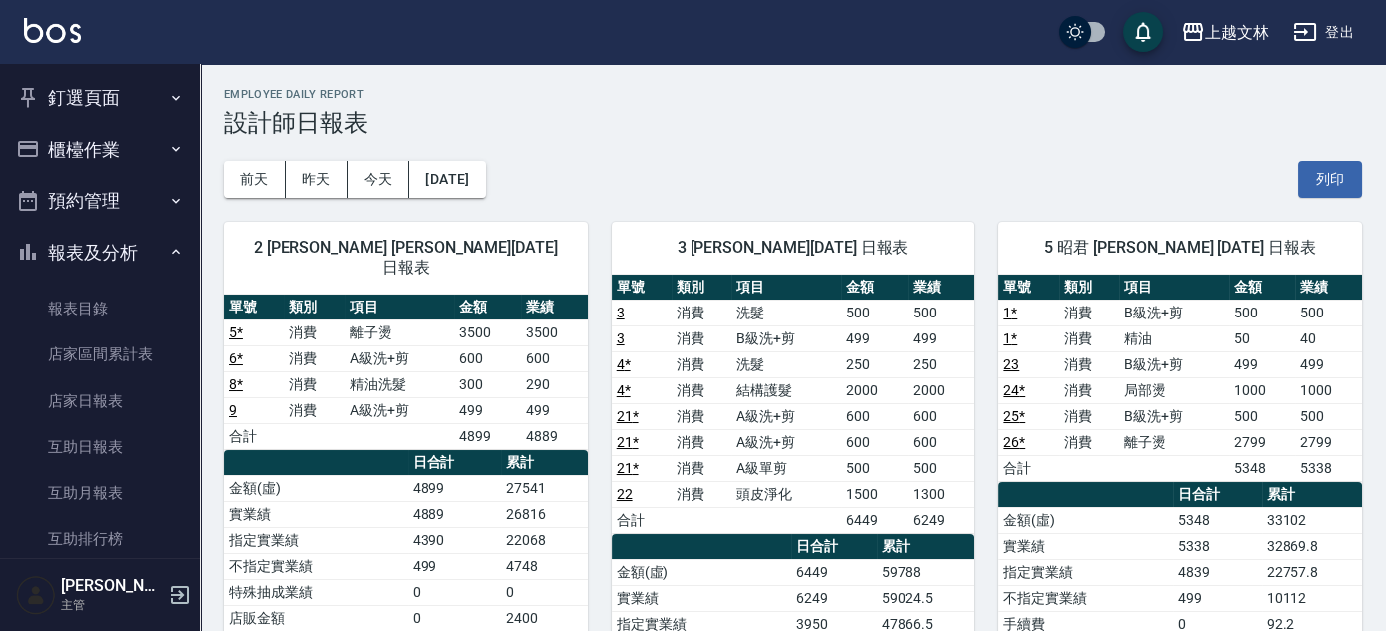
click at [96, 164] on button "櫃檯作業" at bounding box center [100, 150] width 184 height 52
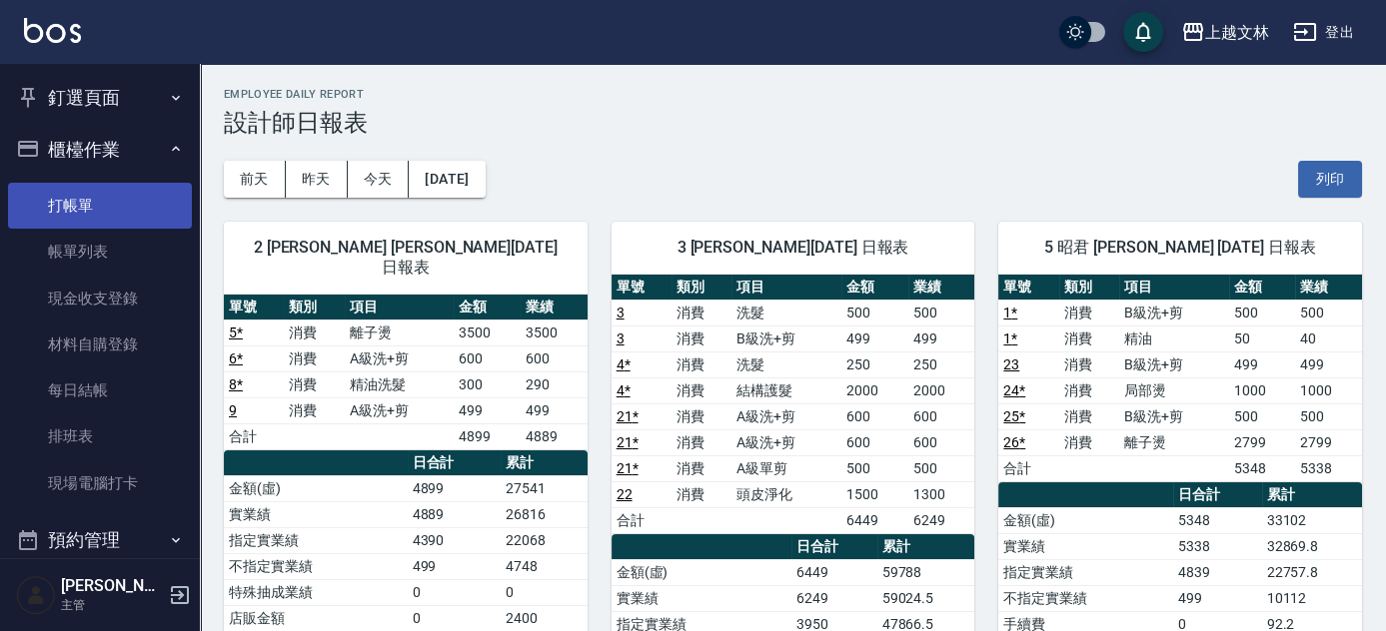
click at [93, 203] on link "打帳單" at bounding box center [100, 206] width 184 height 46
